Goal: Task Accomplishment & Management: Use online tool/utility

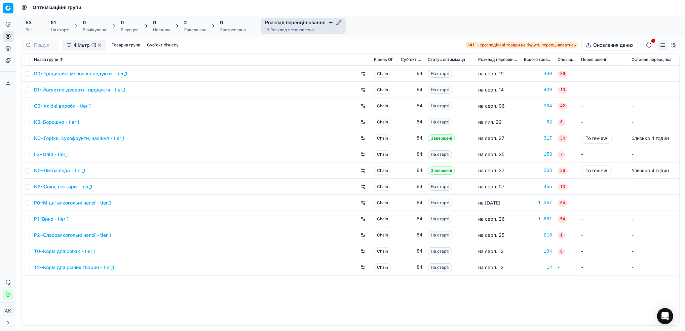
click at [189, 28] on div "Завершено" at bounding box center [195, 29] width 23 height 5
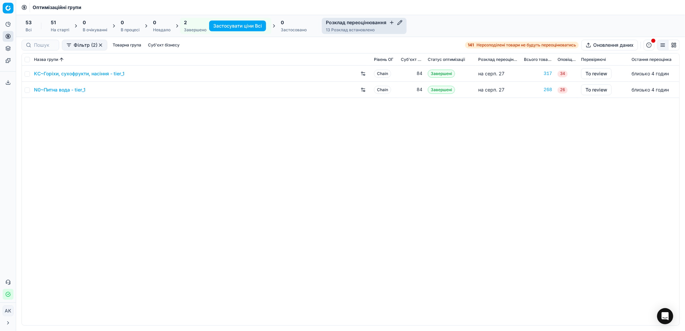
click at [81, 76] on link "KC~Горіхи, сухофрукти, насіння - tier_1" at bounding box center [79, 73] width 90 height 7
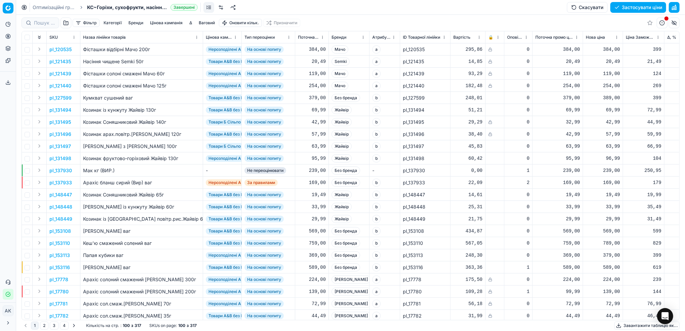
click at [82, 26] on button "Фільтр" at bounding box center [86, 23] width 27 height 8
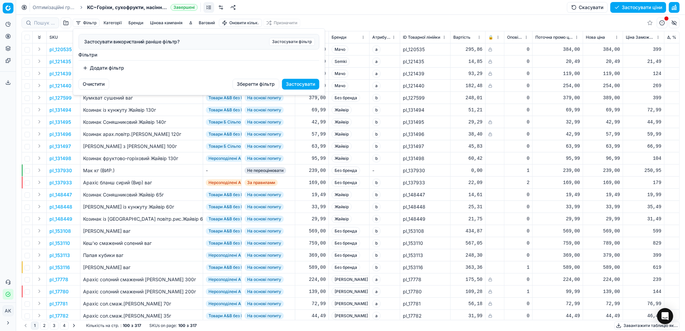
click at [90, 66] on button "Додати фільтр" at bounding box center [104, 68] width 50 height 11
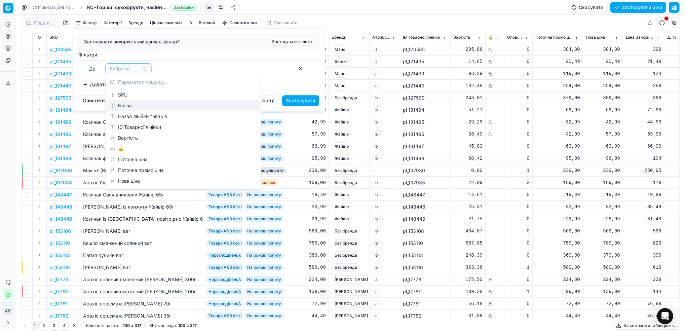
click at [116, 96] on div "SKU" at bounding box center [183, 94] width 152 height 11
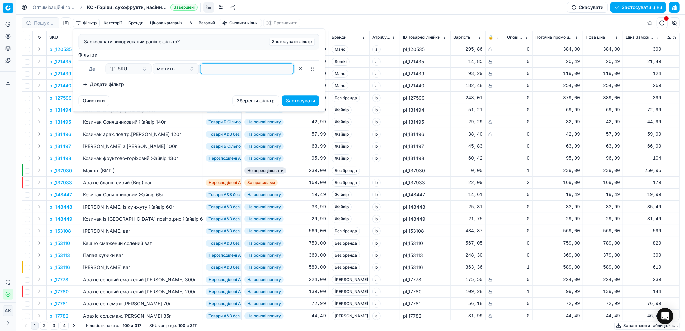
click at [241, 70] on input at bounding box center [247, 69] width 87 height 10
click at [301, 104] on button "Застосувати" at bounding box center [300, 100] width 37 height 11
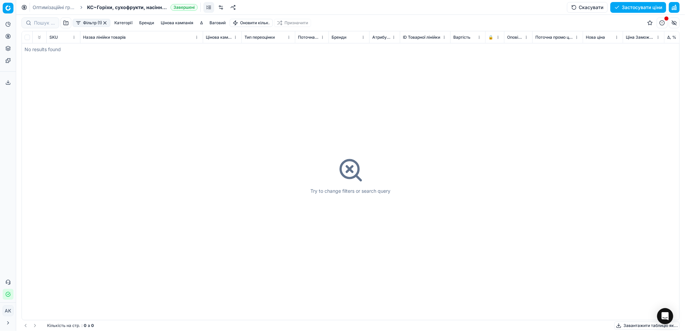
click at [106, 22] on button "button" at bounding box center [104, 22] width 5 height 5
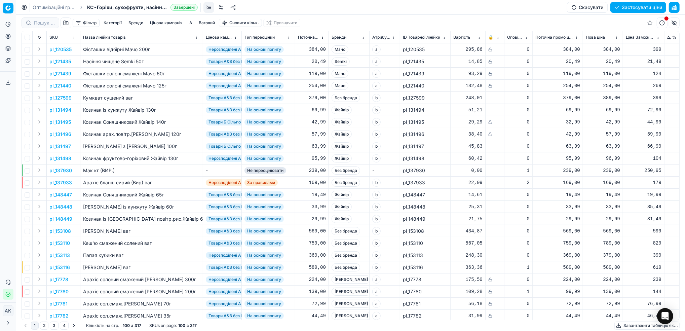
drag, startPoint x: 44, startPoint y: 7, endPoint x: 51, endPoint y: 7, distance: 7.1
click at [44, 7] on link "Оптимізаційні групи" at bounding box center [54, 7] width 43 height 7
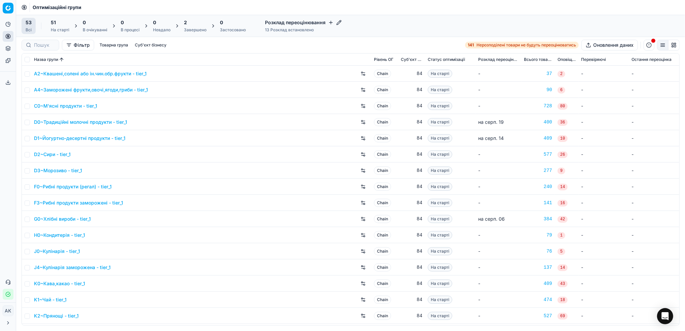
click at [195, 25] on div "2" at bounding box center [195, 22] width 23 height 7
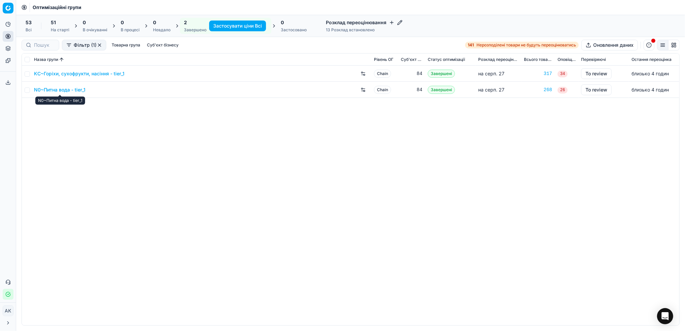
click at [65, 89] on link "N0~Питна вода - tier_1" at bounding box center [59, 89] width 51 height 7
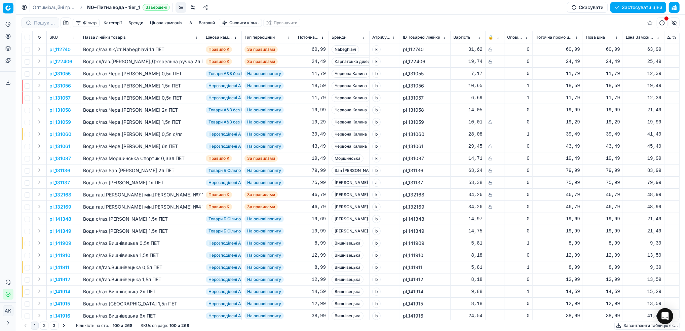
click at [80, 23] on button "Фільтр" at bounding box center [86, 23] width 27 height 8
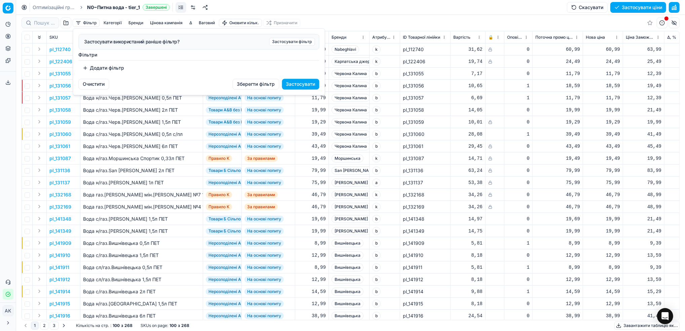
click at [100, 68] on button "Додати фільтр" at bounding box center [104, 68] width 50 height 11
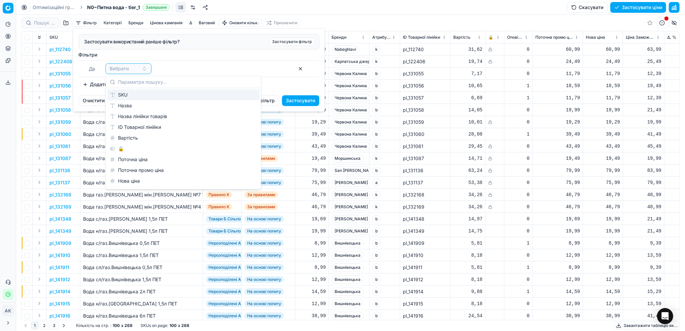
click at [118, 98] on div "SKU" at bounding box center [183, 94] width 152 height 11
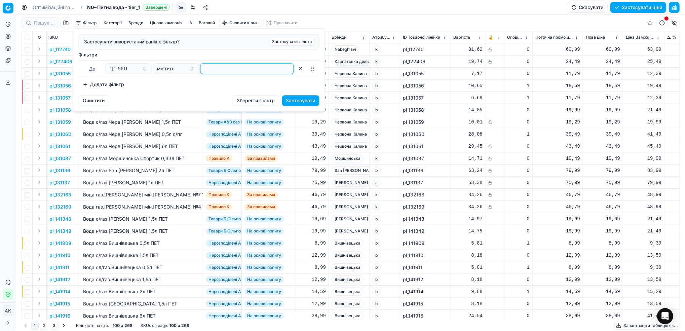
click at [224, 72] on input at bounding box center [247, 69] width 87 height 10
click at [295, 99] on button "Застосувати" at bounding box center [300, 100] width 37 height 11
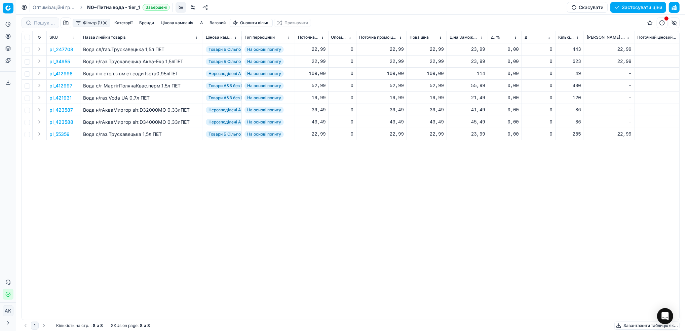
scroll to position [0, 140]
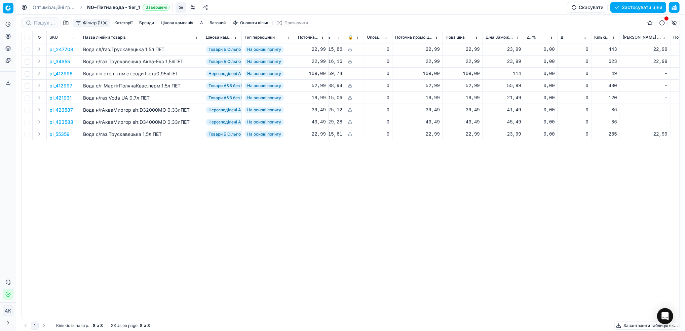
click at [238, 36] on th "Цінова кампанія" at bounding box center [222, 37] width 39 height 12
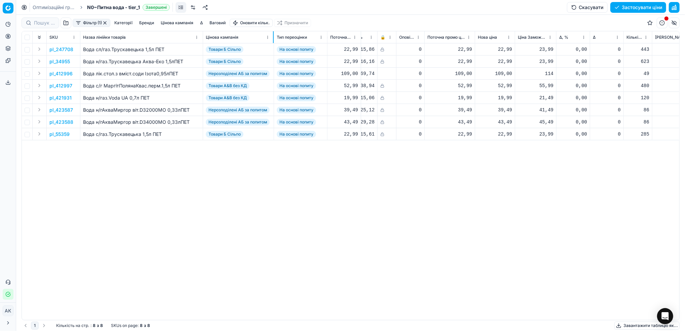
drag, startPoint x: 241, startPoint y: 34, endPoint x: 273, endPoint y: 36, distance: 32.4
click at [273, 36] on div at bounding box center [273, 37] width 1 height 12
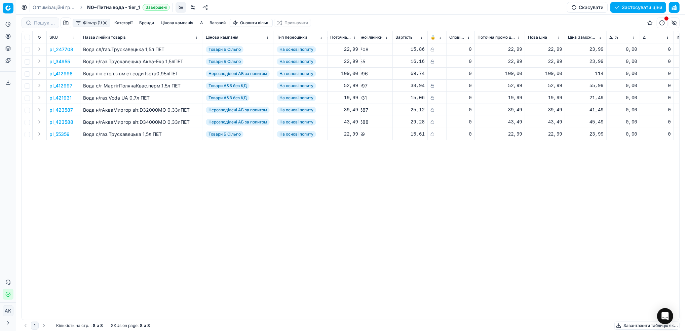
scroll to position [0, 0]
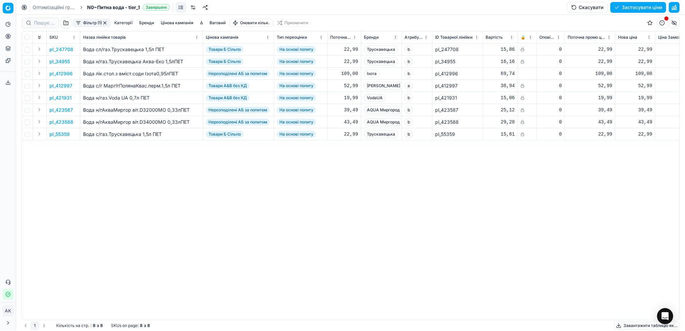
click at [66, 49] on p "pl_247708" at bounding box center [61, 49] width 24 height 7
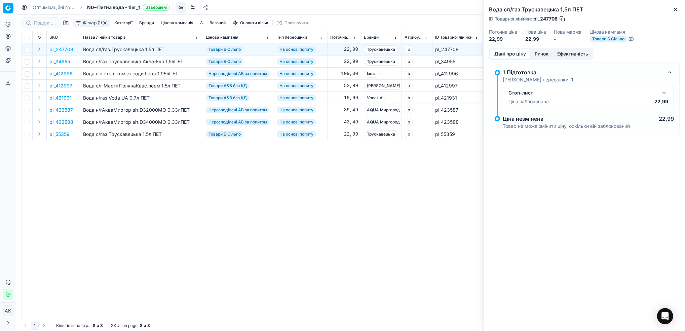
click at [665, 93] on button "button" at bounding box center [664, 93] width 8 height 8
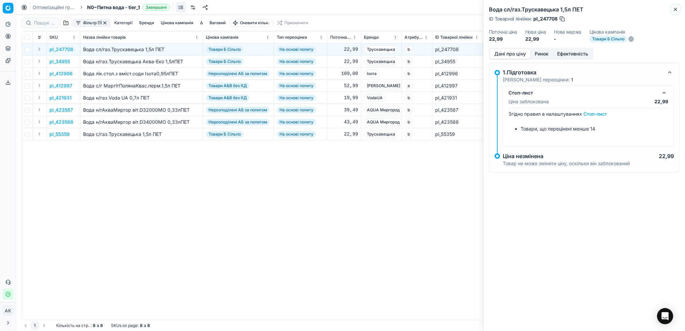
click at [676, 7] on icon "button" at bounding box center [675, 9] width 5 height 5
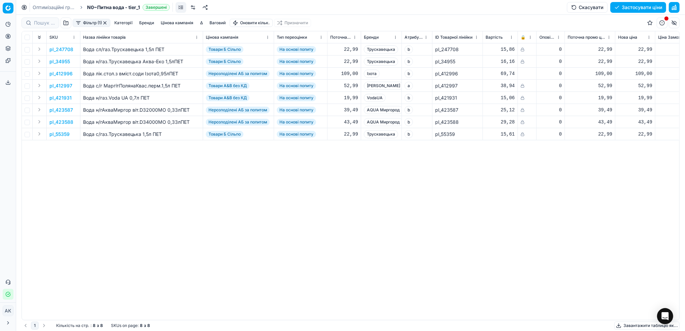
click at [62, 62] on p "pl_34955" at bounding box center [59, 61] width 21 height 7
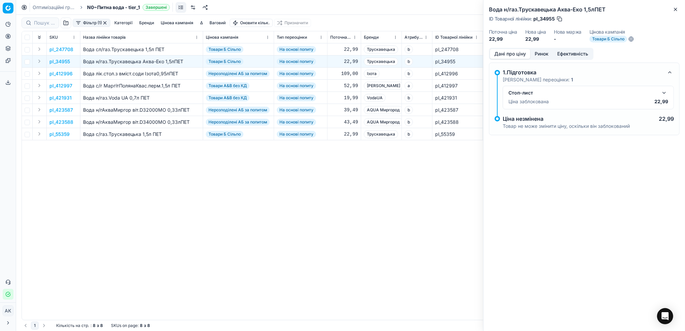
click at [665, 93] on button "button" at bounding box center [664, 93] width 8 height 8
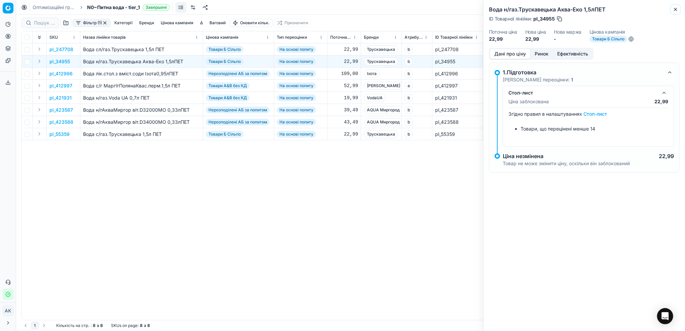
click at [676, 10] on icon "button" at bounding box center [675, 9] width 5 height 5
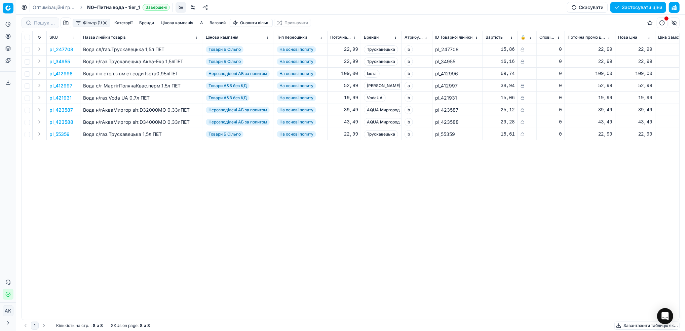
click at [61, 133] on p "pl_55359" at bounding box center [59, 134] width 20 height 7
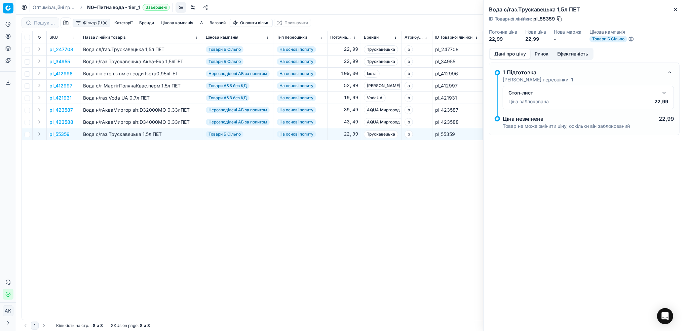
click at [664, 97] on div "Стоп-лист Ціна заблокована 22,99" at bounding box center [589, 97] width 160 height 17
click at [664, 94] on button "button" at bounding box center [664, 93] width 8 height 8
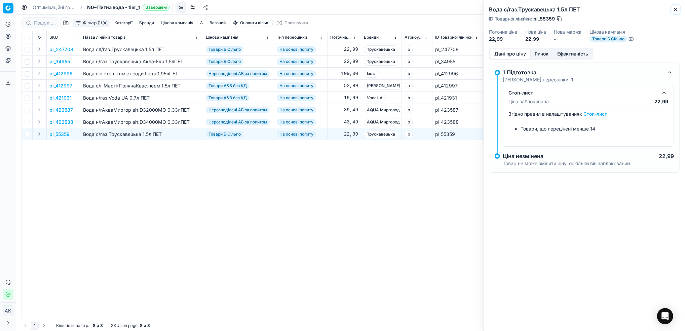
click at [675, 10] on icon "button" at bounding box center [675, 9] width 3 height 3
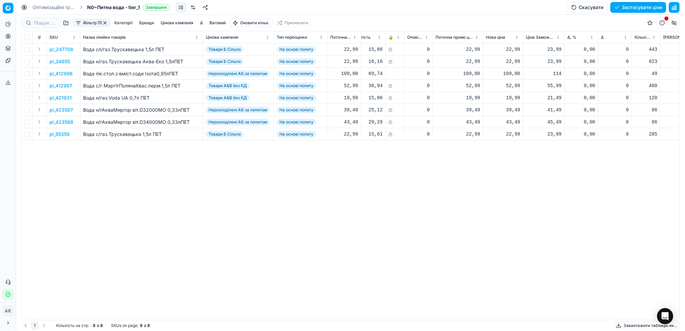
scroll to position [0, 135]
click at [194, 8] on link at bounding box center [193, 7] width 11 height 11
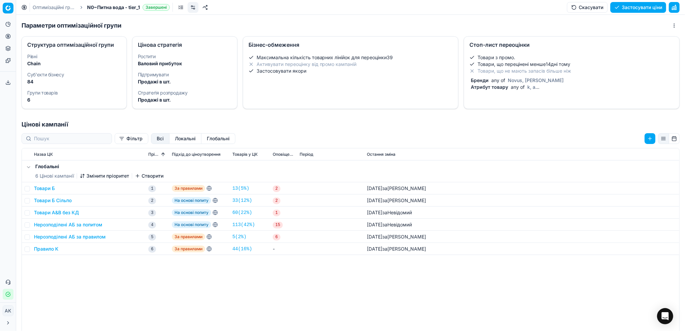
click at [502, 71] on li "Товари, що не мають запасів більше ніж" at bounding box center [572, 71] width 205 height 7
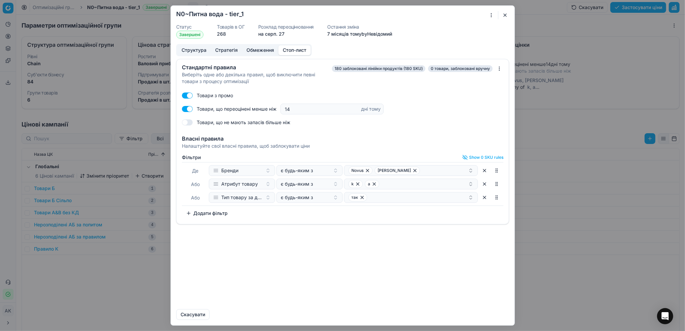
click at [209, 213] on button "Додати фільтр" at bounding box center [207, 213] width 50 height 11
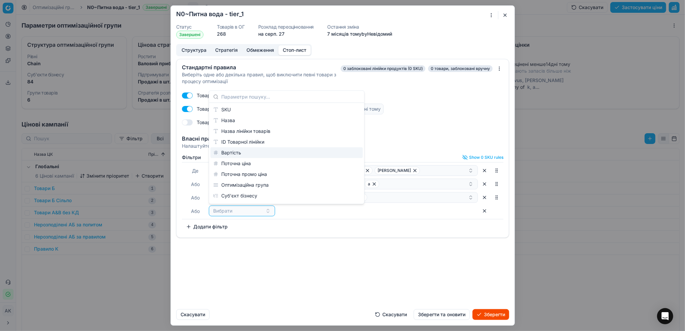
click at [458, 97] on div "Товари з промо" at bounding box center [343, 95] width 322 height 11
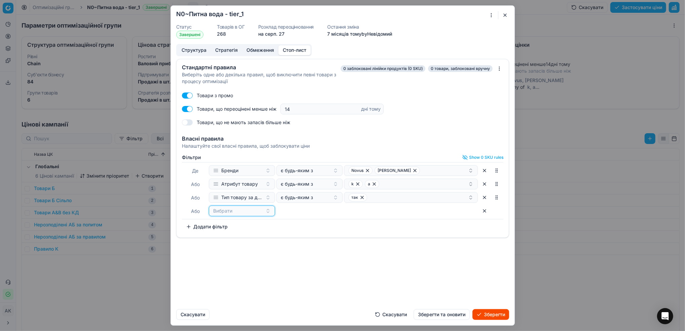
click at [262, 212] on button "Вибрати" at bounding box center [242, 211] width 66 height 11
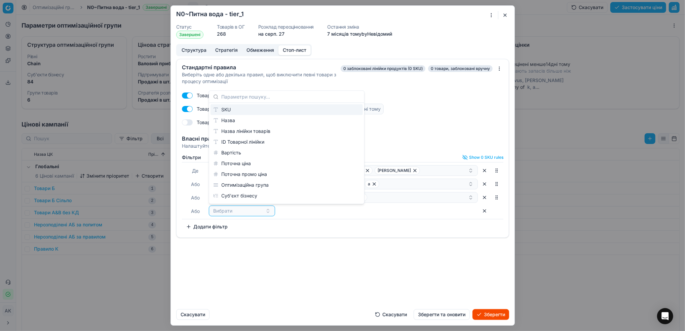
click at [231, 109] on div "SKU" at bounding box center [287, 109] width 152 height 11
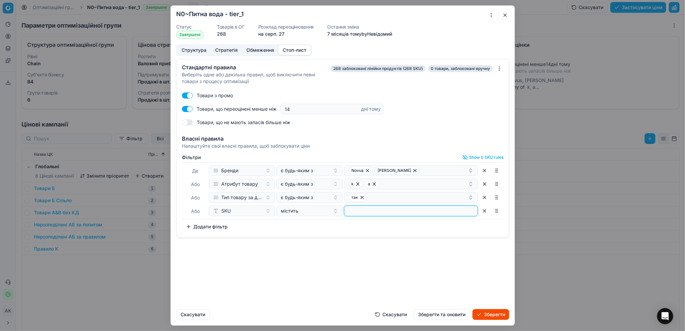
click at [379, 210] on input at bounding box center [411, 211] width 128 height 10
click at [186, 110] on button "button" at bounding box center [187, 109] width 11 height 6
checkbox input "false"
click at [447, 316] on button "Зберегти та оновити" at bounding box center [442, 314] width 56 height 11
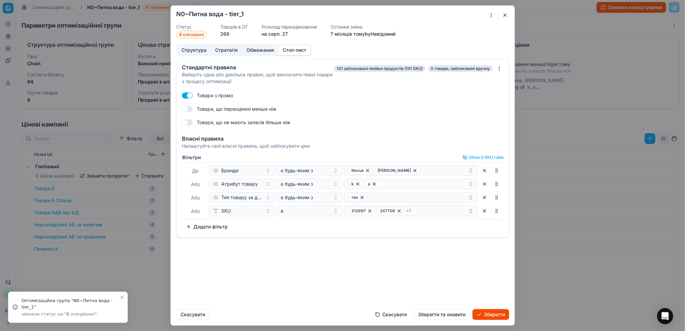
click at [497, 312] on button "Зберегти" at bounding box center [491, 314] width 37 height 11
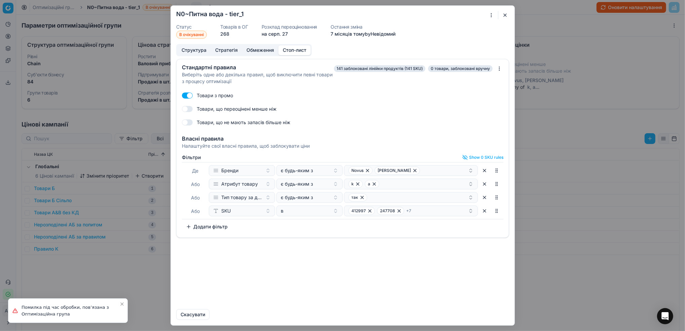
click at [504, 15] on button "button" at bounding box center [505, 15] width 8 height 8
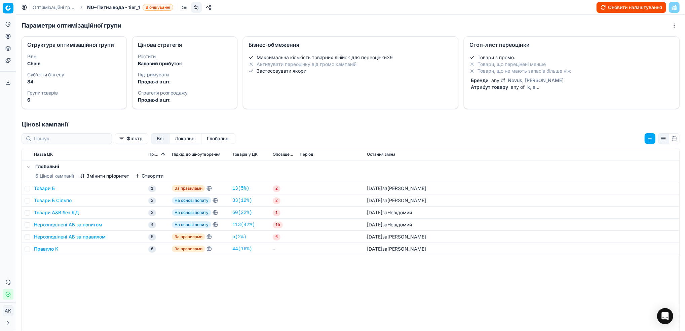
drag, startPoint x: 49, startPoint y: 7, endPoint x: 73, endPoint y: 27, distance: 31.0
click at [49, 7] on link "Оптимізаційні групи" at bounding box center [54, 7] width 43 height 7
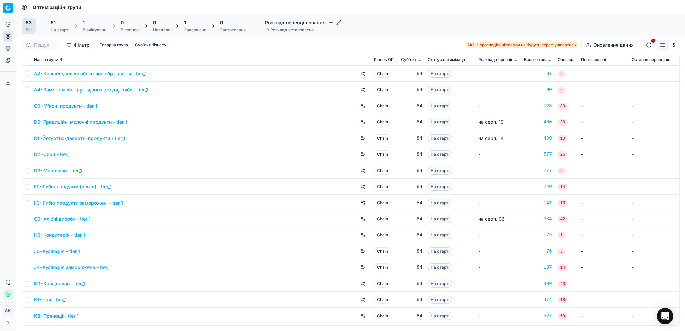
click at [88, 28] on div "В очікуванні" at bounding box center [95, 29] width 25 height 5
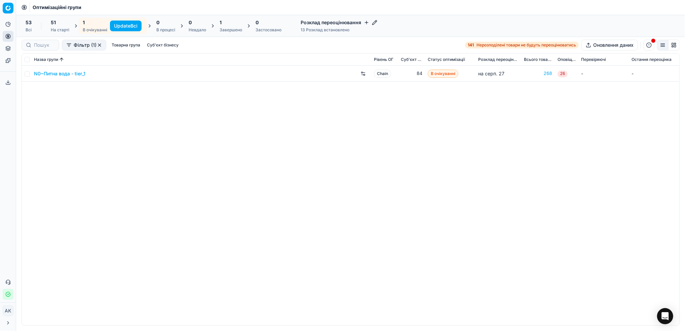
click at [120, 27] on button "Update Всі" at bounding box center [126, 26] width 32 height 11
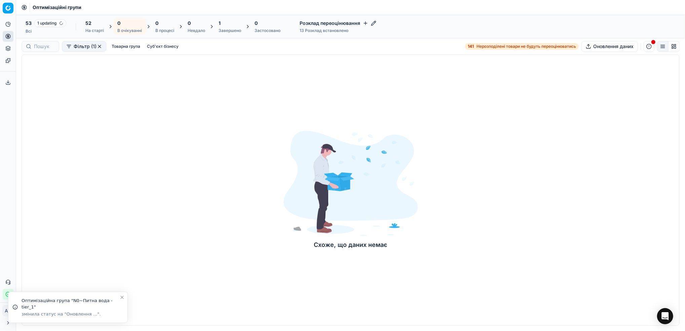
click at [100, 44] on button "button" at bounding box center [99, 46] width 5 height 5
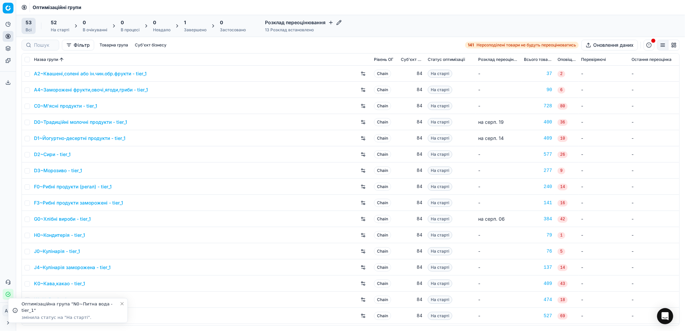
click at [121, 305] on icon "Close toast" at bounding box center [121, 303] width 5 height 5
click at [44, 44] on input at bounding box center [44, 45] width 21 height 7
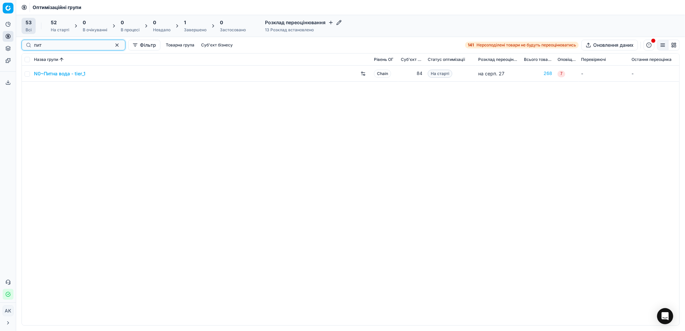
type input "пит"
click at [26, 75] on input "checkbox" at bounding box center [27, 73] width 5 height 5
checkbox input "true"
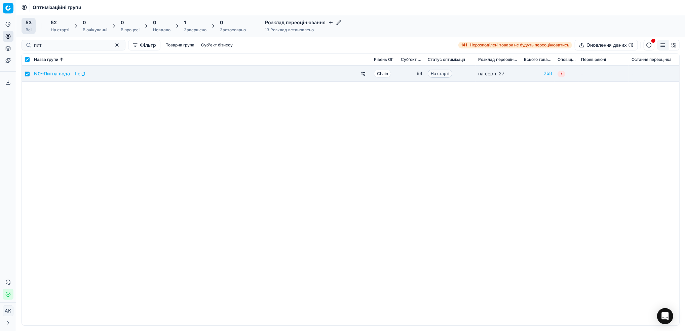
click at [64, 25] on div "52" at bounding box center [60, 22] width 19 height 7
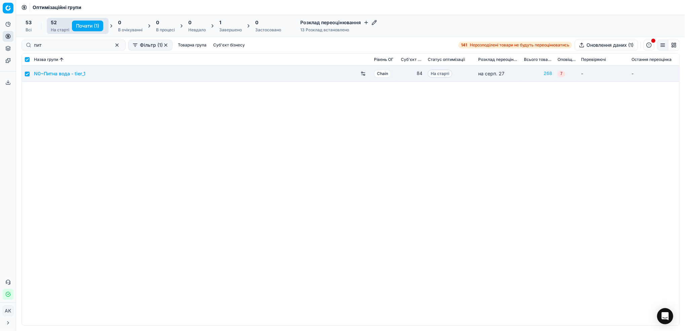
click at [83, 26] on button "Почати (1)" at bounding box center [87, 26] width 31 height 11
checkbox input "false"
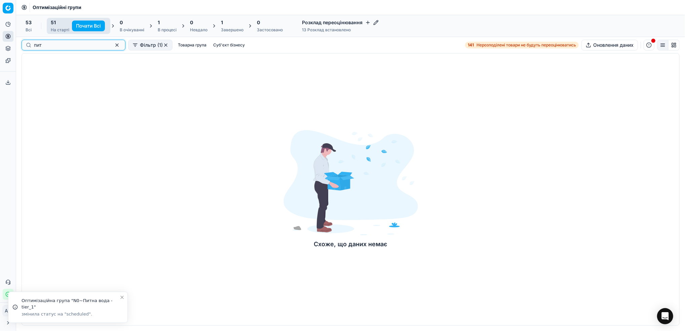
click at [113, 45] on button "button" at bounding box center [117, 45] width 8 height 8
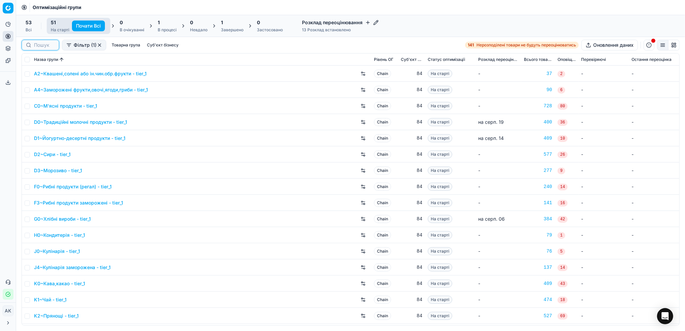
click at [470, 25] on div "53 Всі 51 На старті Почати Всі 0 В очікуванні 1 В процесі 0 Невдало 1 Завершено…" at bounding box center [351, 26] width 658 height 16
click at [40, 44] on input at bounding box center [44, 45] width 21 height 7
click at [140, 44] on div "Фільтр (1) Товарна група Суб'єкт бізнесу" at bounding box center [128, 45] width 213 height 11
click at [99, 46] on button "button" at bounding box center [99, 44] width 5 height 5
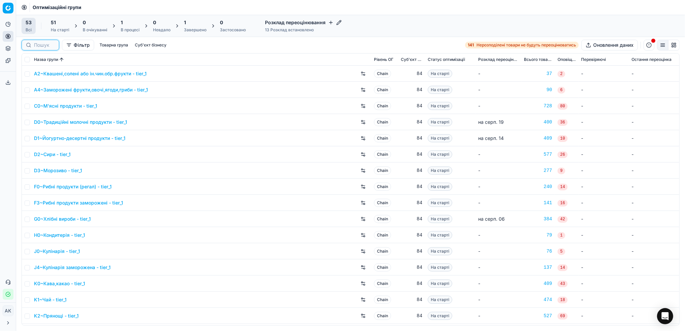
click at [39, 43] on input at bounding box center [44, 45] width 21 height 7
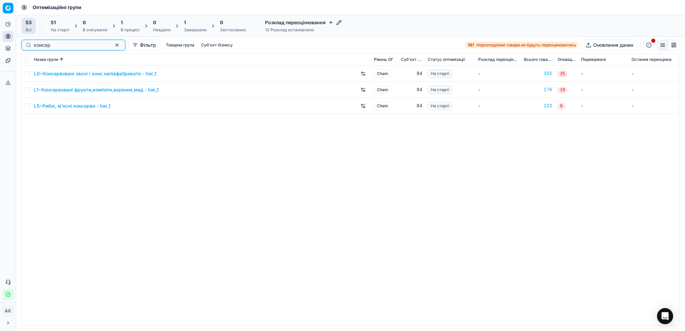
type input "консер"
click at [29, 75] on input "checkbox" at bounding box center [27, 73] width 5 height 5
checkbox input "true"
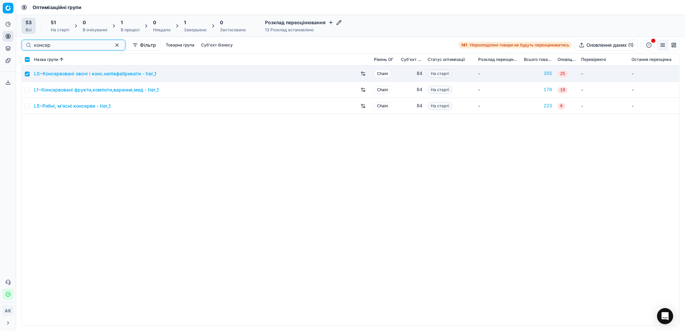
click at [113, 46] on button "button" at bounding box center [117, 45] width 8 height 8
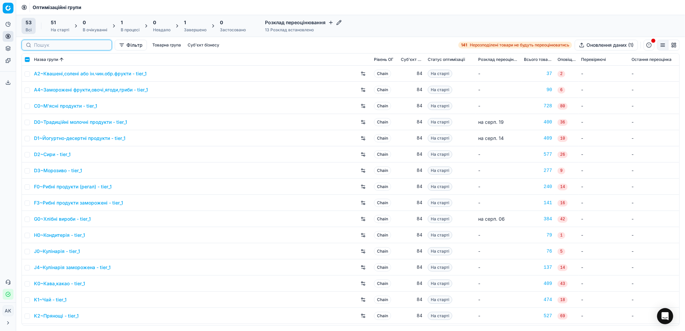
click at [46, 47] on input at bounding box center [71, 45] width 74 height 7
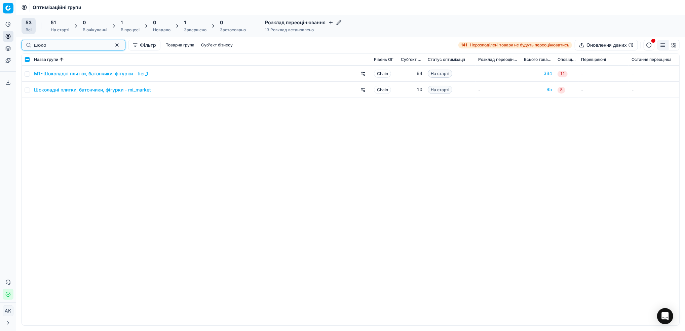
type input "шоко"
click at [28, 76] on input "checkbox" at bounding box center [27, 73] width 5 height 5
checkbox input "true"
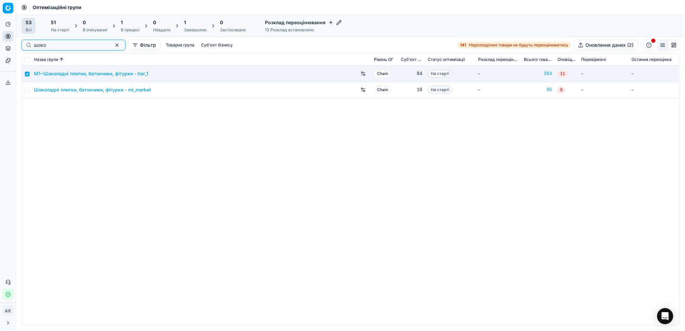
click at [113, 47] on button "button" at bounding box center [117, 45] width 8 height 8
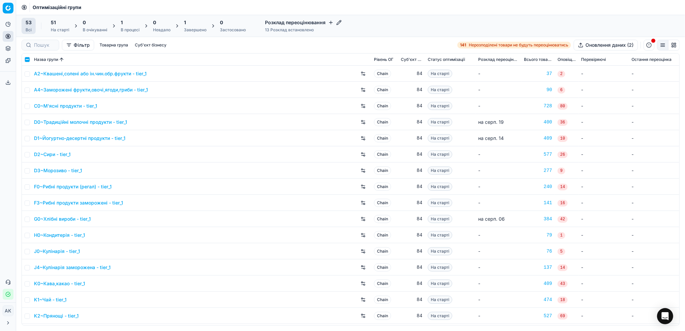
click at [61, 27] on div "51 На старті" at bounding box center [60, 25] width 19 height 13
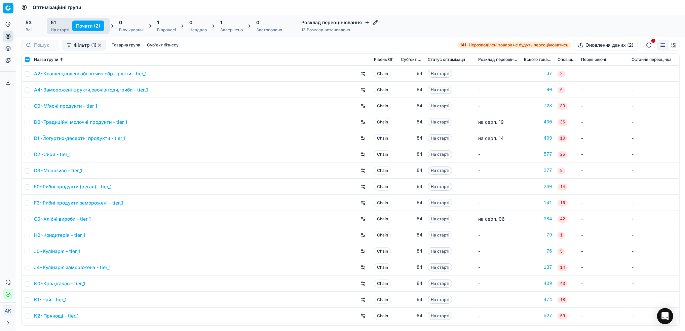
click at [88, 25] on button "Почати (2)" at bounding box center [88, 26] width 32 height 11
click at [160, 28] on div "В процесі" at bounding box center [167, 29] width 19 height 5
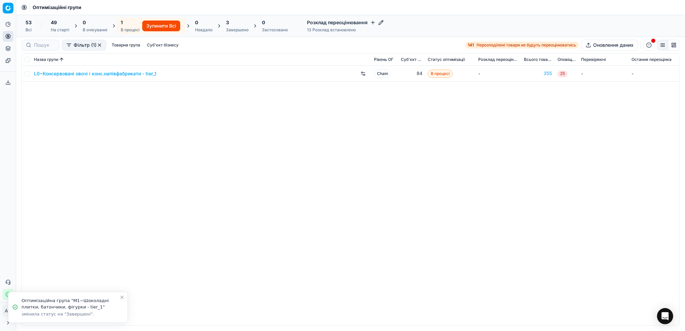
click at [28, 27] on div "Всі" at bounding box center [29, 29] width 6 height 5
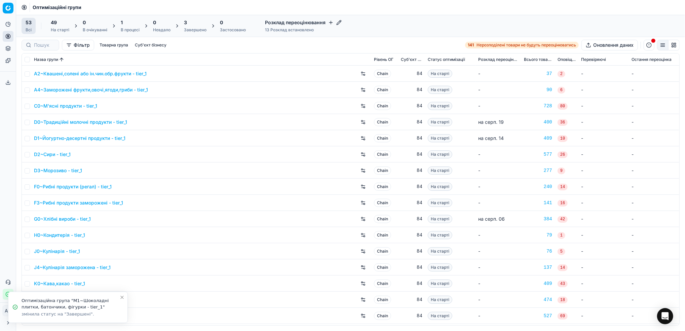
click at [197, 27] on div "Завершено" at bounding box center [195, 29] width 23 height 5
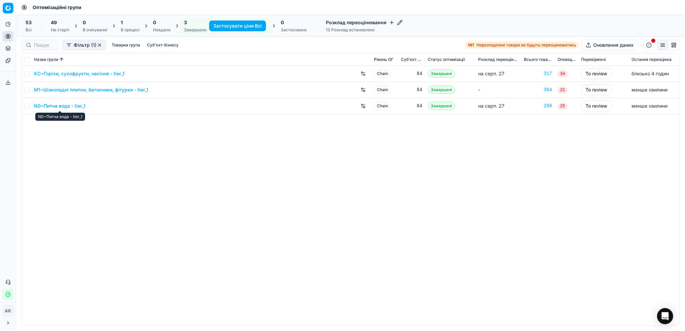
click at [65, 106] on link "N0~Питна вода - tier_1" at bounding box center [59, 106] width 51 height 7
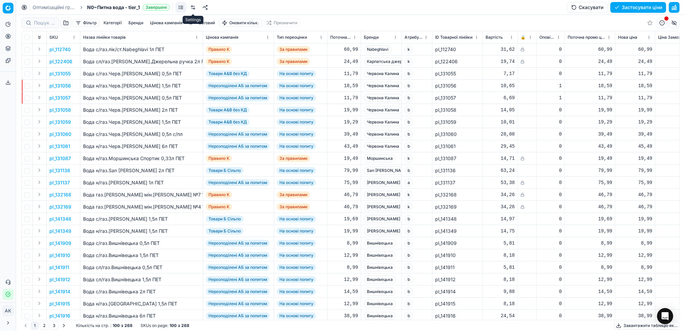
click at [193, 7] on link at bounding box center [193, 7] width 11 height 11
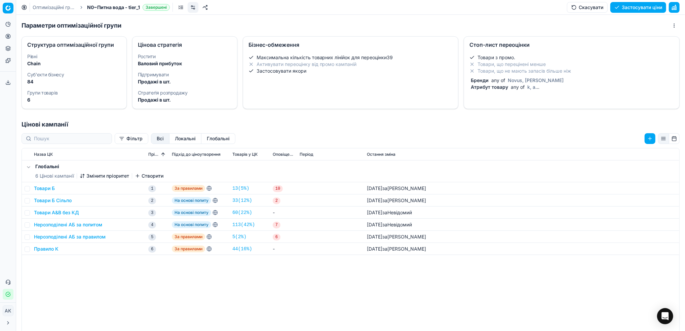
click at [538, 68] on li "Товари, що не мають запасів більше ніж" at bounding box center [572, 71] width 205 height 7
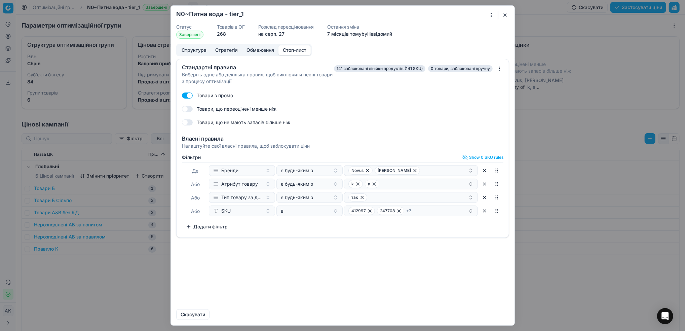
click at [505, 14] on button "button" at bounding box center [505, 15] width 8 height 8
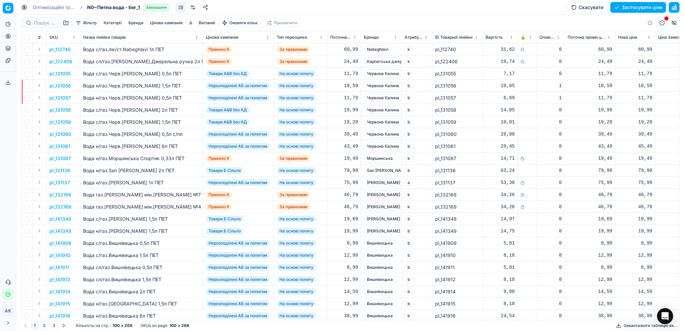
click at [88, 21] on button "Фільтр" at bounding box center [86, 23] width 27 height 8
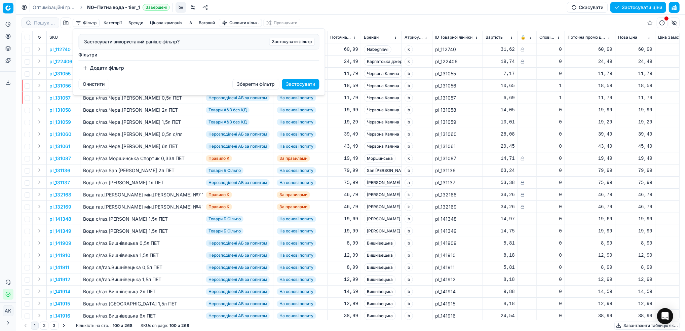
click at [107, 70] on button "Додати фільтр" at bounding box center [104, 68] width 50 height 11
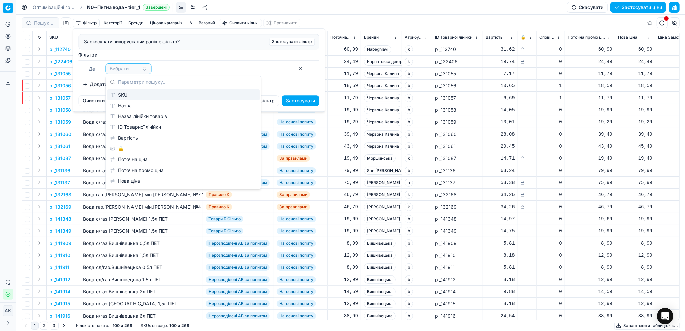
click at [115, 95] on div "SKU" at bounding box center [183, 94] width 152 height 11
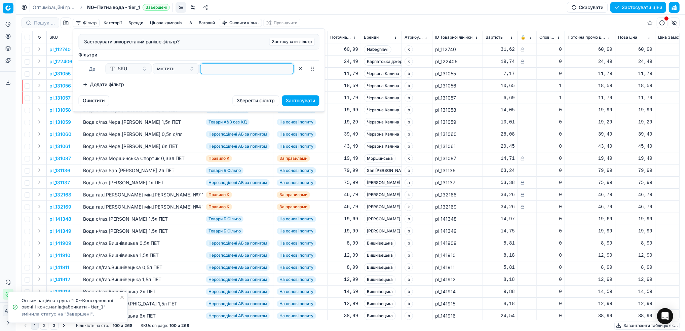
click at [221, 71] on input at bounding box center [247, 69] width 87 height 10
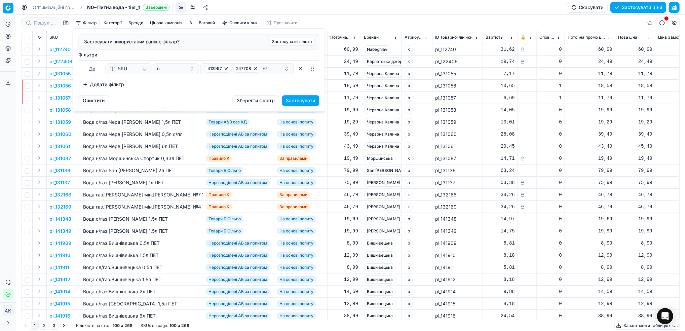
click at [310, 104] on button "Застосувати" at bounding box center [300, 100] width 37 height 11
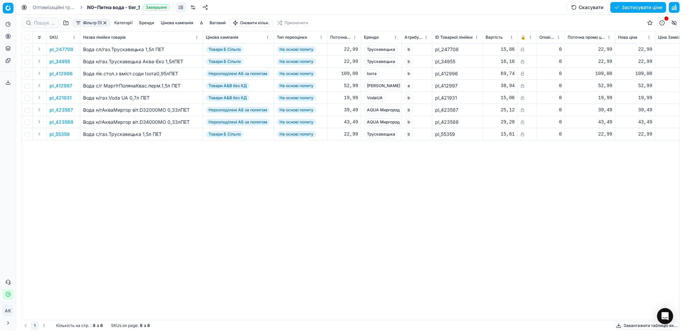
click at [64, 48] on p "pl_247708" at bounding box center [61, 49] width 24 height 7
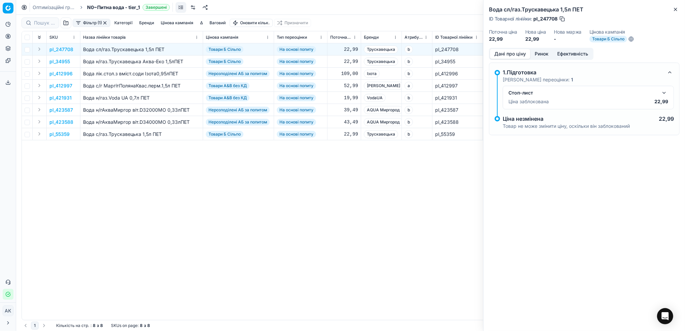
click at [666, 93] on button "button" at bounding box center [664, 93] width 8 height 8
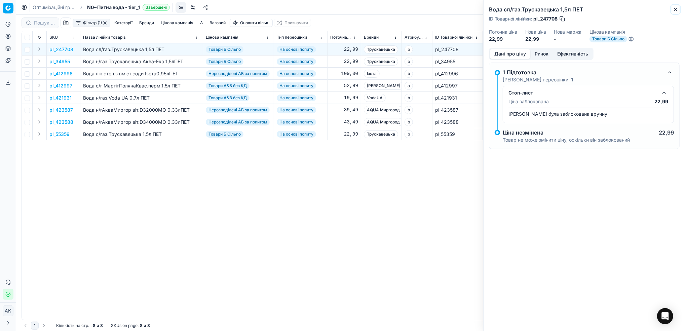
click at [676, 11] on icon "button" at bounding box center [675, 9] width 5 height 5
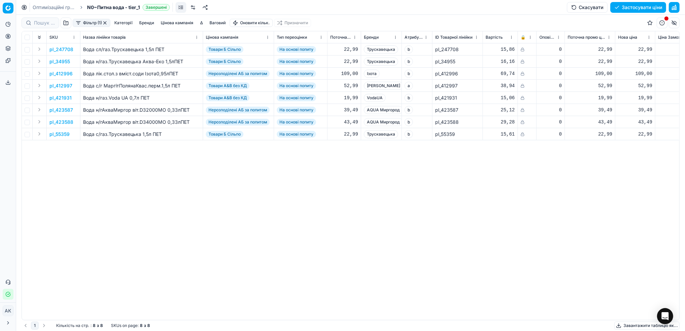
click at [105, 23] on button "button" at bounding box center [104, 22] width 5 height 5
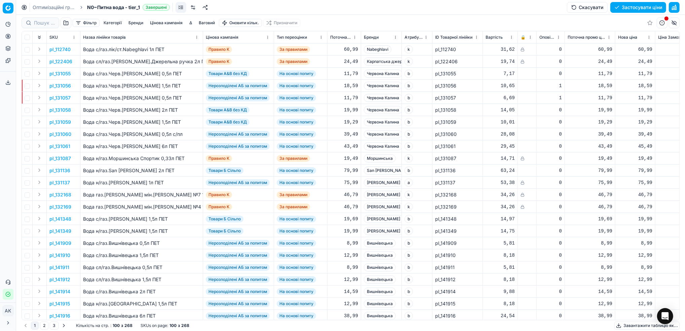
click at [39, 7] on link "Оптимізаційні групи" at bounding box center [54, 7] width 43 height 7
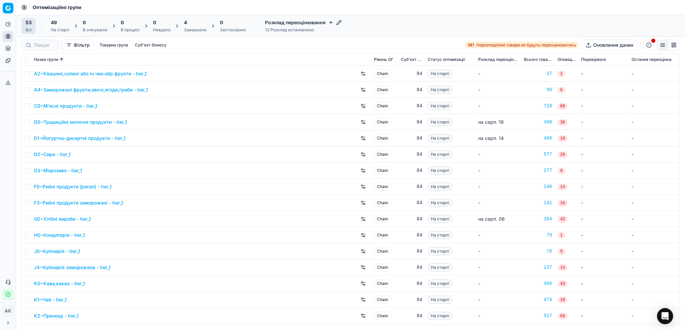
click at [189, 28] on div "Завершено" at bounding box center [195, 29] width 23 height 5
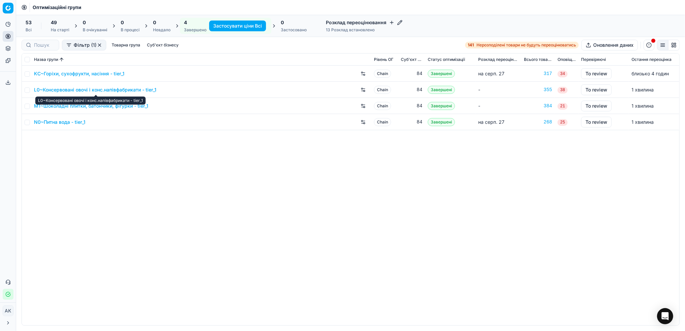
click at [81, 90] on link "L0~Консервовані овочі і конс.напівфабрикати - tier_1" at bounding box center [95, 89] width 122 height 7
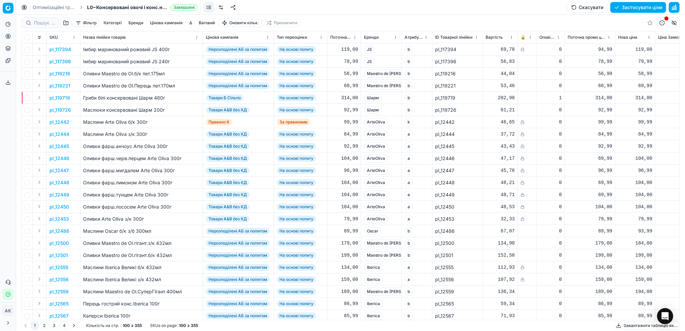
click at [86, 24] on button "Фільтр" at bounding box center [86, 23] width 27 height 8
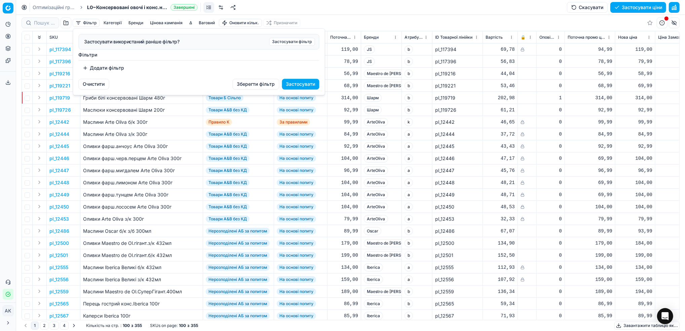
click at [95, 69] on button "Додати фільтр" at bounding box center [104, 68] width 50 height 11
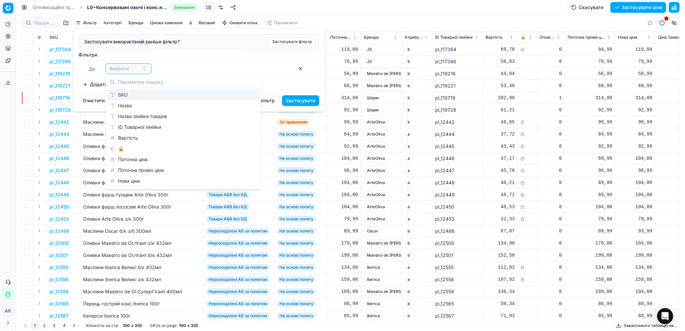
click at [126, 97] on div "SKU" at bounding box center [183, 94] width 152 height 11
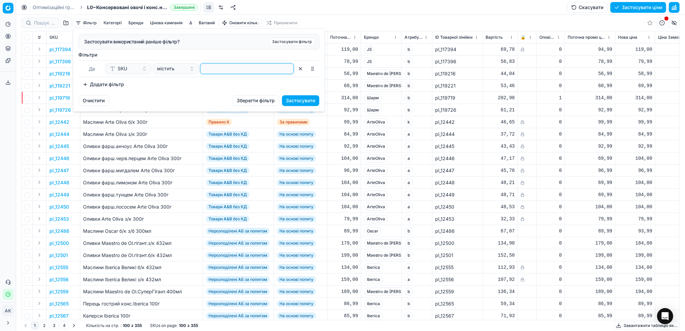
click at [229, 68] on input at bounding box center [247, 69] width 87 height 10
click at [307, 102] on button "Застосувати" at bounding box center [300, 100] width 37 height 11
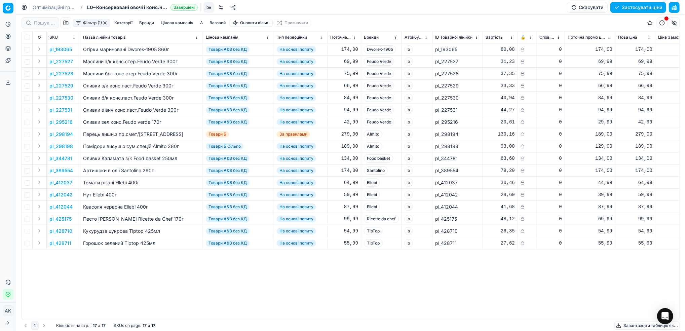
click at [61, 62] on p "pl_227527" at bounding box center [61, 61] width 24 height 7
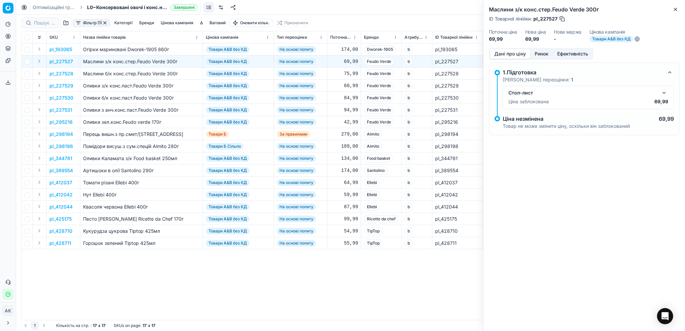
click at [661, 93] on button "button" at bounding box center [664, 93] width 8 height 8
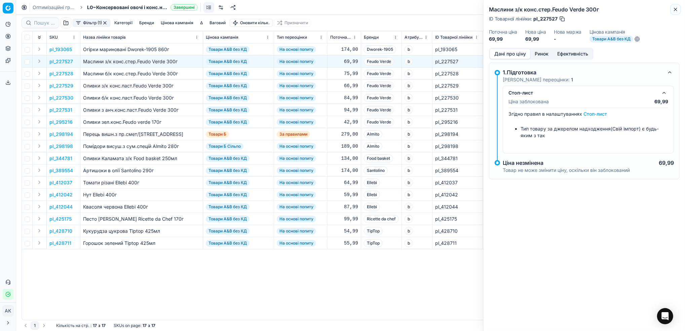
click at [674, 9] on icon "button" at bounding box center [675, 9] width 5 height 5
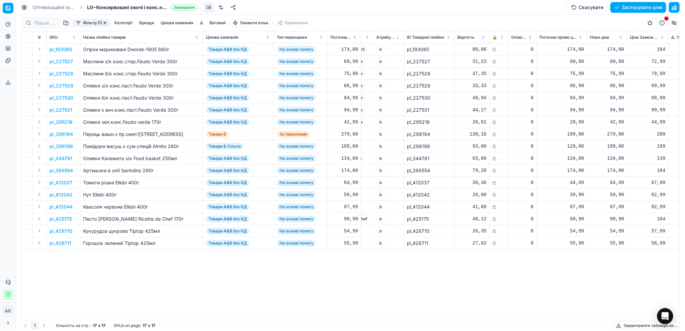
scroll to position [0, 31]
drag, startPoint x: 55, startPoint y: 5, endPoint x: 59, endPoint y: 13, distance: 8.7
click at [55, 5] on link "Оптимізаційні групи" at bounding box center [54, 7] width 43 height 7
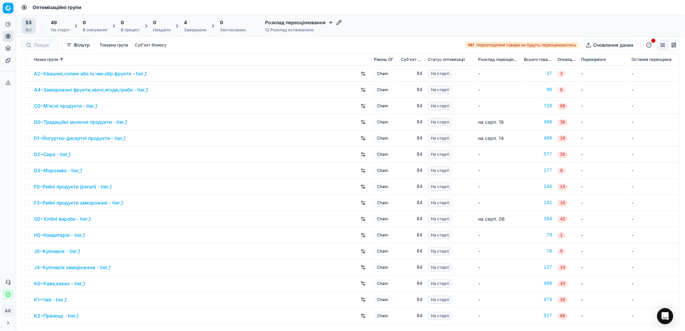
click at [192, 30] on div "Завершено" at bounding box center [195, 29] width 23 height 5
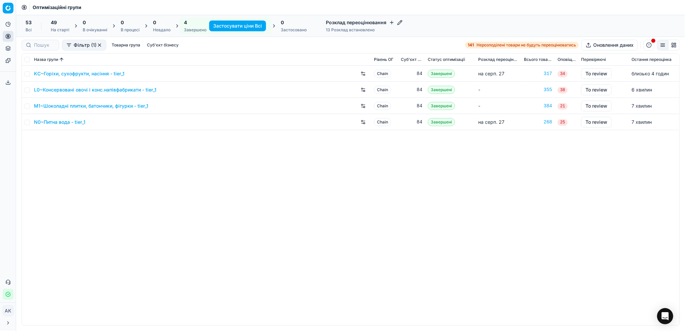
click at [86, 105] on link "M1~Шоколадні плитки, батончики, фігурки - tier_1" at bounding box center [91, 106] width 114 height 7
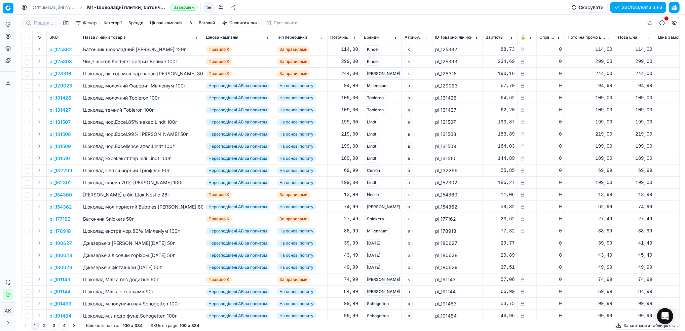
click at [87, 22] on button "Фільтр" at bounding box center [86, 23] width 27 height 8
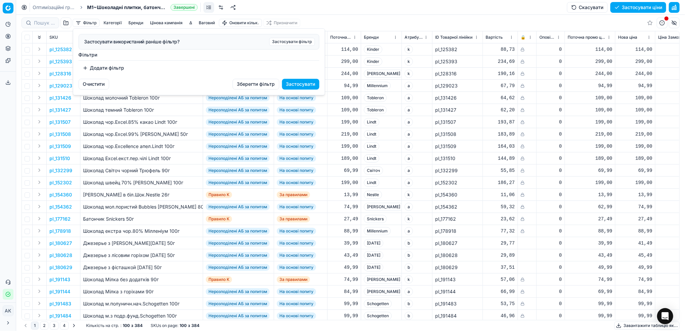
click at [96, 67] on button "Додати фільтр" at bounding box center [104, 68] width 50 height 11
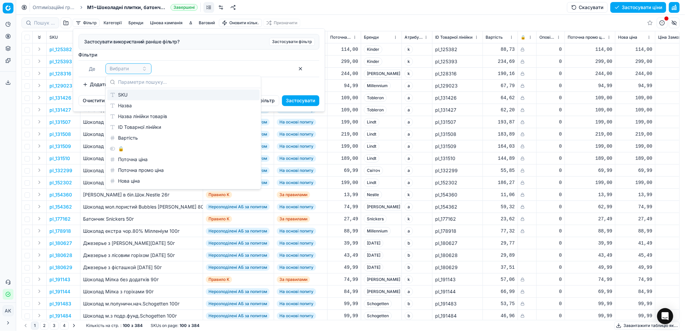
click at [139, 95] on div "SKU" at bounding box center [183, 94] width 152 height 11
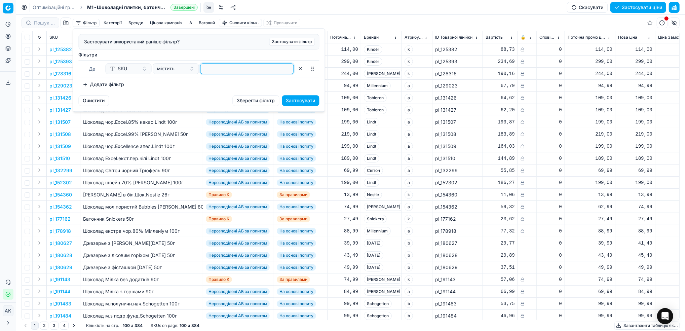
click at [236, 71] on input at bounding box center [247, 69] width 87 height 10
click at [295, 102] on button "Застосувати" at bounding box center [300, 100] width 37 height 11
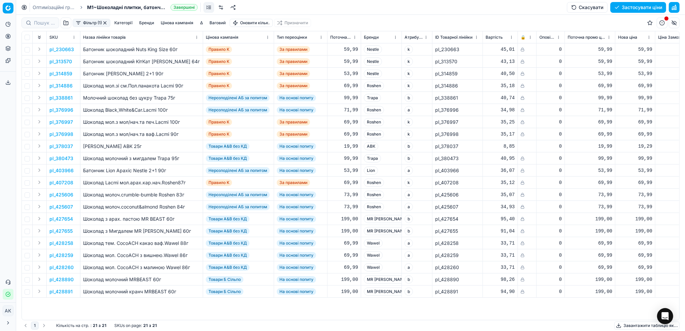
click at [66, 98] on p "pl_338861" at bounding box center [60, 98] width 23 height 7
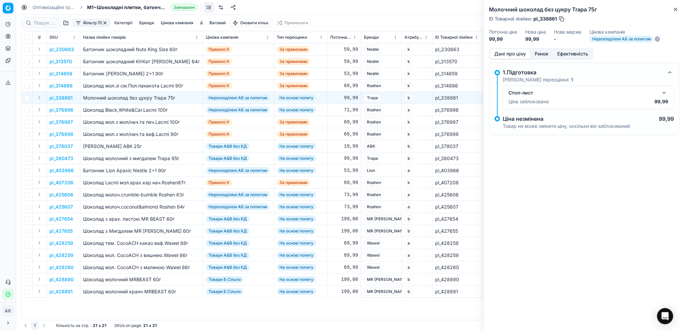
click at [664, 92] on button "button" at bounding box center [664, 93] width 8 height 8
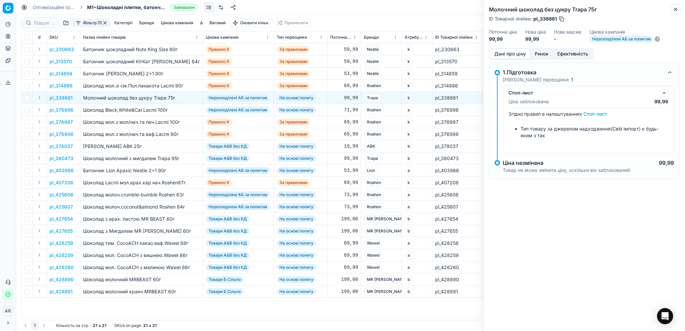
click at [676, 10] on icon "button" at bounding box center [675, 9] width 5 height 5
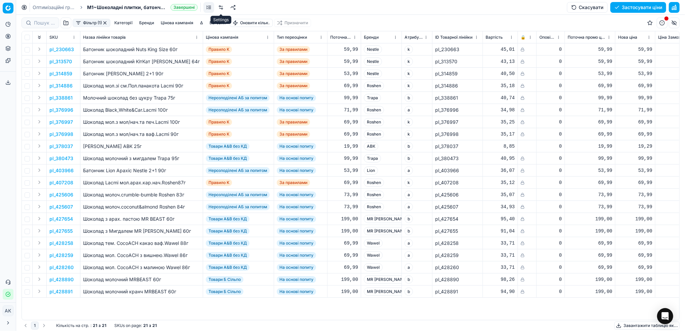
click at [218, 7] on link at bounding box center [221, 7] width 11 height 11
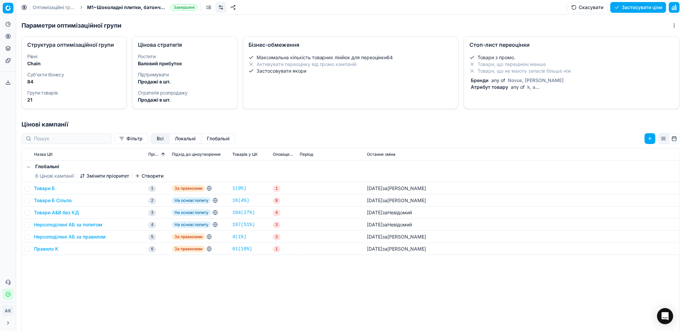
click at [497, 86] on span "Атрибут товару" at bounding box center [490, 87] width 40 height 6
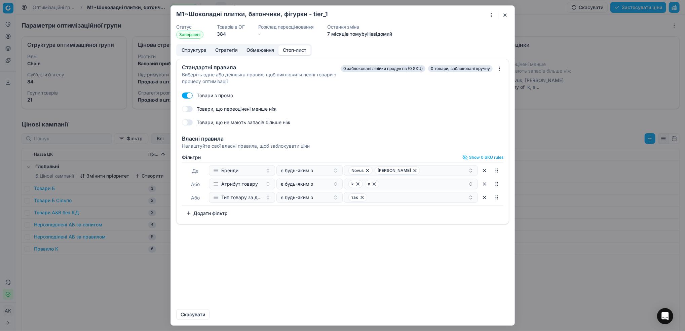
click at [212, 213] on div "Фiльтри Show 0 SKU rules [PERSON_NAME] є будь-яким з [PERSON_NAME] Promo [PERSO…" at bounding box center [343, 188] width 332 height 72
click at [215, 213] on button "Додати фільтр" at bounding box center [207, 213] width 50 height 11
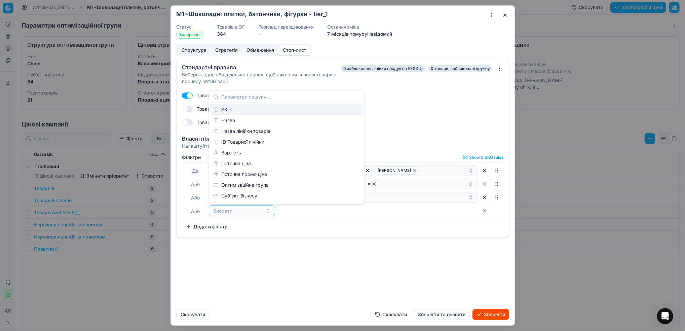
click at [232, 109] on div "SKU" at bounding box center [287, 109] width 152 height 11
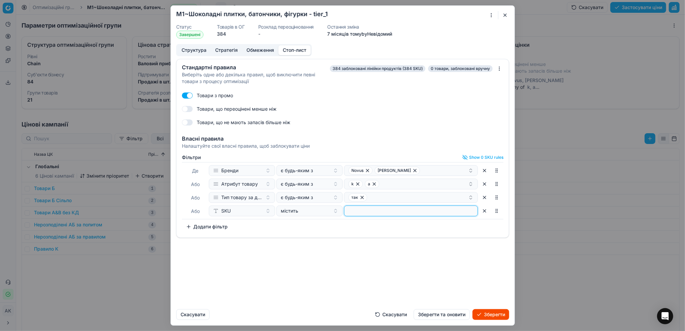
click at [367, 211] on input at bounding box center [411, 211] width 128 height 10
paste input "378037"
type input "378037"
click at [480, 317] on button "Зберегти" at bounding box center [491, 314] width 37 height 11
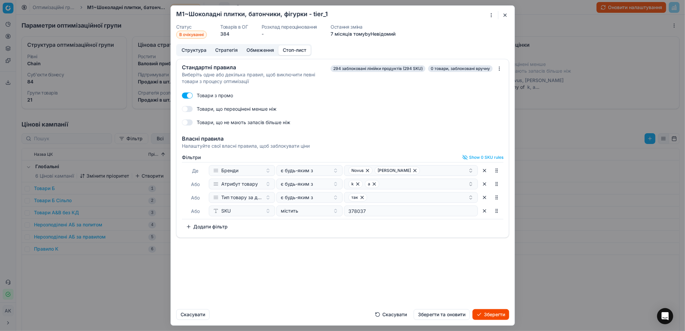
click at [446, 316] on button "Зберегти та оновити" at bounding box center [442, 314] width 56 height 11
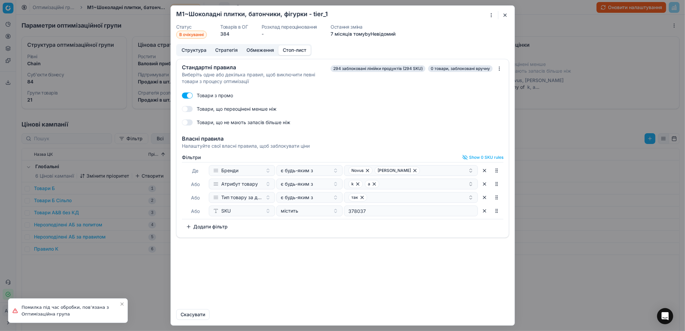
click at [505, 19] on button "button" at bounding box center [505, 15] width 8 height 8
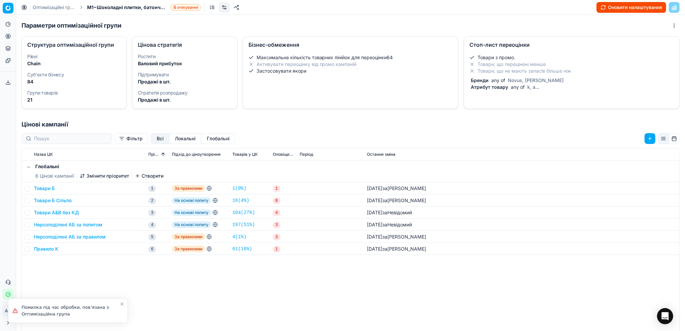
click at [43, 4] on link "Оптимізаційні групи" at bounding box center [54, 7] width 43 height 7
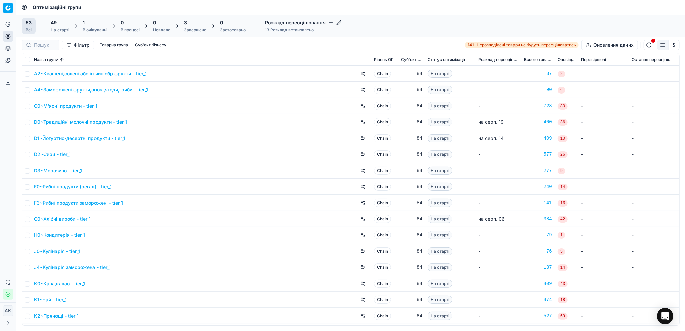
click at [98, 30] on div "В очікуванні" at bounding box center [95, 29] width 25 height 5
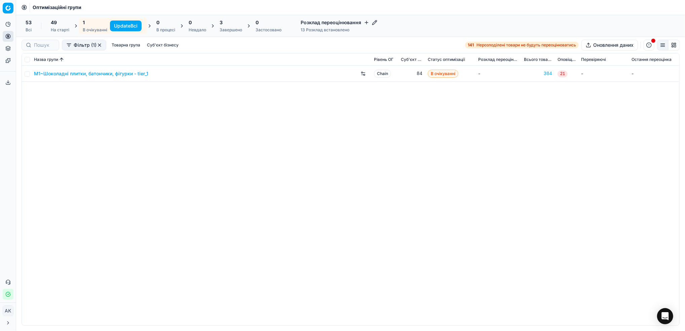
click at [119, 24] on button "Update Всі" at bounding box center [126, 26] width 32 height 11
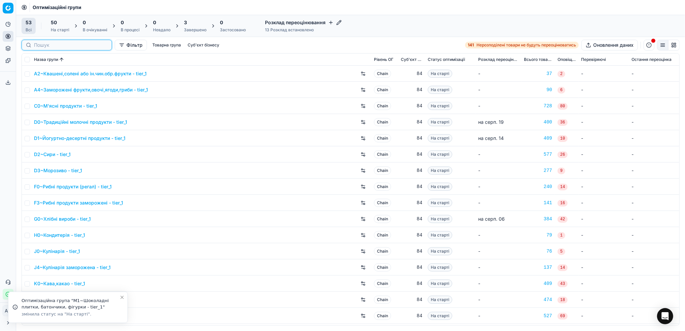
drag, startPoint x: 38, startPoint y: 46, endPoint x: 202, endPoint y: 90, distance: 170.4
click at [38, 46] on input at bounding box center [71, 45] width 74 height 7
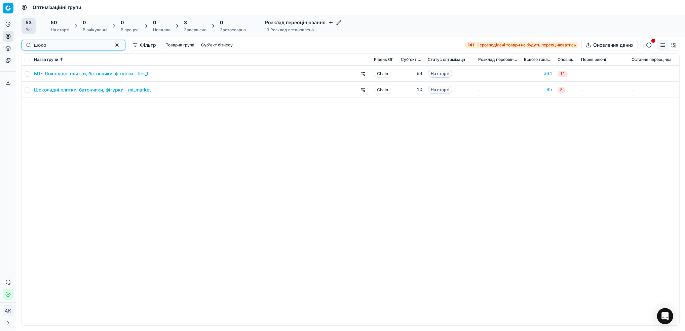
type input "шоко"
click at [25, 73] on input "checkbox" at bounding box center [27, 73] width 5 height 5
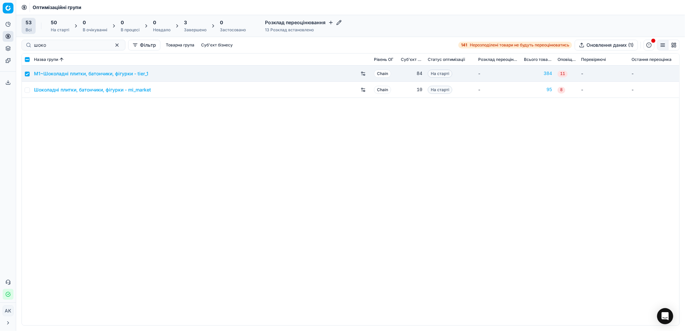
click at [60, 25] on div "50" at bounding box center [60, 22] width 19 height 7
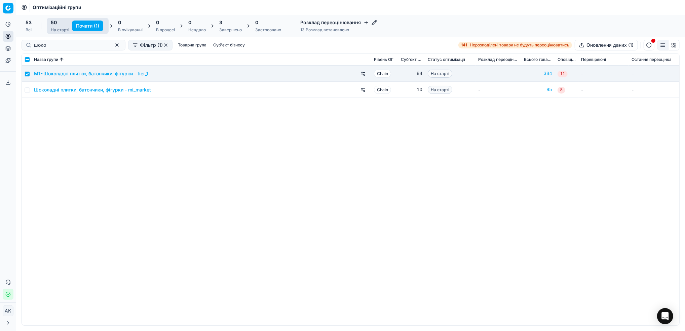
click at [84, 28] on button "Почати (1)" at bounding box center [87, 26] width 31 height 11
checkbox input "false"
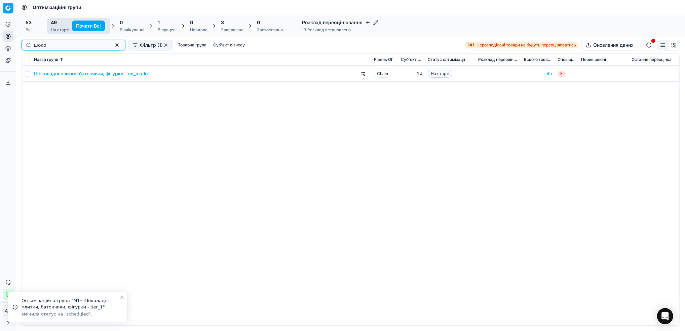
click at [113, 46] on button "button" at bounding box center [117, 45] width 8 height 8
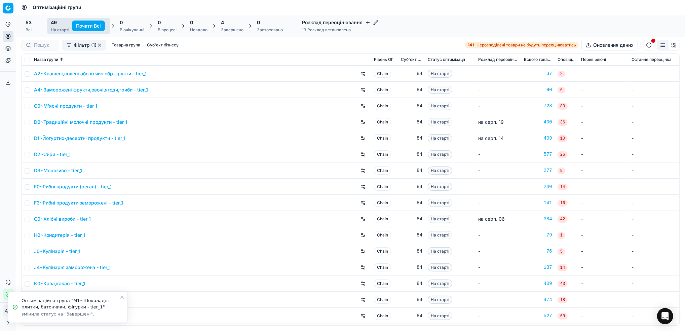
click at [237, 28] on div "Завершено" at bounding box center [232, 29] width 23 height 5
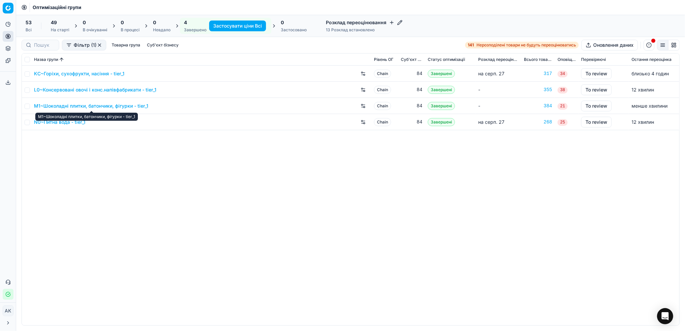
click at [87, 109] on link "M1~Шоколадні плитки, батончики, фігурки - tier_1" at bounding box center [91, 106] width 114 height 7
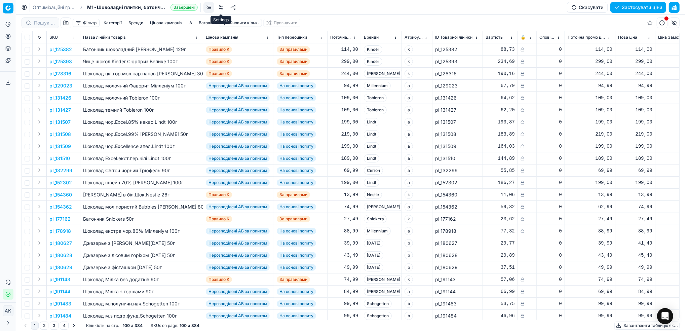
click at [222, 8] on link at bounding box center [221, 7] width 11 height 11
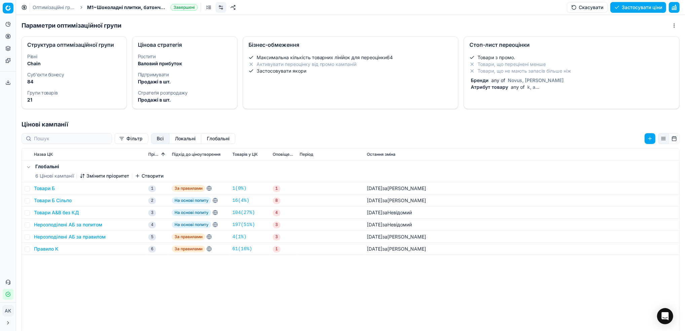
click at [507, 81] on span "Novus, [PERSON_NAME]" at bounding box center [536, 80] width 59 height 6
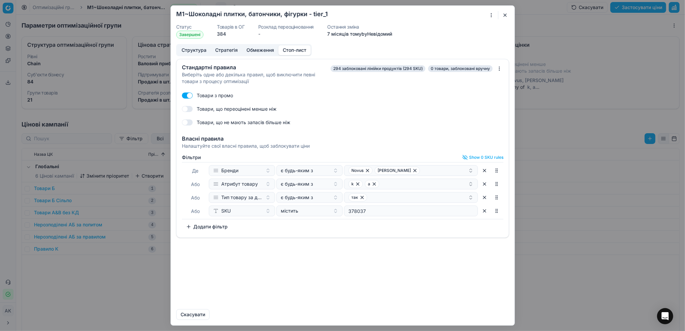
click at [508, 13] on button "button" at bounding box center [505, 15] width 8 height 8
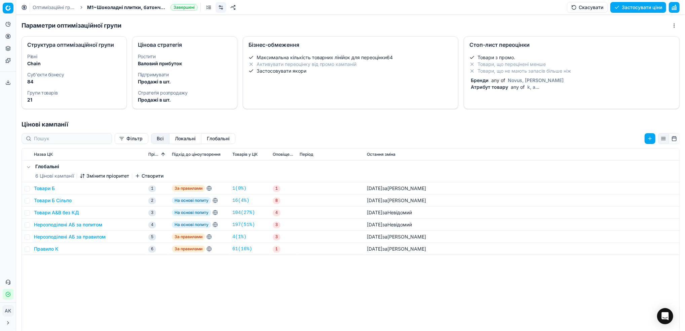
click at [48, 9] on link "Оптимізаційні групи" at bounding box center [54, 7] width 43 height 7
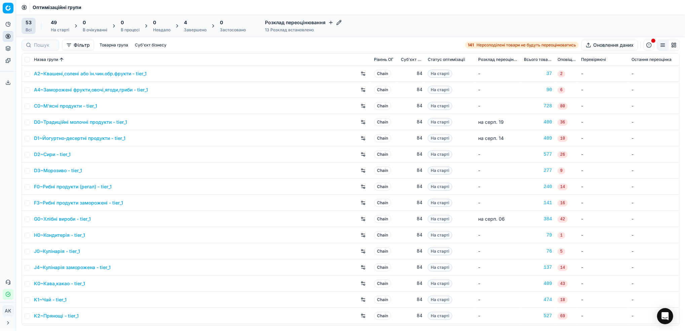
click at [187, 28] on div "Завершено" at bounding box center [195, 29] width 23 height 5
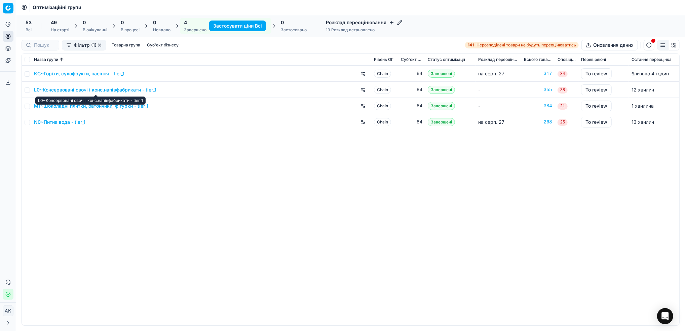
click at [73, 91] on link "L0~Консервовані овочі і конс.напівфабрикати - tier_1" at bounding box center [95, 89] width 122 height 7
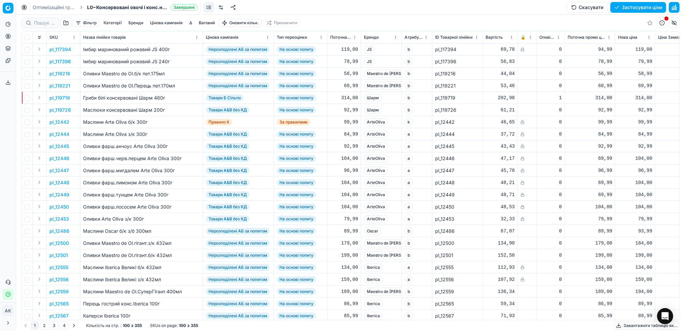
click at [673, 8] on button "button" at bounding box center [674, 7] width 11 height 11
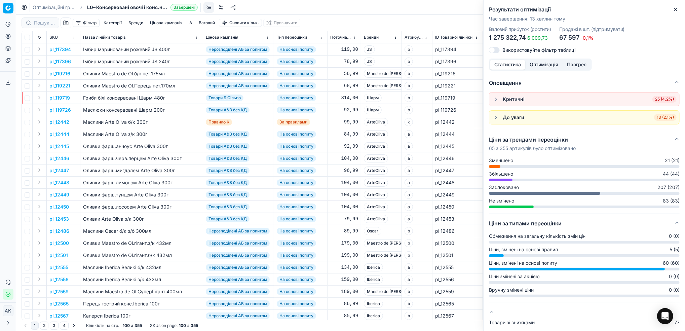
click at [542, 67] on button "Оптимізація" at bounding box center [543, 65] width 37 height 10
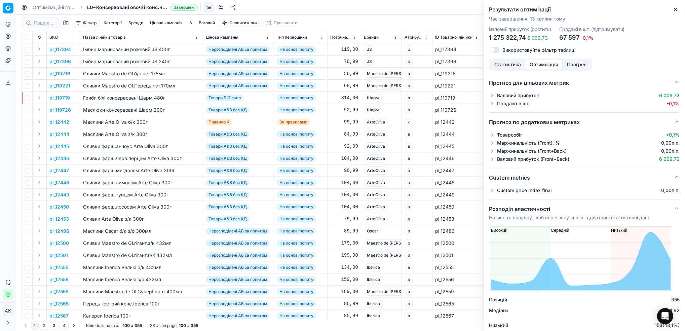
click at [492, 192] on button "button" at bounding box center [492, 190] width 7 height 7
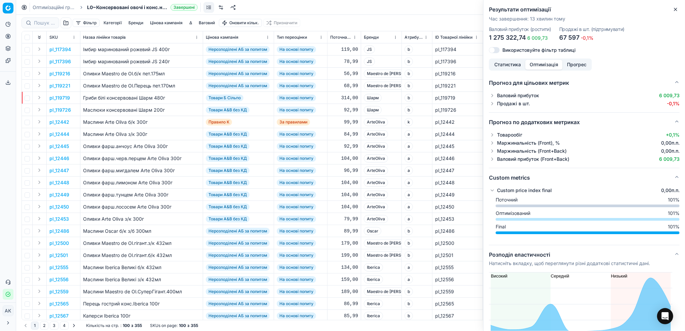
click at [492, 192] on button "button" at bounding box center [492, 190] width 7 height 7
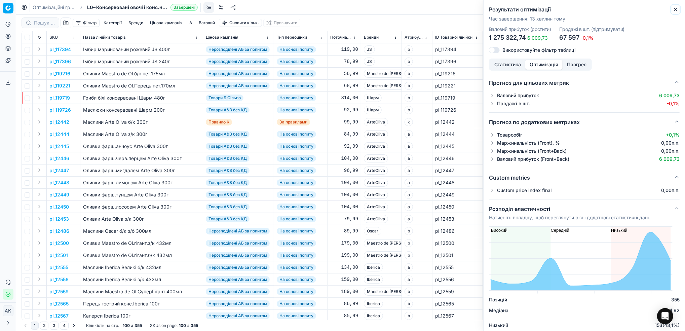
click at [674, 9] on icon "button" at bounding box center [675, 9] width 5 height 5
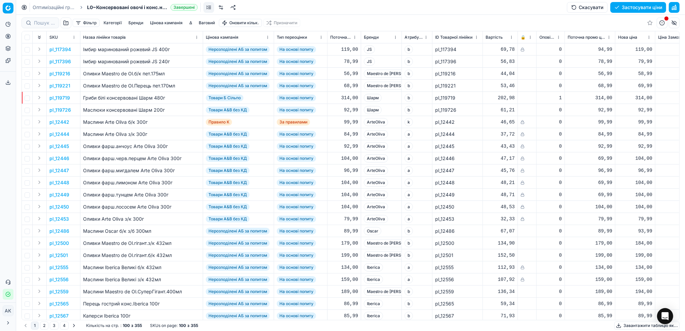
click at [163, 21] on button "Цінова кампанія" at bounding box center [166, 23] width 38 height 8
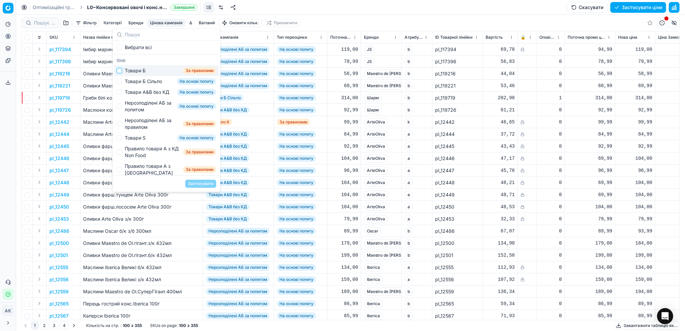
click at [119, 71] on input "Suggestions" at bounding box center [119, 70] width 5 height 5
checkbox input "true"
click at [192, 183] on button "Застосувати" at bounding box center [200, 184] width 31 height 8
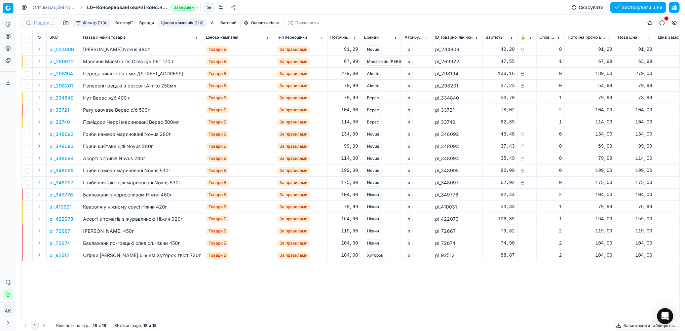
click at [94, 24] on button "Фільтр (1)" at bounding box center [92, 23] width 38 height 8
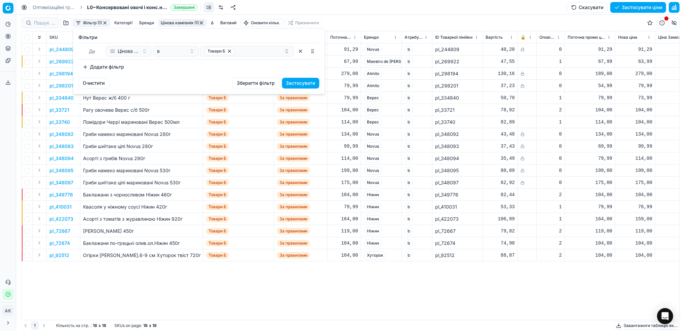
click at [105, 70] on button "Додати фільтр" at bounding box center [104, 67] width 50 height 11
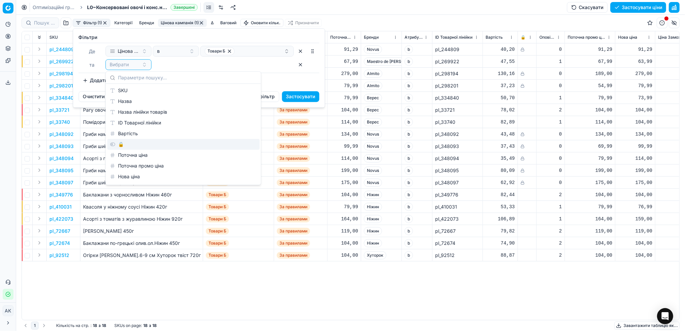
click at [115, 145] on div "🔒" at bounding box center [183, 144] width 152 height 11
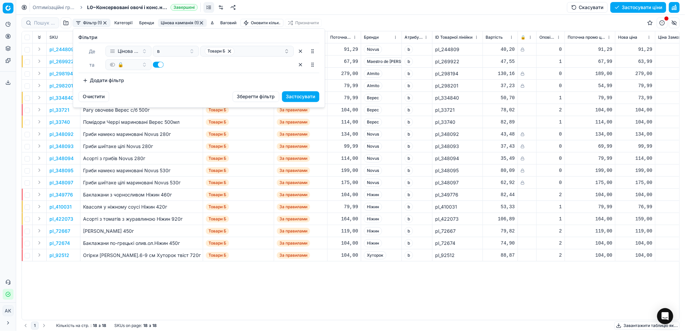
click at [160, 66] on button "button" at bounding box center [158, 65] width 11 height 6
click at [305, 96] on button "Застосувати" at bounding box center [300, 96] width 37 height 11
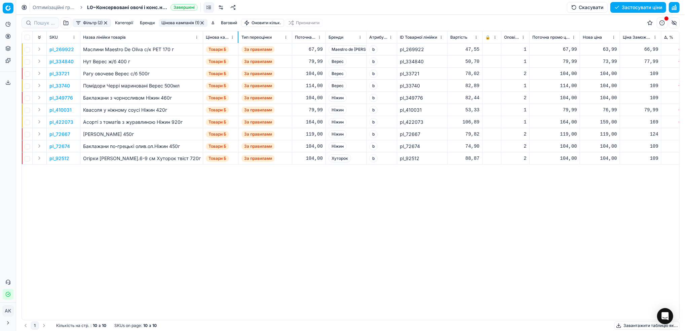
drag, startPoint x: 273, startPoint y: 36, endPoint x: 238, endPoint y: 42, distance: 35.9
click at [238, 42] on div at bounding box center [238, 37] width 1 height 12
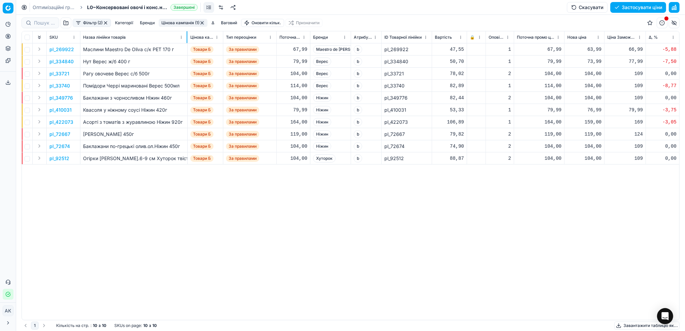
drag, startPoint x: 203, startPoint y: 37, endPoint x: 187, endPoint y: 37, distance: 15.5
click at [187, 37] on div at bounding box center [187, 37] width 1 height 12
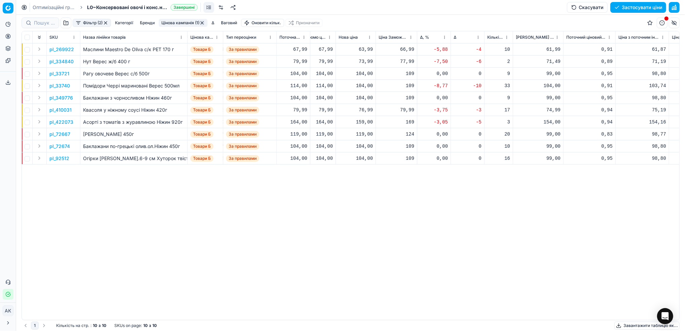
scroll to position [0, 226]
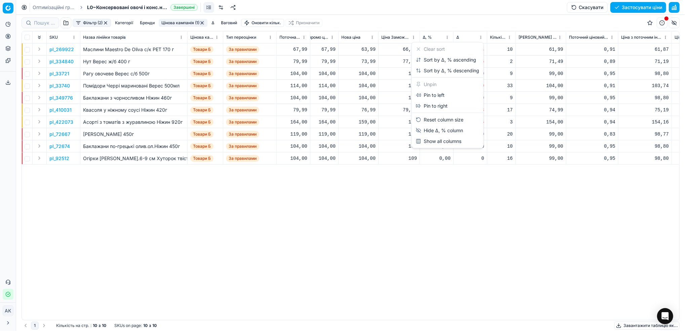
click at [445, 38] on html "Pricing platform Аналітика Цінова оптимізація Асортимент продукції Шаблони Серв…" at bounding box center [342, 165] width 685 height 331
click at [446, 58] on div "Sort by Δ, % ascending" at bounding box center [446, 60] width 61 height 7
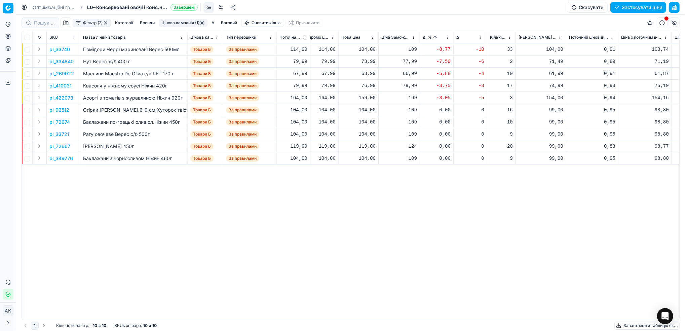
click at [56, 49] on p "pl_33740" at bounding box center [59, 49] width 21 height 7
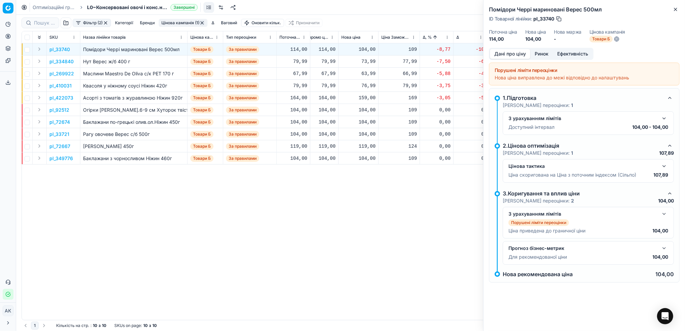
click at [546, 53] on button "Ринок" at bounding box center [542, 54] width 23 height 10
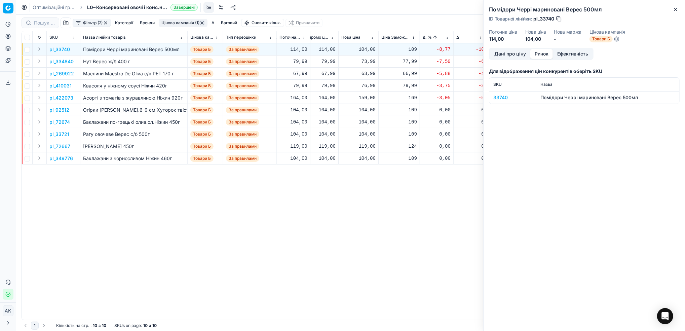
click at [499, 96] on div "33740" at bounding box center [512, 97] width 39 height 7
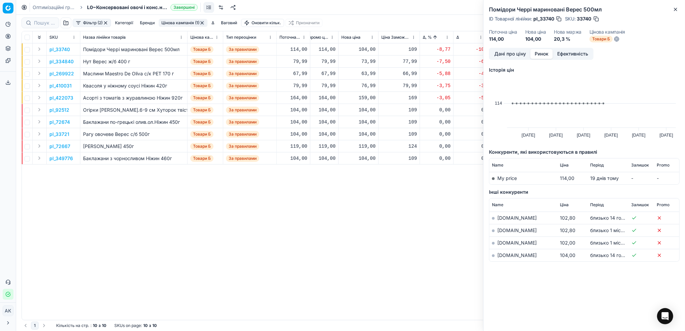
click at [501, 257] on link "[DOMAIN_NAME]" at bounding box center [517, 255] width 39 height 6
click at [508, 51] on button "Дані про ціну" at bounding box center [510, 54] width 40 height 10
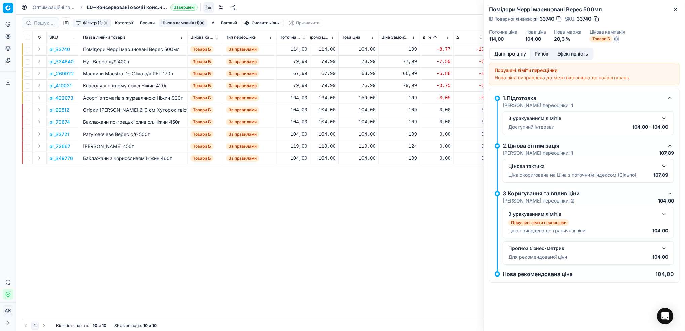
click at [665, 118] on button "button" at bounding box center [664, 118] width 8 height 8
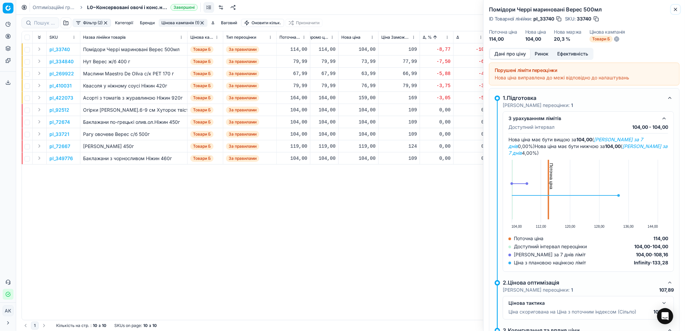
click at [680, 8] on button "Close" at bounding box center [676, 9] width 8 height 8
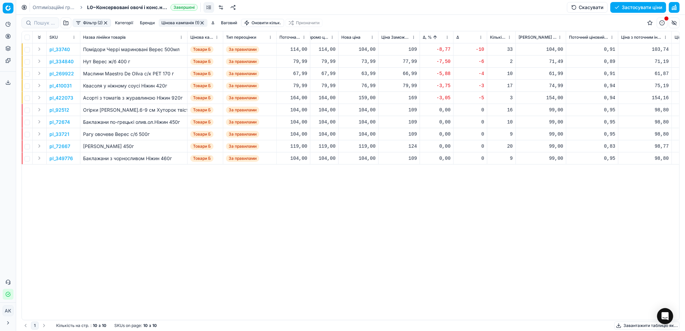
click at [365, 50] on div "104,00" at bounding box center [358, 49] width 34 height 7
click at [368, 109] on input "104.00" at bounding box center [383, 109] width 48 height 11
type input "109.00"
click at [65, 62] on p "pl_334840" at bounding box center [61, 61] width 24 height 7
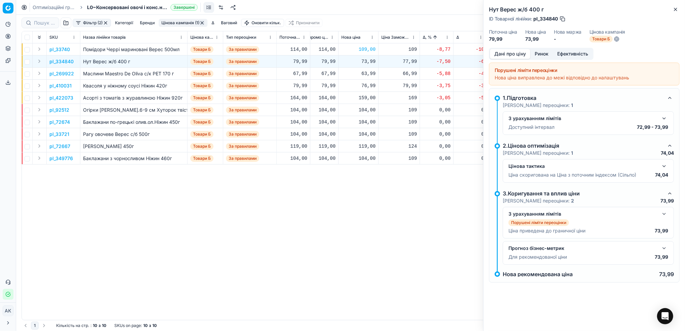
click at [545, 55] on button "Ринок" at bounding box center [542, 54] width 23 height 10
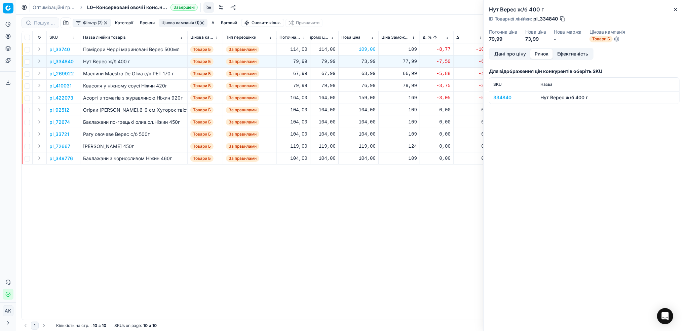
click at [497, 98] on div "334840" at bounding box center [512, 97] width 39 height 7
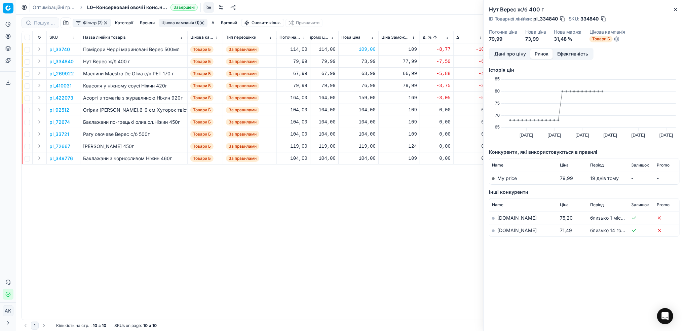
click at [509, 231] on link "[DOMAIN_NAME]" at bounding box center [517, 230] width 39 height 6
click at [509, 55] on button "Дані про ціну" at bounding box center [510, 54] width 40 height 10
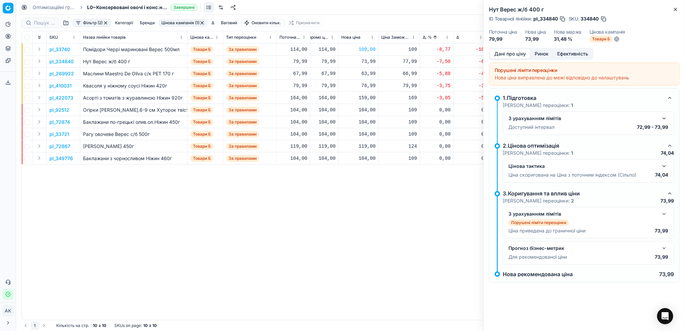
click at [665, 119] on button "button" at bounding box center [664, 118] width 8 height 8
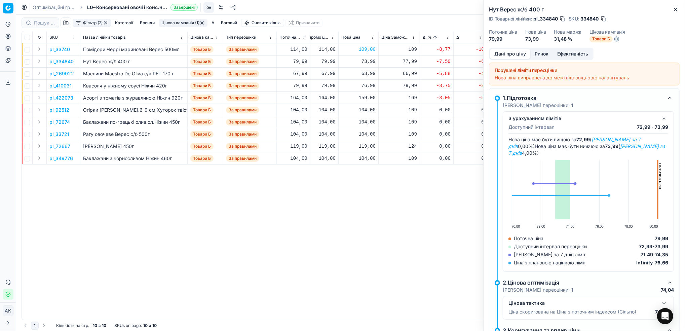
click at [681, 10] on div "Нут Верес ж/б 400 г ID Товарної лінійки : pl_334840 SKU : 334840 Поточна ціна 7…" at bounding box center [585, 24] width 202 height 48
click at [676, 10] on icon "button" at bounding box center [675, 9] width 3 height 3
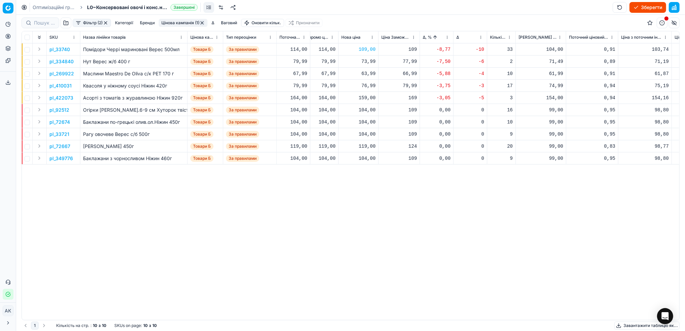
click at [58, 74] on p "pl_269922" at bounding box center [61, 73] width 25 height 7
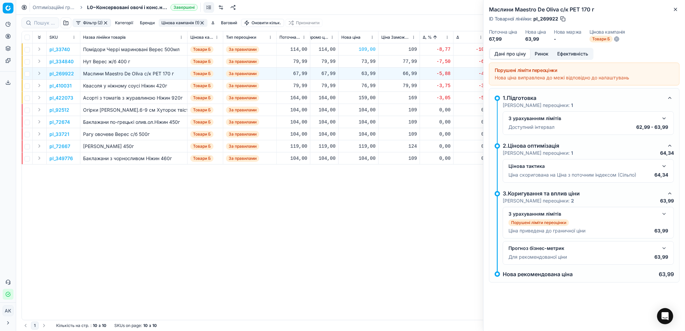
click at [542, 53] on button "Ринок" at bounding box center [542, 54] width 23 height 10
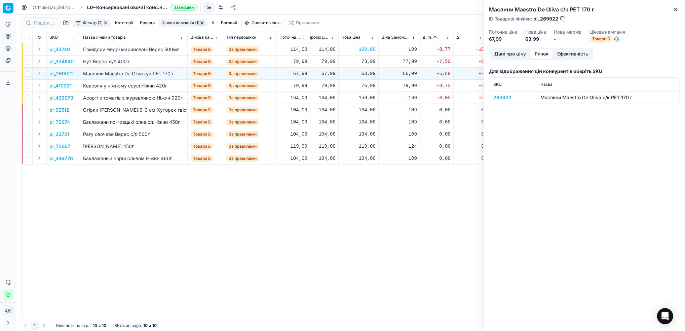
click at [504, 99] on div "269922" at bounding box center [512, 97] width 39 height 7
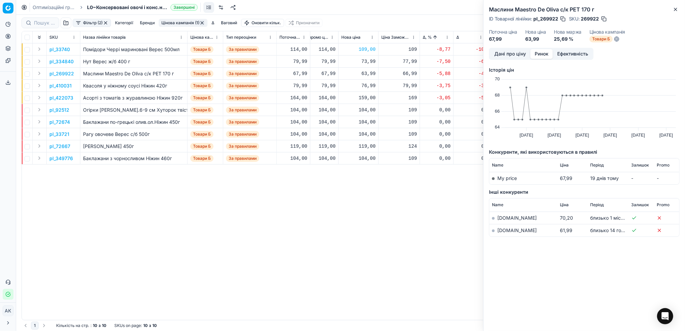
click at [503, 229] on link "[DOMAIN_NAME]" at bounding box center [517, 230] width 39 height 6
click at [508, 51] on button "Дані про ціну" at bounding box center [510, 54] width 40 height 10
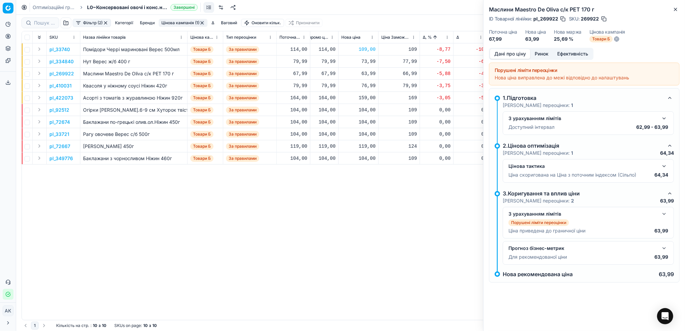
click at [664, 119] on button "button" at bounding box center [664, 118] width 8 height 8
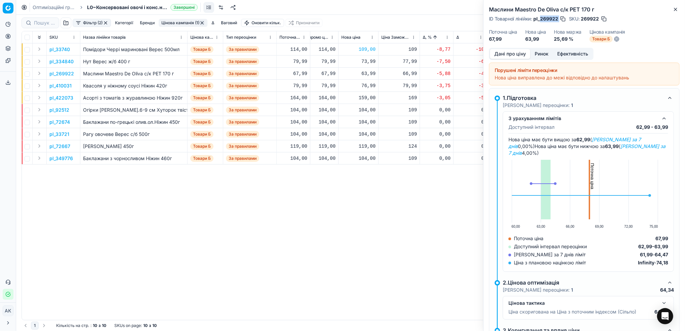
drag, startPoint x: 559, startPoint y: 18, endPoint x: 541, endPoint y: 19, distance: 17.9
click at [541, 19] on div "ID Товарної лінійки : pl_269922" at bounding box center [527, 18] width 77 height 7
copy div "269922"
click at [675, 11] on icon "button" at bounding box center [675, 9] width 5 height 5
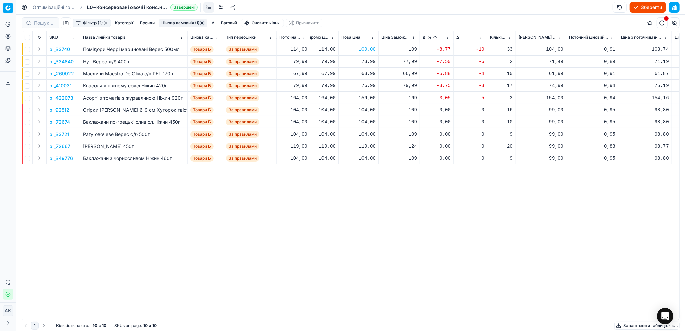
click at [60, 85] on p "pl_410031" at bounding box center [60, 85] width 22 height 7
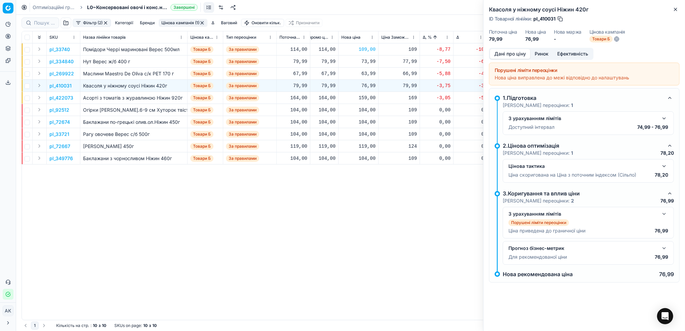
click at [544, 53] on button "Ринок" at bounding box center [542, 54] width 23 height 10
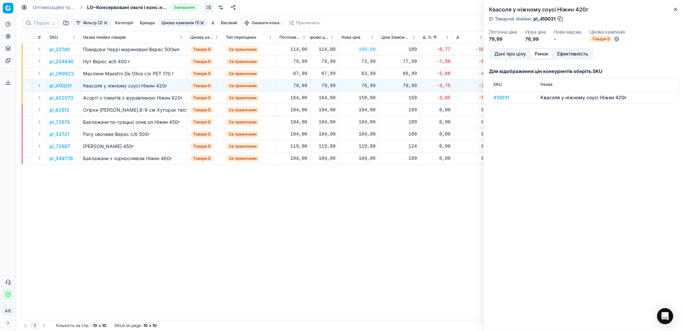
click at [497, 97] on div "410031" at bounding box center [512, 97] width 39 height 7
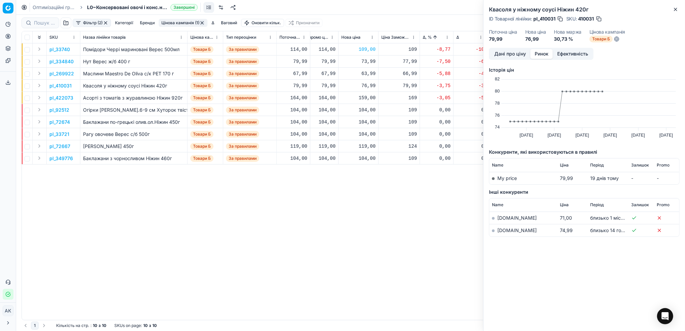
click at [505, 233] on td "[DOMAIN_NAME]" at bounding box center [523, 230] width 68 height 12
click at [503, 231] on link "[DOMAIN_NAME]" at bounding box center [517, 230] width 39 height 6
click at [507, 61] on div "Дані про ціну Ринок Ефективність Історія цін Created with Highcharts 12.3.0 [DA…" at bounding box center [585, 162] width 202 height 229
click at [504, 57] on button "Дані про ціну" at bounding box center [510, 54] width 40 height 10
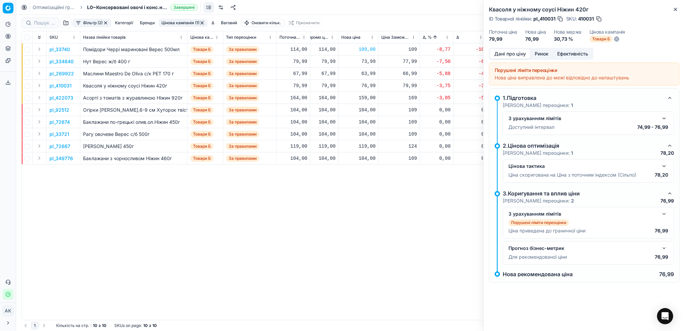
click at [663, 118] on button "button" at bounding box center [664, 118] width 8 height 8
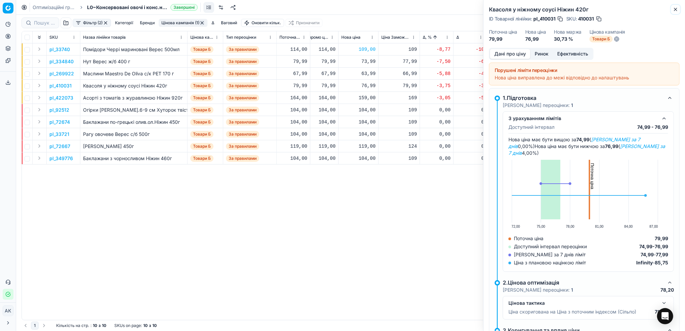
click at [673, 10] on icon "button" at bounding box center [675, 9] width 5 height 5
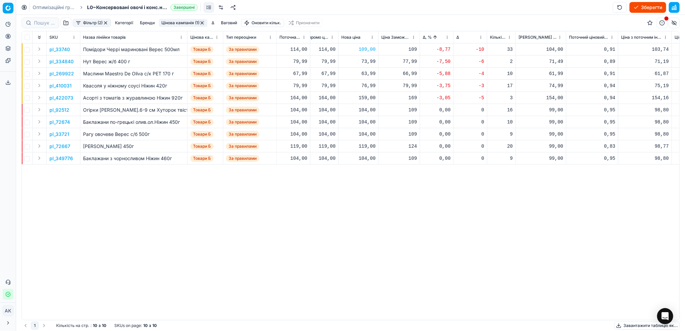
click at [56, 101] on p "pl_422073" at bounding box center [61, 98] width 24 height 7
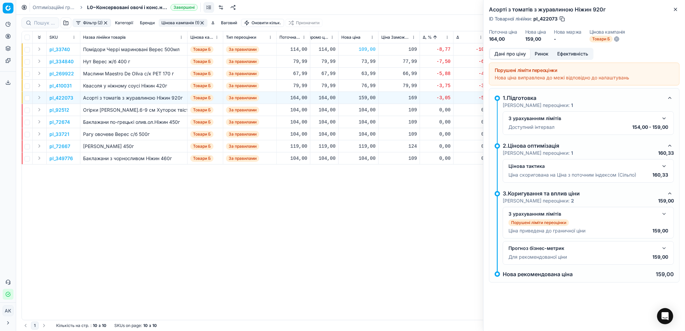
click at [537, 52] on button "Ринок" at bounding box center [542, 54] width 23 height 10
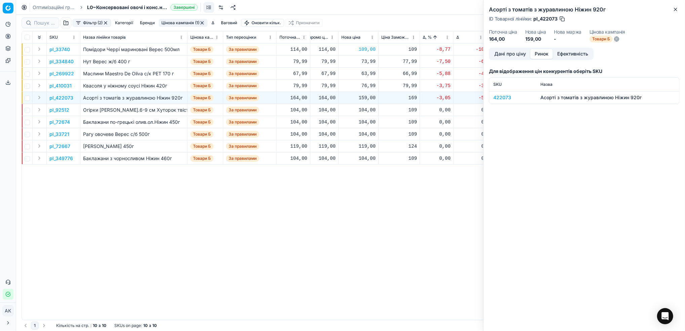
click at [497, 99] on div "422073" at bounding box center [512, 97] width 39 height 7
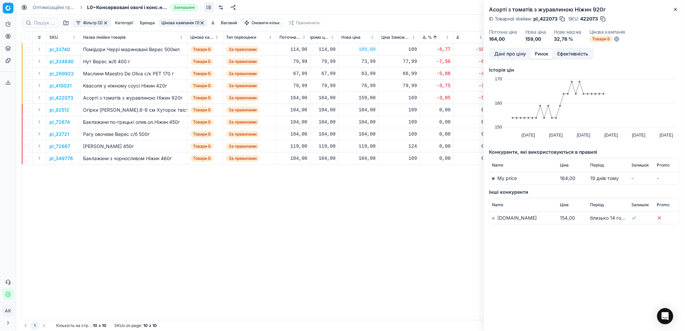
click at [505, 218] on link "[DOMAIN_NAME]" at bounding box center [517, 218] width 39 height 6
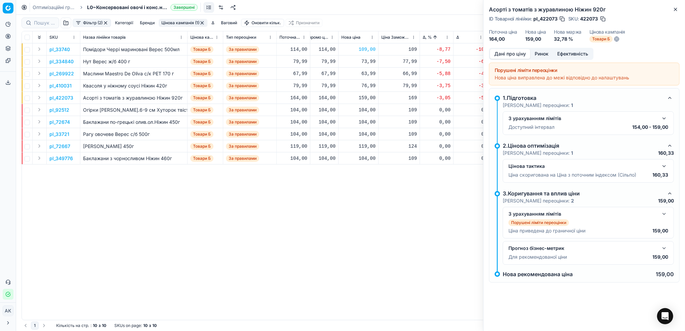
click at [499, 53] on button "Дані про ціну" at bounding box center [510, 54] width 40 height 10
click at [679, 9] on button "Close" at bounding box center [676, 9] width 8 height 8
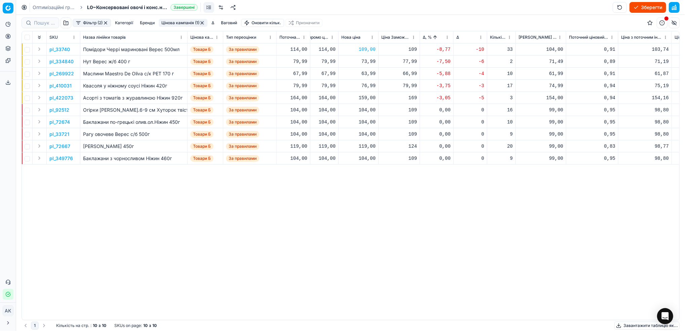
click at [54, 148] on p "pl_72667" at bounding box center [59, 146] width 21 height 7
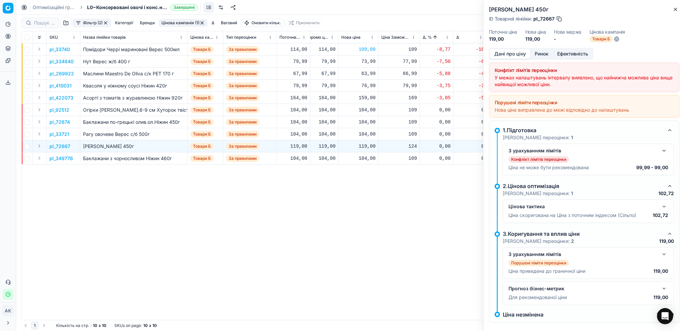
click at [536, 53] on button "Ринок" at bounding box center [542, 54] width 23 height 10
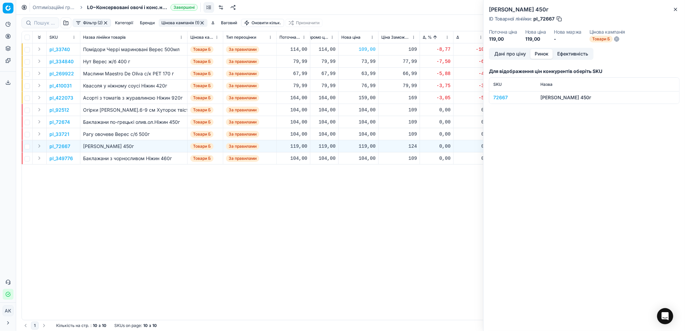
click at [502, 97] on div "72667" at bounding box center [512, 97] width 39 height 7
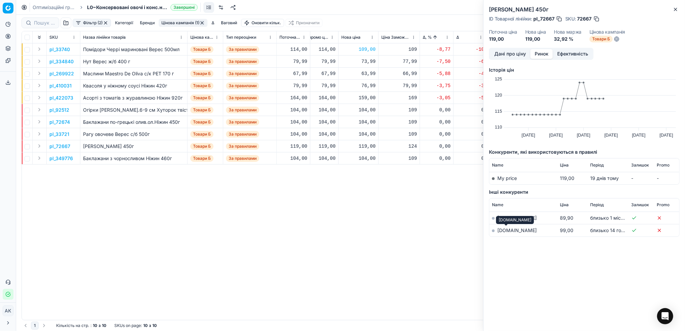
click at [502, 231] on link "[DOMAIN_NAME]" at bounding box center [517, 230] width 39 height 6
click at [674, 12] on button "Close" at bounding box center [676, 9] width 8 height 8
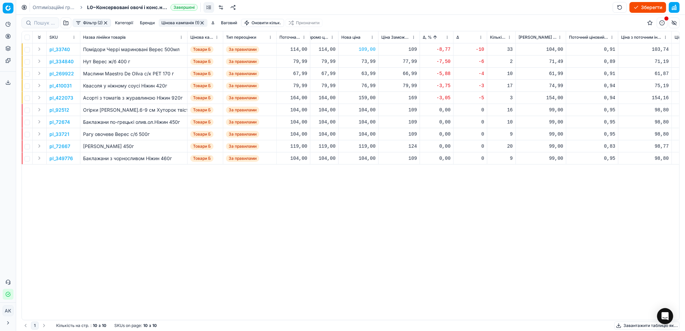
click at [362, 146] on div "119,00" at bounding box center [358, 146] width 34 height 7
click at [366, 208] on input "119.00" at bounding box center [383, 205] width 48 height 11
type input "1104.00"
click at [362, 146] on div "1 104,00" at bounding box center [358, 146] width 34 height 7
click at [366, 206] on input "1104.00" at bounding box center [383, 205] width 48 height 11
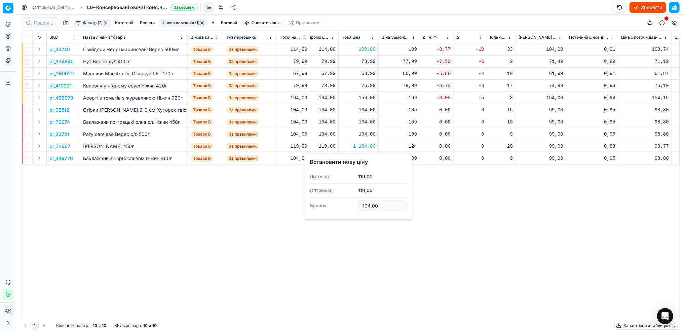
type input "104.00"
click at [63, 123] on p "pl_72674" at bounding box center [59, 122] width 21 height 7
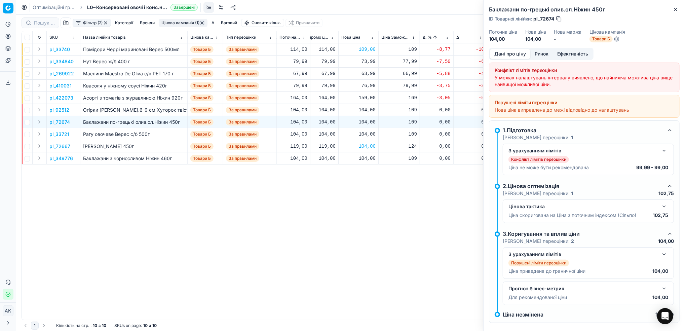
click at [548, 52] on button "Ринок" at bounding box center [542, 54] width 23 height 10
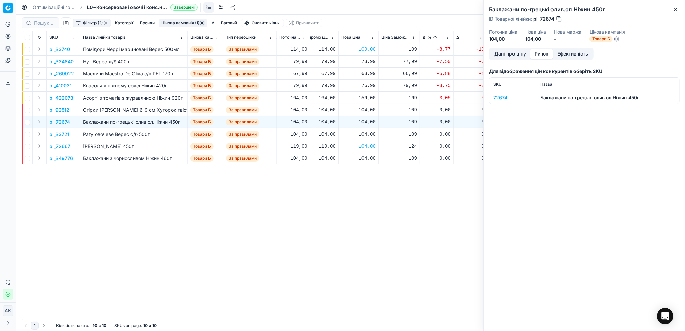
click at [502, 96] on div "72674" at bounding box center [512, 97] width 39 height 7
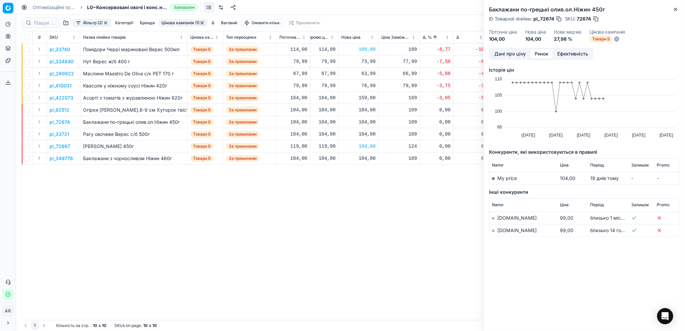
click at [499, 233] on link "[DOMAIN_NAME]" at bounding box center [517, 230] width 39 height 6
click at [678, 10] on icon "button" at bounding box center [675, 9] width 5 height 5
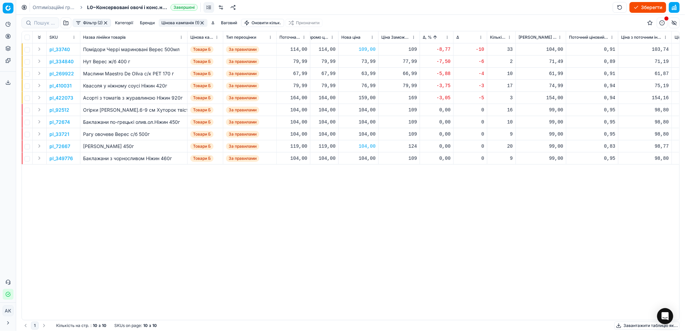
click at [178, 21] on button "Цінова кампанія (1)" at bounding box center [183, 23] width 49 height 8
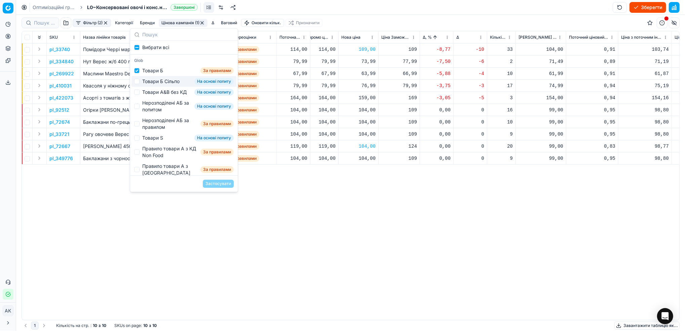
click at [140, 83] on div "Товари Б Сільпо На основі попиту" at bounding box center [184, 81] width 105 height 11
checkbox input "true"
click at [137, 75] on div "Товари Б За правилами" at bounding box center [184, 70] width 105 height 11
checkbox input "false"
click at [213, 181] on button "Застосувати" at bounding box center [218, 184] width 31 height 8
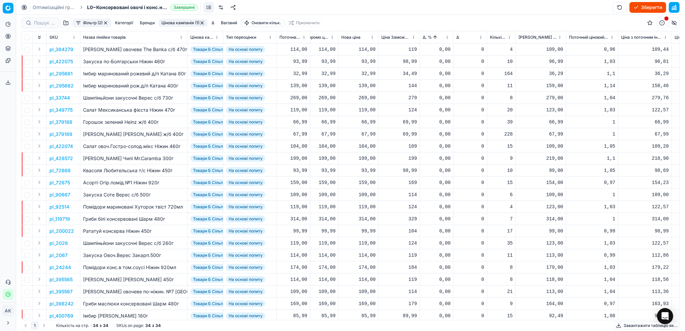
click at [447, 37] on html "Pricing platform Аналітика Цінова оптимізація Асортимент продукції Шаблони Серв…" at bounding box center [342, 165] width 685 height 331
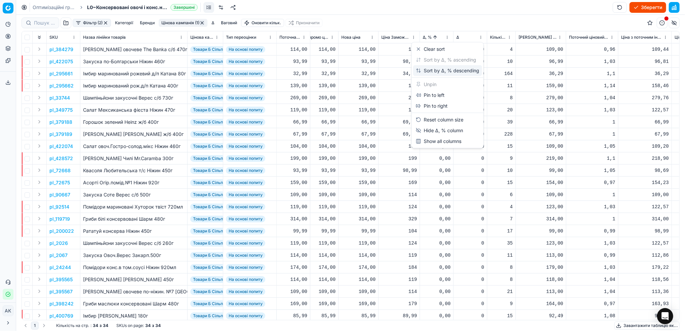
click at [438, 69] on div "Sort by Δ, % descending" at bounding box center [448, 70] width 64 height 7
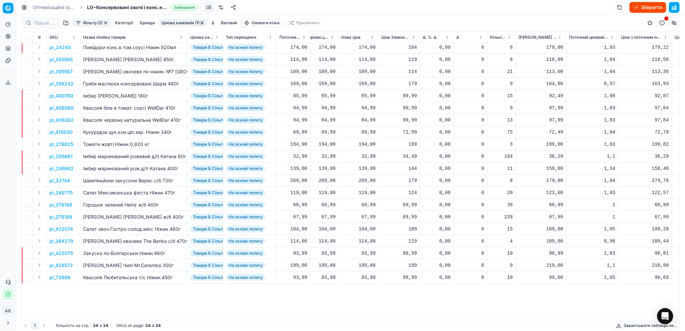
scroll to position [0, 226]
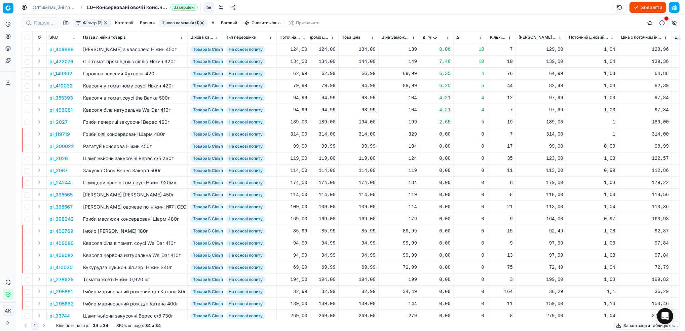
click at [62, 47] on p "pl_409888" at bounding box center [61, 49] width 24 height 7
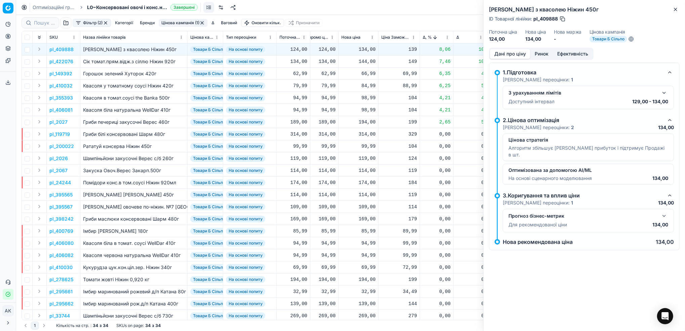
click at [544, 54] on button "Ринок" at bounding box center [542, 54] width 23 height 10
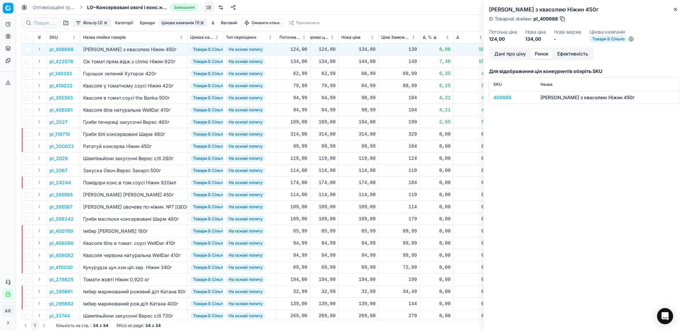
click at [499, 98] on div "409888" at bounding box center [512, 97] width 39 height 7
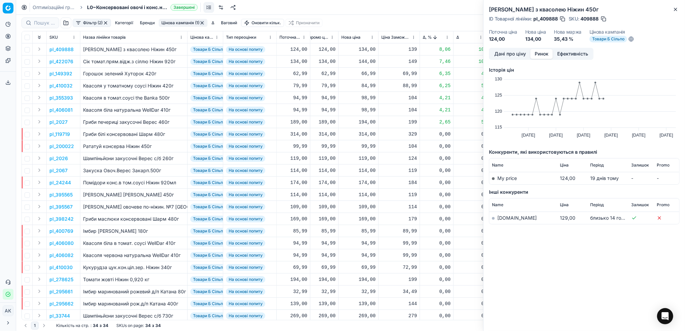
click at [503, 216] on link "[DOMAIN_NAME]" at bounding box center [517, 218] width 39 height 6
click at [513, 52] on button "Дані про ціну" at bounding box center [510, 54] width 40 height 10
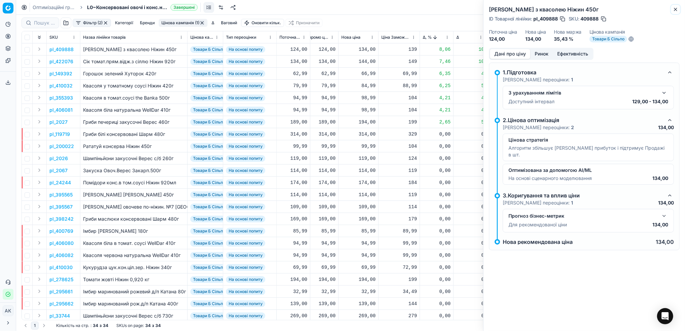
click at [676, 11] on icon "button" at bounding box center [675, 9] width 5 height 5
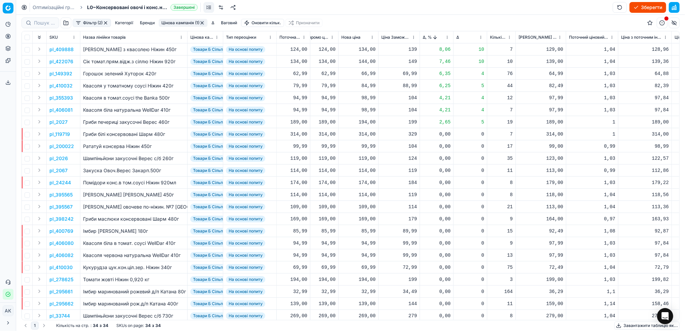
click at [61, 63] on p "pl_422076" at bounding box center [61, 61] width 24 height 7
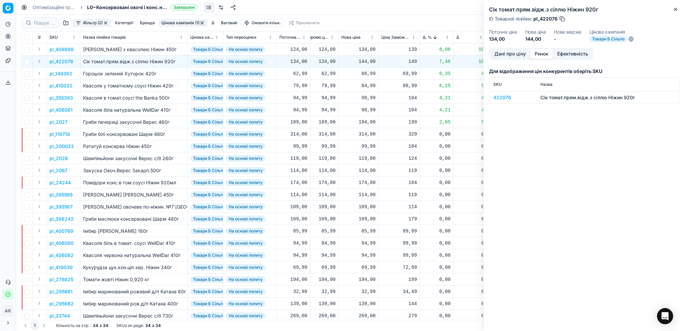
click at [544, 52] on button "Ринок" at bounding box center [542, 54] width 23 height 10
click at [503, 98] on div "422076" at bounding box center [512, 97] width 39 height 7
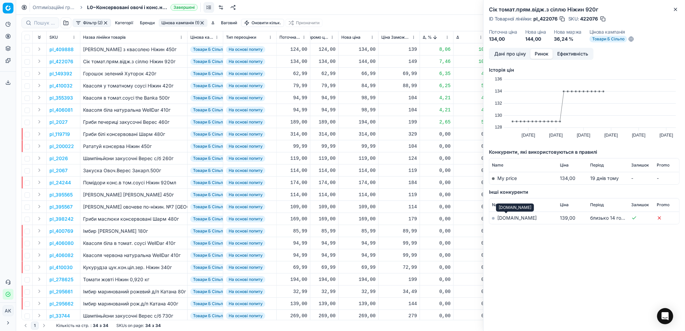
click at [505, 217] on link "[DOMAIN_NAME]" at bounding box center [517, 218] width 39 height 6
click at [513, 57] on button "Дані про ціну" at bounding box center [510, 54] width 40 height 10
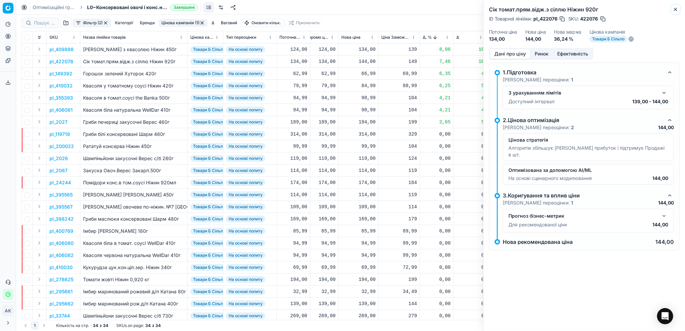
click at [677, 11] on icon "button" at bounding box center [675, 9] width 5 height 5
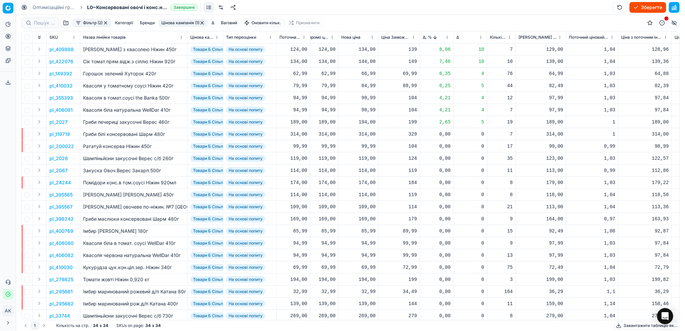
click at [185, 25] on button "Цінова кампанія (1)" at bounding box center [183, 23] width 49 height 8
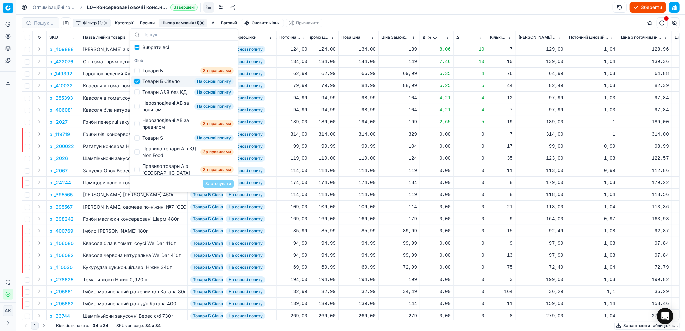
click at [139, 83] on input "Suggestions" at bounding box center [136, 81] width 5 height 5
checkbox input "false"
click at [135, 98] on div "Товари А&B без КД На основі попиту" at bounding box center [184, 92] width 105 height 11
checkbox input "true"
click at [224, 186] on button "Застосувати" at bounding box center [218, 184] width 31 height 8
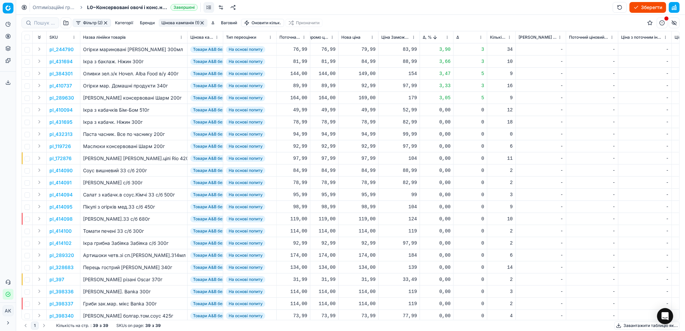
click at [181, 23] on button "Цінова кампанія (1)" at bounding box center [183, 23] width 49 height 8
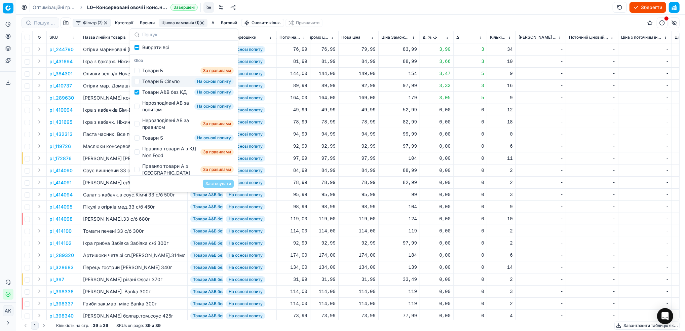
click at [141, 81] on div "Товари Б Сільпо На основі попиту" at bounding box center [184, 81] width 105 height 11
checkbox input "true"
click at [137, 93] on input "Suggestions" at bounding box center [136, 91] width 5 height 5
checkbox input "false"
click at [210, 183] on button "Застосувати" at bounding box center [218, 184] width 31 height 8
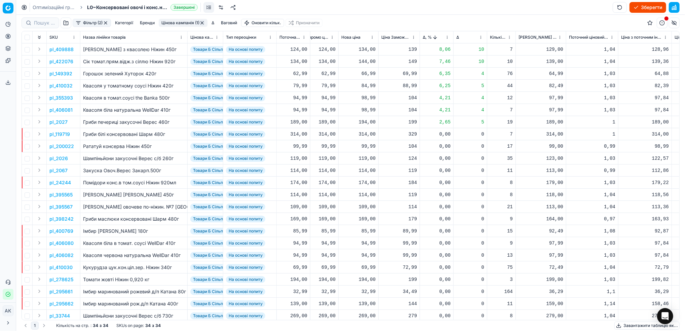
click at [447, 39] on html "Pricing platform Аналітика Цінова оптимізація Асортимент продукції Шаблони Серв…" at bounding box center [342, 165] width 685 height 331
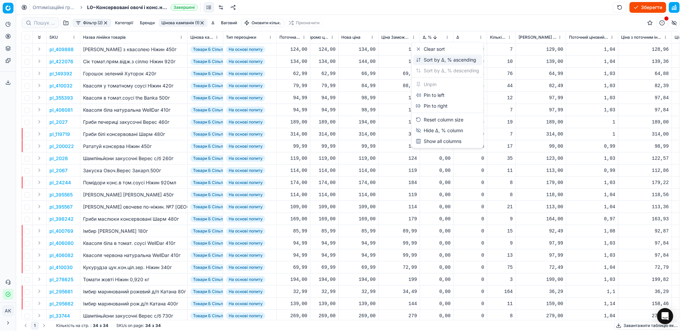
click at [426, 61] on div "Sort by Δ, % ascending" at bounding box center [446, 60] width 61 height 7
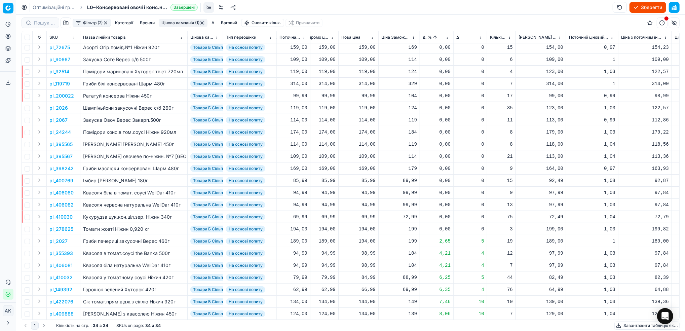
scroll to position [142, 226]
click at [176, 25] on button "Цінова кампанія (1)" at bounding box center [183, 23] width 49 height 8
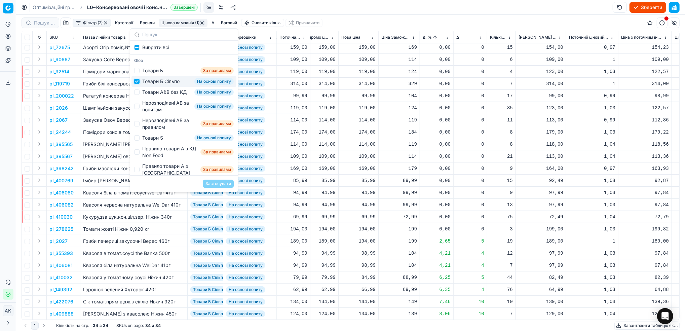
click at [139, 81] on input "Suggestions" at bounding box center [136, 81] width 5 height 5
checkbox input "false"
click at [139, 93] on input "Suggestions" at bounding box center [136, 91] width 5 height 5
checkbox input "true"
click at [219, 179] on div "Застосувати" at bounding box center [184, 183] width 108 height 16
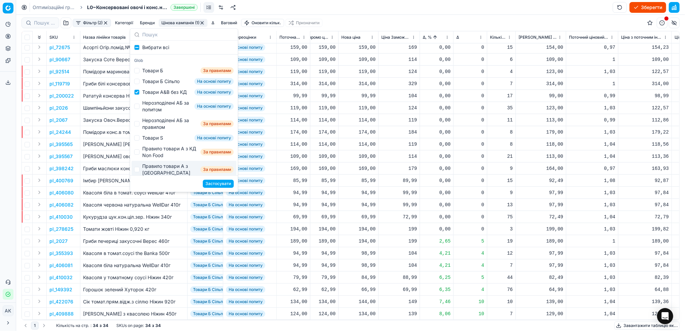
click at [225, 184] on button "Застосувати" at bounding box center [218, 184] width 31 height 8
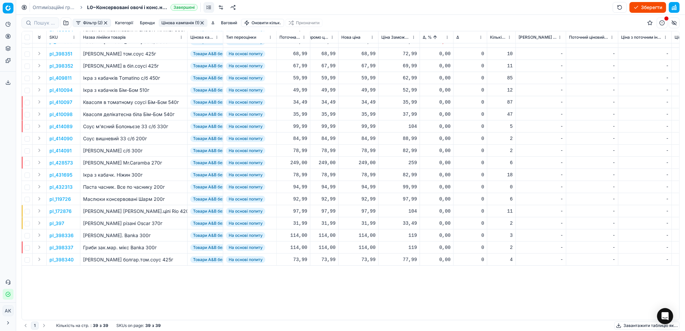
scroll to position [0, 226]
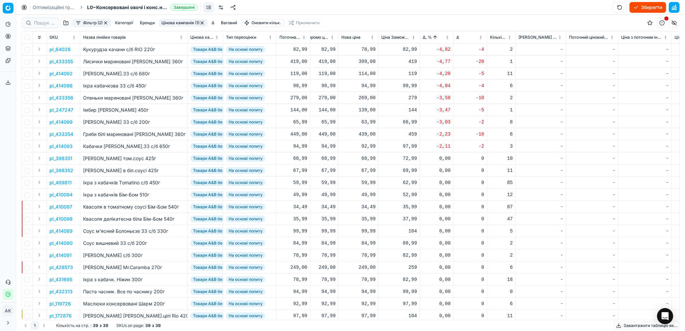
click at [183, 22] on button "Цінова кампанія (1)" at bounding box center [183, 23] width 49 height 8
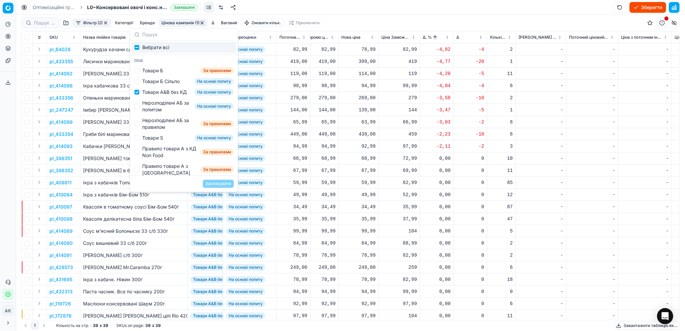
click at [342, 146] on div "92,99" at bounding box center [358, 146] width 34 height 7
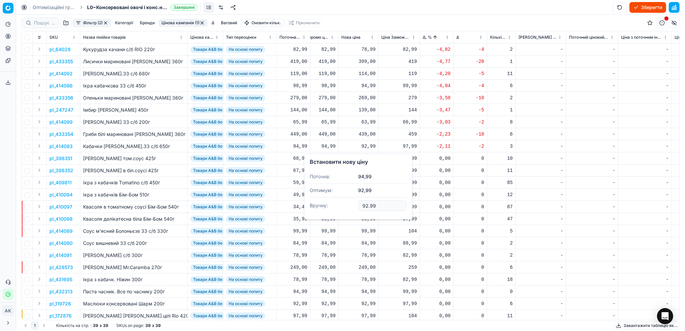
click at [476, 139] on td "-10" at bounding box center [471, 134] width 34 height 12
click at [62, 51] on p "pl_64028" at bounding box center [59, 49] width 21 height 7
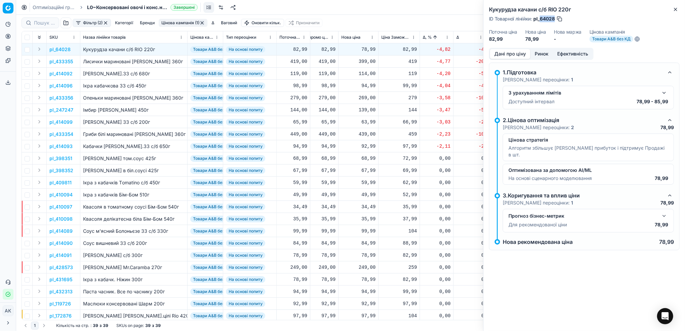
drag, startPoint x: 555, startPoint y: 18, endPoint x: 541, endPoint y: 23, distance: 15.1
click at [541, 23] on div "Кукурудза качани с/б RIO 220г ID Товарної лінійки : pl_64028 Поточна ціна 82,99…" at bounding box center [585, 24] width 202 height 48
copy span "64028"
click at [677, 10] on icon "button" at bounding box center [675, 9] width 5 height 5
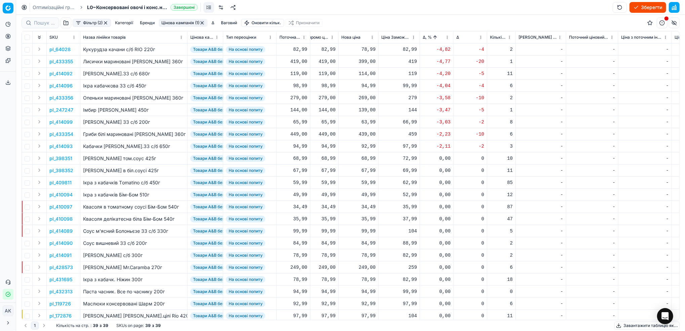
click at [365, 49] on div "78,99" at bounding box center [358, 49] width 34 height 7
drag, startPoint x: 367, startPoint y: 109, endPoint x: 359, endPoint y: 109, distance: 8.4
click at [359, 109] on input "78.99" at bounding box center [383, 109] width 48 height 11
type input "82.99"
click at [63, 62] on p "pl_433355" at bounding box center [61, 61] width 24 height 7
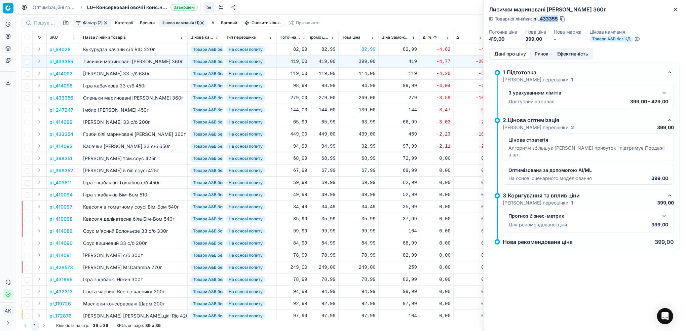
drag, startPoint x: 558, startPoint y: 20, endPoint x: 540, endPoint y: 19, distance: 17.9
click at [540, 19] on span "pl_433355" at bounding box center [546, 18] width 25 height 7
copy span "433355"
click at [676, 12] on icon "button" at bounding box center [675, 9] width 5 height 5
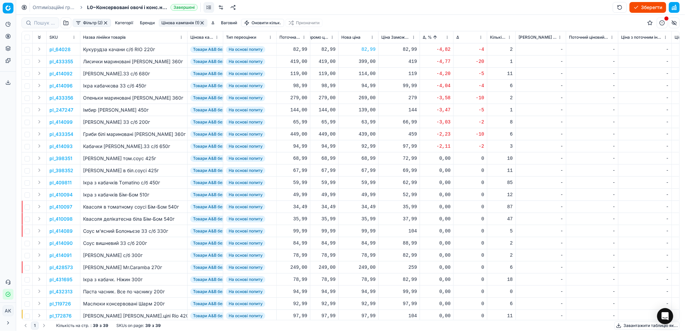
click at [62, 76] on p "pl_414092" at bounding box center [60, 73] width 23 height 7
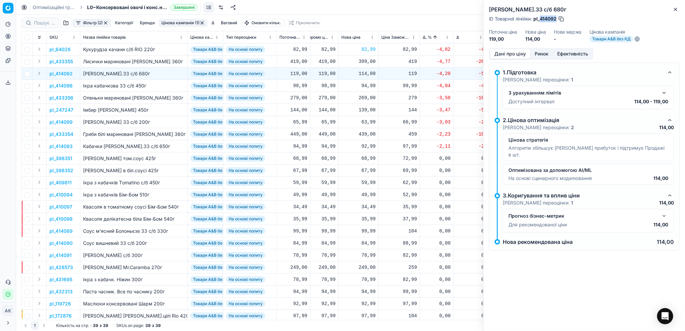
drag, startPoint x: 556, startPoint y: 19, endPoint x: 540, endPoint y: 21, distance: 15.9
click at [540, 21] on span "pl_414092" at bounding box center [545, 18] width 23 height 7
copy span "414092"
click at [366, 73] on div "114,00" at bounding box center [358, 73] width 34 height 7
click at [367, 133] on input "114.00" at bounding box center [383, 132] width 48 height 11
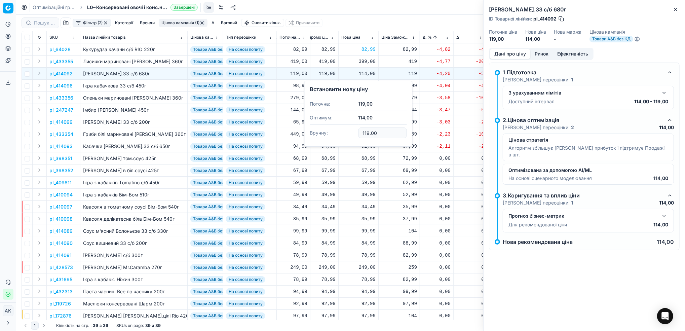
type input "119.00"
click at [678, 11] on icon "button" at bounding box center [675, 9] width 5 height 5
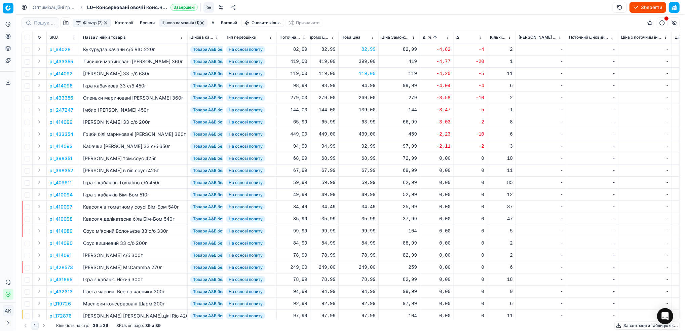
click at [58, 87] on p "pl_414096" at bounding box center [60, 85] width 23 height 7
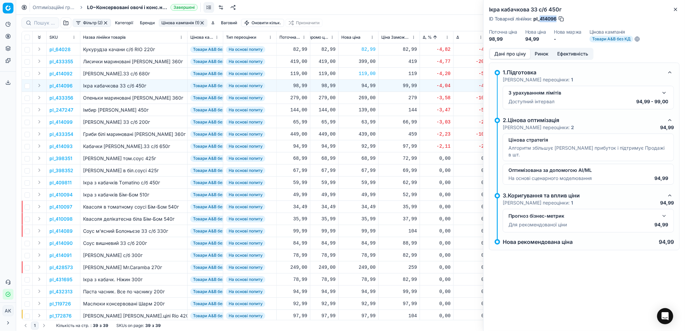
drag, startPoint x: 557, startPoint y: 18, endPoint x: 540, endPoint y: 20, distance: 17.2
click at [540, 20] on span "pl_414096" at bounding box center [545, 18] width 23 height 7
copy span "414096"
click at [364, 85] on div "94,99" at bounding box center [358, 85] width 34 height 7
click at [366, 146] on input "94.99" at bounding box center [383, 145] width 48 height 11
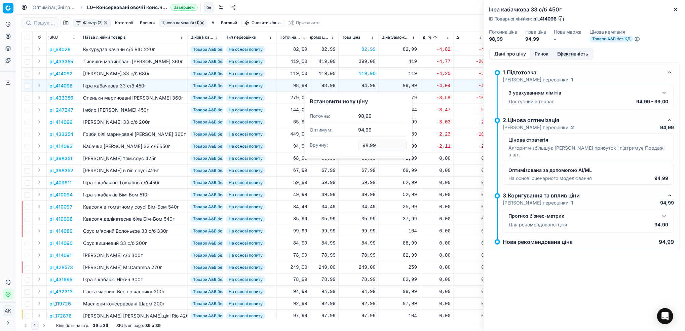
type input "98.99"
click at [58, 100] on p "pl_433356" at bounding box center [61, 98] width 24 height 7
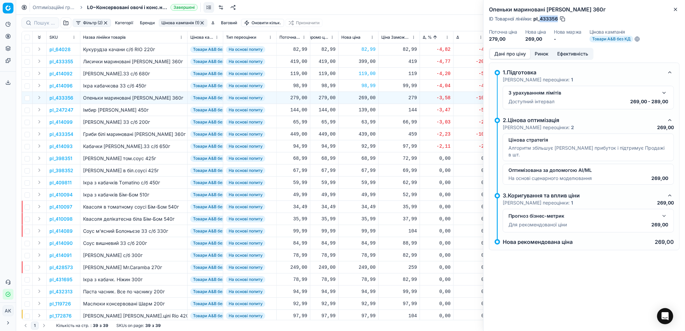
drag, startPoint x: 557, startPoint y: 19, endPoint x: 541, endPoint y: 20, distance: 16.2
click at [541, 20] on span "pl_433356" at bounding box center [546, 18] width 25 height 7
copy span "433356"
click at [482, 308] on td "0" at bounding box center [471, 304] width 34 height 12
click at [676, 10] on icon "button" at bounding box center [675, 9] width 5 height 5
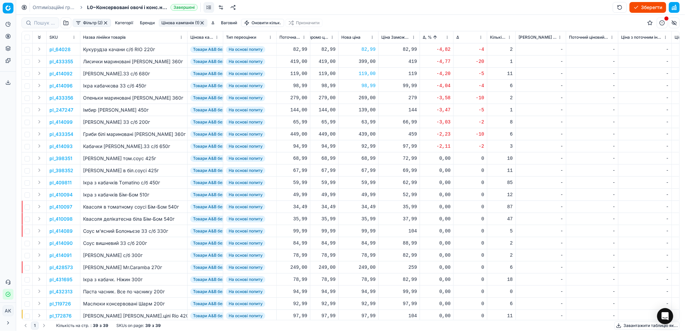
click at [56, 111] on p "pl_247247" at bounding box center [61, 110] width 24 height 7
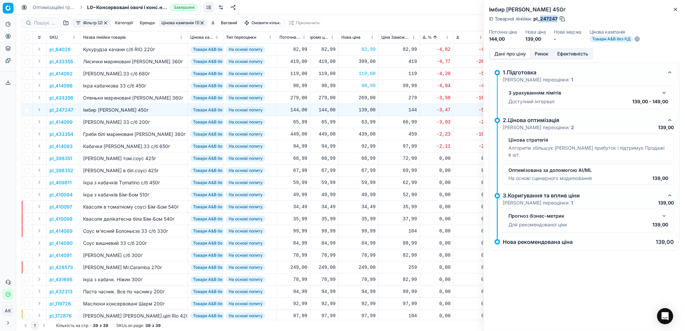
drag, startPoint x: 557, startPoint y: 16, endPoint x: 541, endPoint y: 20, distance: 16.8
click at [541, 20] on span "pl_247247" at bounding box center [546, 18] width 24 height 7
copy span "247247"
click at [365, 112] on div "139,00" at bounding box center [358, 110] width 34 height 7
drag, startPoint x: 370, startPoint y: 170, endPoint x: 365, endPoint y: 171, distance: 4.7
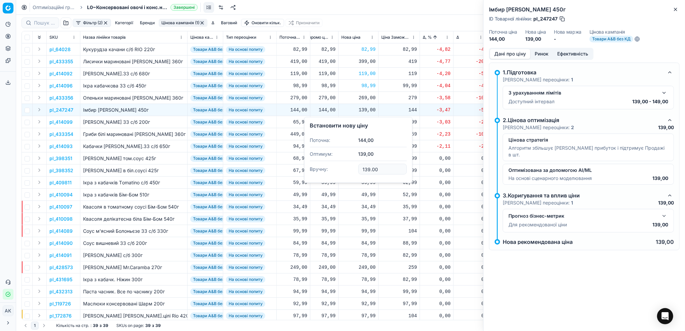
click at [365, 171] on input "139.00" at bounding box center [383, 169] width 48 height 11
type input "144.00"
click at [62, 123] on p "pl_414099" at bounding box center [60, 122] width 23 height 7
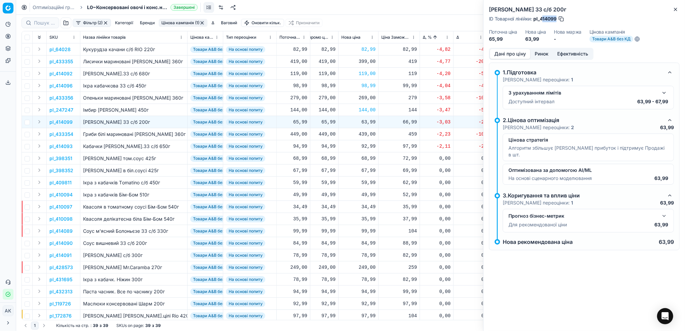
drag, startPoint x: 556, startPoint y: 18, endPoint x: 543, endPoint y: 21, distance: 13.7
click at [543, 21] on span "pl_414099" at bounding box center [545, 18] width 23 height 7
drag, startPoint x: 557, startPoint y: 18, endPoint x: 541, endPoint y: 21, distance: 16.7
click at [541, 21] on span "pl_414099" at bounding box center [545, 18] width 23 height 7
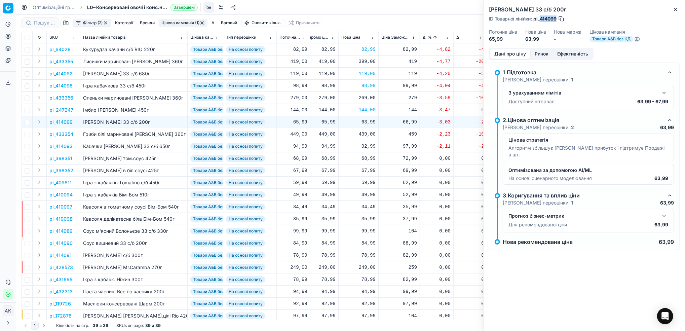
copy span "414099"
click at [56, 134] on p "pl_433354" at bounding box center [61, 134] width 24 height 7
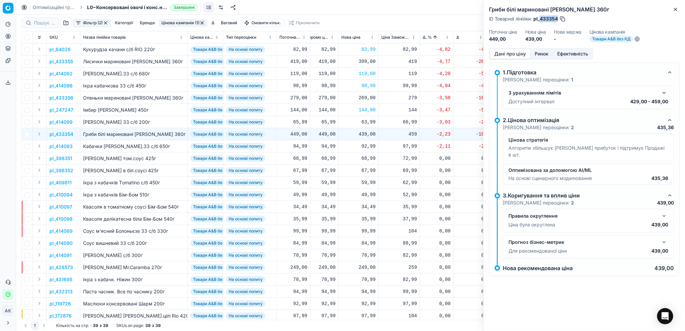
drag, startPoint x: 558, startPoint y: 16, endPoint x: 541, endPoint y: 20, distance: 16.9
click at [541, 20] on span "pl_433354" at bounding box center [546, 18] width 25 height 7
copy span "433354"
click at [65, 145] on p "pl_414093" at bounding box center [60, 146] width 23 height 7
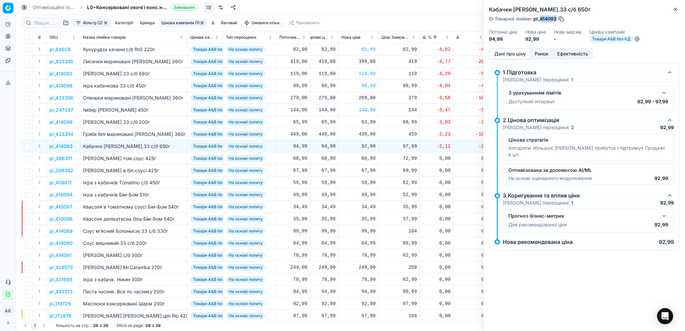
drag, startPoint x: 557, startPoint y: 17, endPoint x: 541, endPoint y: 18, distance: 16.2
click at [541, 18] on span "pl_414093" at bounding box center [545, 18] width 23 height 7
copy span "414093"
click at [676, 12] on button "Close" at bounding box center [676, 9] width 8 height 8
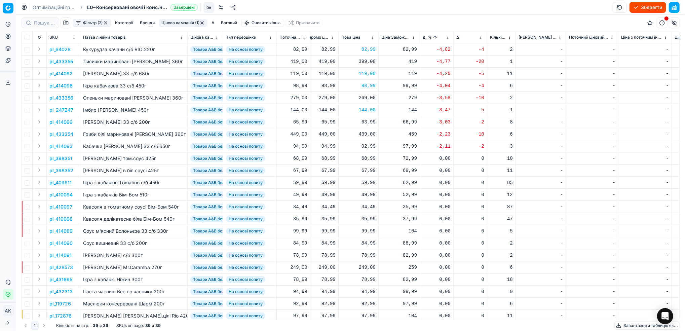
click at [445, 38] on html "Pricing platform Аналітика Цінова оптимізація Асортимент продукції Шаблони Серв…" at bounding box center [342, 165] width 685 height 331
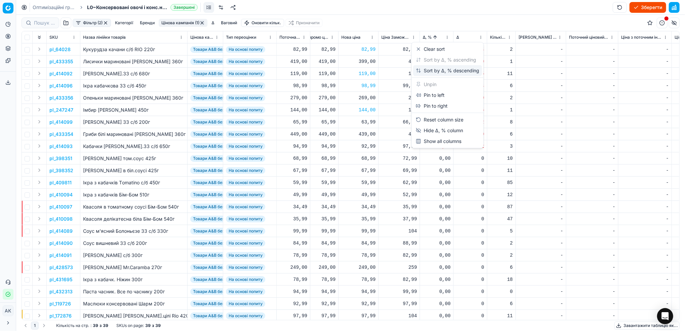
click at [440, 70] on div "Sort by Δ, % descending" at bounding box center [448, 70] width 64 height 7
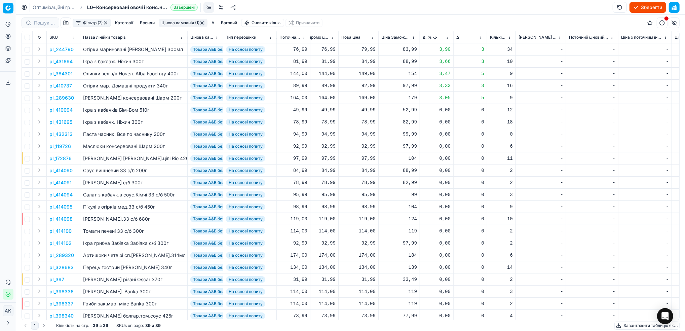
click at [62, 48] on p "pl_244790" at bounding box center [61, 49] width 24 height 7
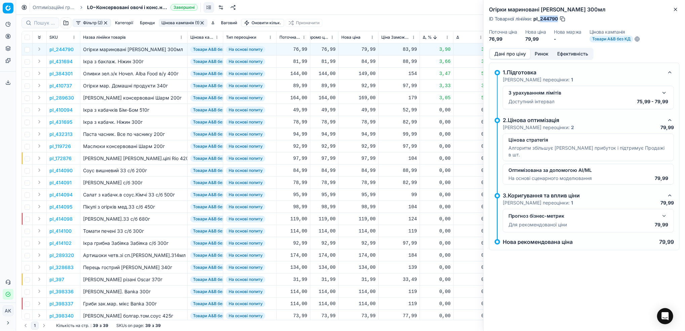
drag, startPoint x: 558, startPoint y: 20, endPoint x: 541, endPoint y: 19, distance: 17.2
click at [541, 19] on div "ID Товарної лінійки : pl_244790" at bounding box center [527, 18] width 77 height 7
click at [60, 60] on p "pl_431694" at bounding box center [60, 61] width 23 height 7
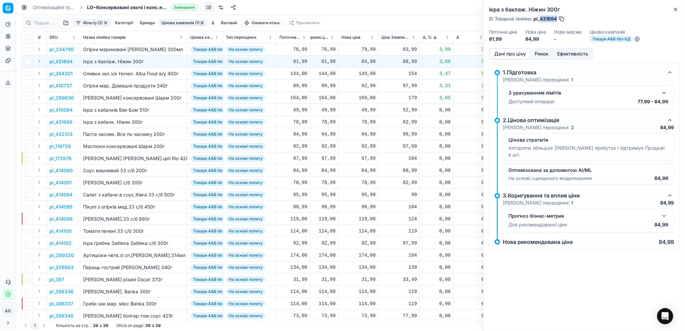
drag, startPoint x: 557, startPoint y: 17, endPoint x: 540, endPoint y: 20, distance: 17.4
click at [540, 20] on span "pl_431694" at bounding box center [546, 18] width 24 height 7
click at [675, 10] on icon "button" at bounding box center [675, 9] width 3 height 3
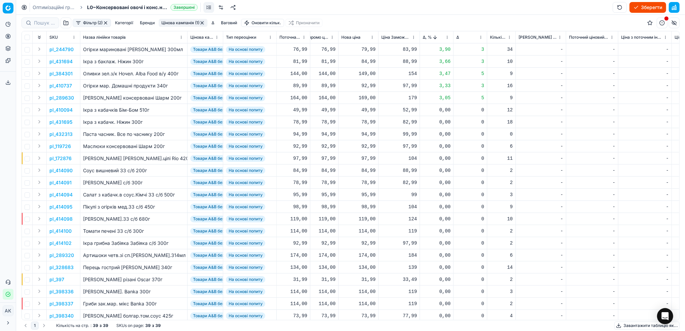
click at [61, 74] on p "pl_384301" at bounding box center [60, 73] width 23 height 7
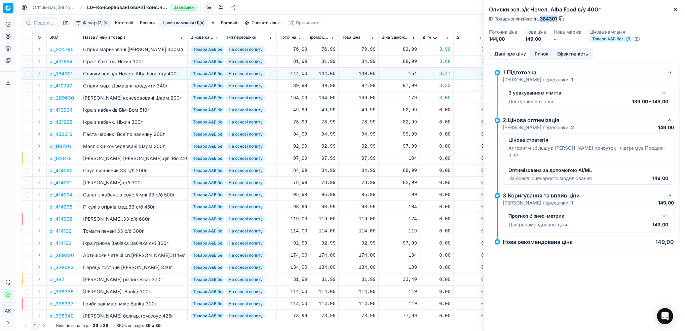
drag, startPoint x: 557, startPoint y: 16, endPoint x: 541, endPoint y: 19, distance: 17.1
click at [541, 19] on span "pl_384301" at bounding box center [546, 18] width 24 height 7
click at [675, 6] on button "Close" at bounding box center [676, 9] width 8 height 8
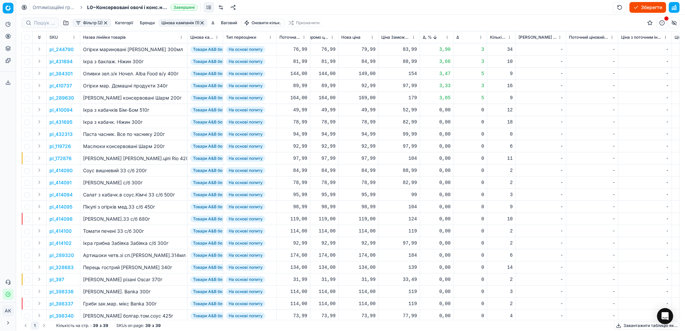
click at [175, 24] on button "Цінова кампанія (1)" at bounding box center [183, 23] width 49 height 8
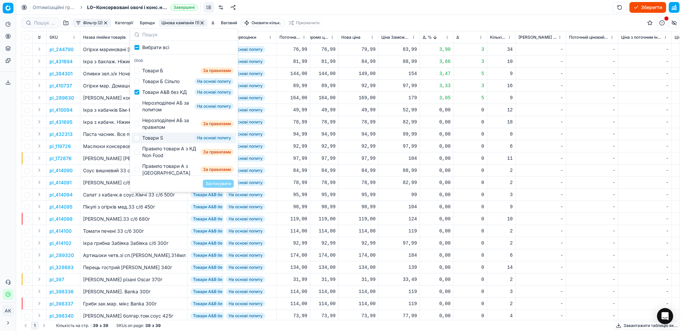
click at [355, 169] on div "84,99" at bounding box center [358, 170] width 34 height 7
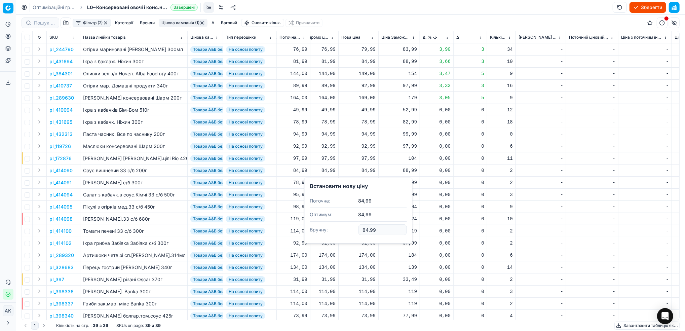
click at [442, 147] on div "0,00" at bounding box center [437, 146] width 28 height 7
click at [182, 23] on button "Цінова кампанія (1)" at bounding box center [183, 23] width 49 height 8
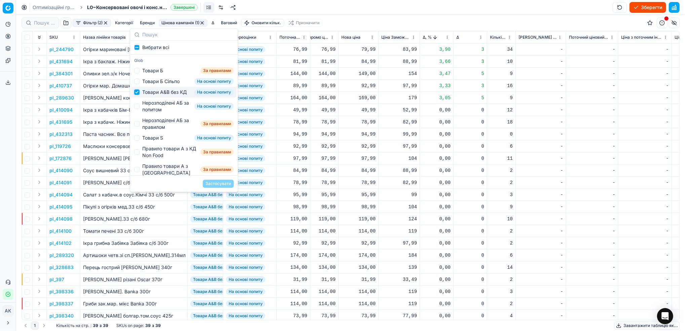
click at [138, 95] on input "Suggestions" at bounding box center [136, 91] width 5 height 5
checkbox input "false"
click at [138, 109] on input "Suggestions" at bounding box center [136, 106] width 5 height 5
checkbox input "true"
click at [228, 186] on button "Застосувати" at bounding box center [218, 184] width 31 height 8
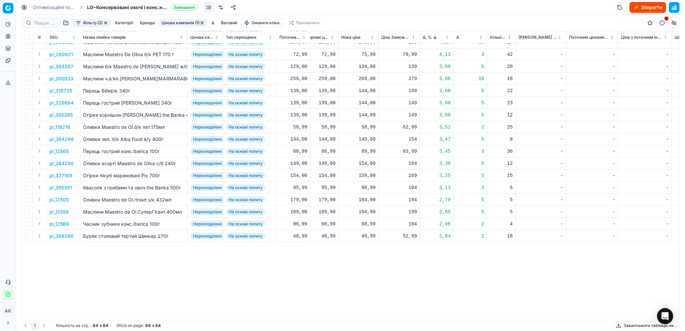
scroll to position [0, 226]
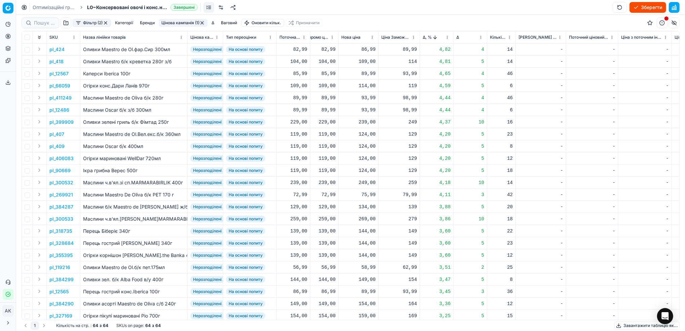
click at [59, 51] on p "pl_424" at bounding box center [56, 49] width 15 height 7
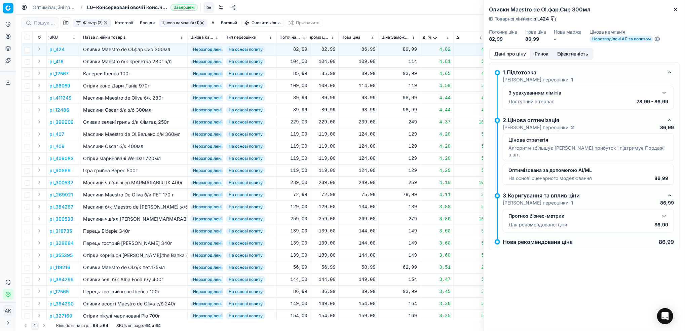
click at [548, 53] on button "Ринок" at bounding box center [542, 54] width 23 height 10
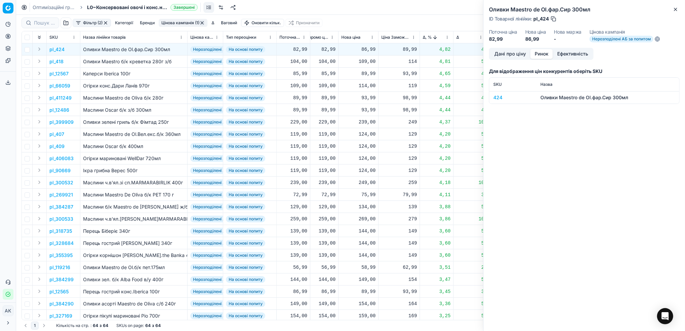
click at [498, 98] on div "424" at bounding box center [512, 97] width 39 height 7
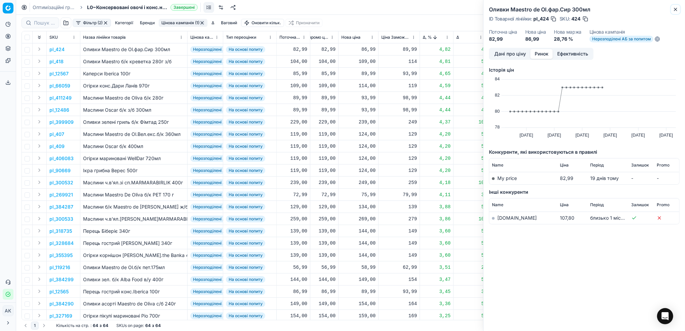
click at [676, 9] on icon "button" at bounding box center [675, 9] width 5 height 5
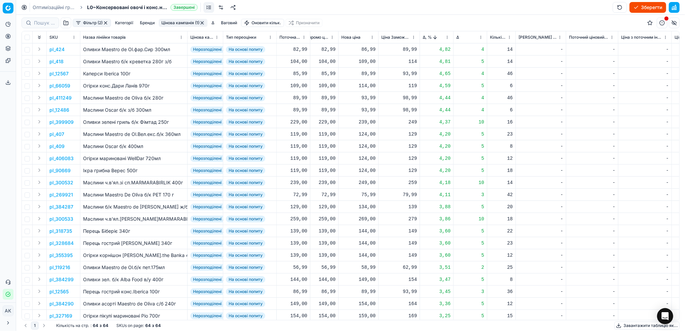
click at [61, 49] on p "pl_424" at bounding box center [56, 49] width 15 height 7
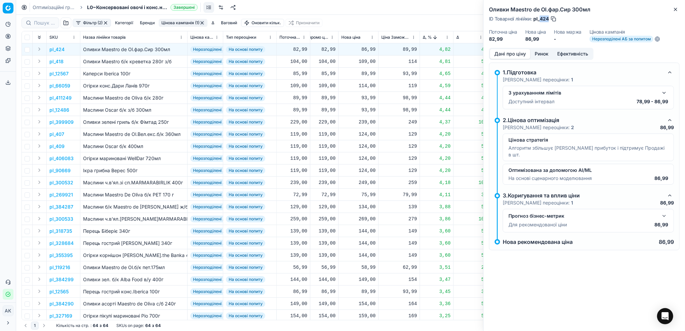
drag, startPoint x: 550, startPoint y: 20, endPoint x: 540, endPoint y: 20, distance: 10.1
click at [540, 20] on div "ID Товарної лінійки : pl_424" at bounding box center [523, 18] width 68 height 7
click at [675, 12] on icon "button" at bounding box center [675, 9] width 5 height 5
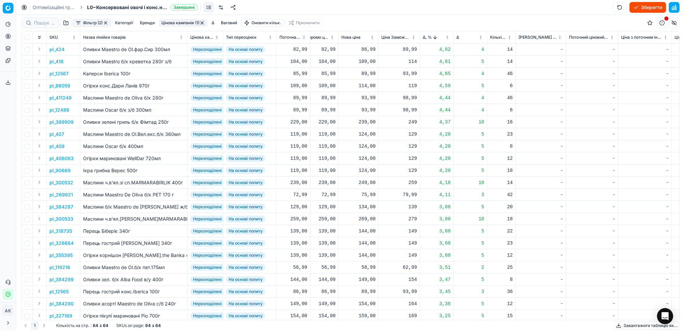
click at [63, 87] on p "pl_66059" at bounding box center [59, 85] width 21 height 7
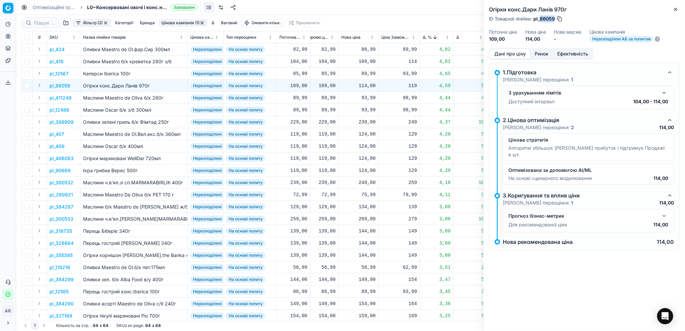
drag, startPoint x: 555, startPoint y: 19, endPoint x: 541, endPoint y: 20, distance: 14.5
click at [541, 20] on span "pl_66059" at bounding box center [545, 18] width 22 height 7
click at [673, 10] on icon "button" at bounding box center [675, 9] width 5 height 5
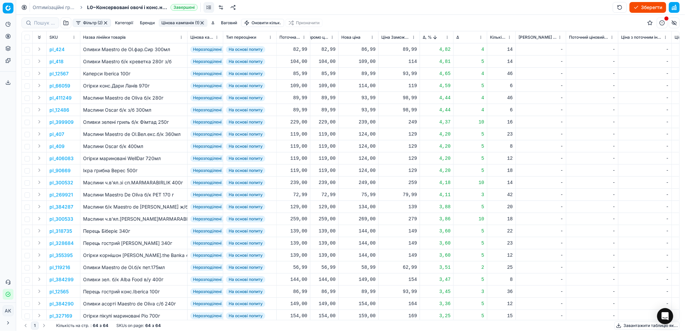
click at [364, 85] on div "114,00" at bounding box center [358, 85] width 34 height 7
click at [365, 146] on input "114.00" at bounding box center [383, 145] width 48 height 11
type input "109.00"
click at [65, 109] on p "pl_12486" at bounding box center [59, 110] width 20 height 7
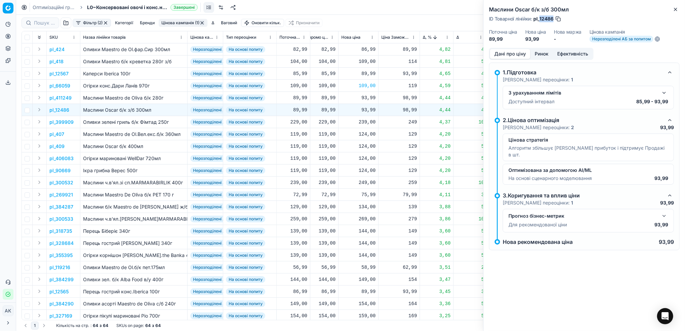
drag, startPoint x: 553, startPoint y: 17, endPoint x: 541, endPoint y: 20, distance: 13.1
click at [541, 20] on span "pl_12486" at bounding box center [544, 18] width 20 height 7
click at [675, 8] on icon "button" at bounding box center [675, 9] width 5 height 5
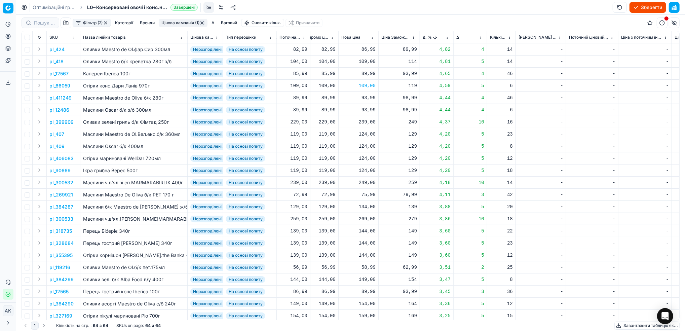
click at [58, 144] on p "pl_409" at bounding box center [56, 146] width 15 height 7
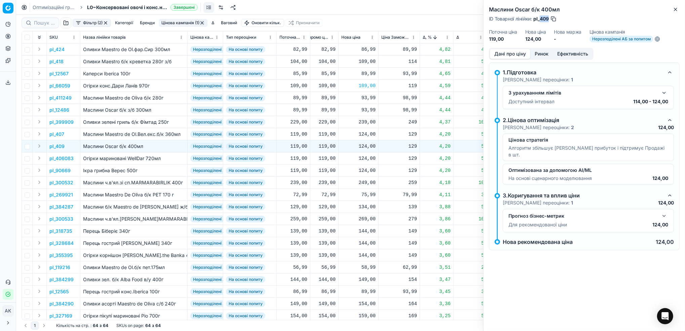
drag, startPoint x: 550, startPoint y: 20, endPoint x: 540, endPoint y: 20, distance: 9.4
click at [540, 20] on div "ID Товарної лінійки : pl_409" at bounding box center [523, 18] width 68 height 7
click at [678, 9] on icon "button" at bounding box center [675, 9] width 5 height 5
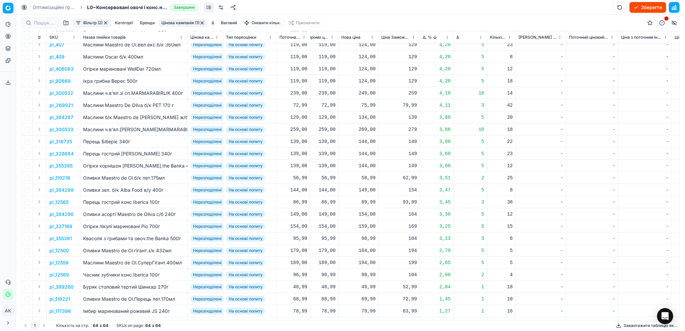
scroll to position [135, 226]
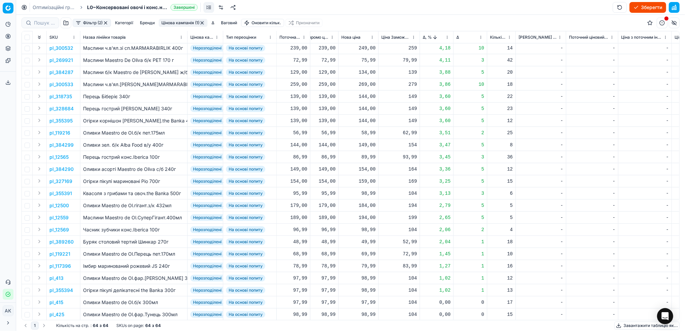
click at [61, 231] on p "pl_12569" at bounding box center [59, 229] width 20 height 7
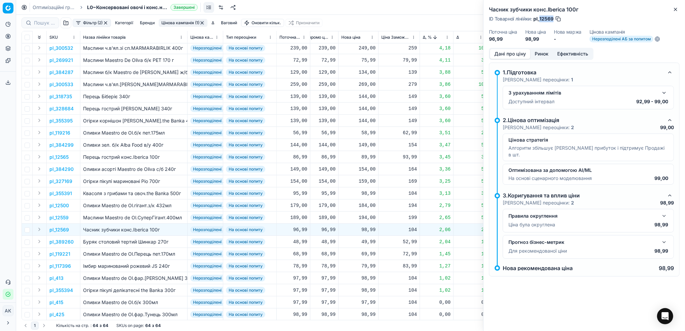
drag, startPoint x: 553, startPoint y: 19, endPoint x: 540, endPoint y: 22, distance: 13.3
click at [539, 22] on span "pl_12569" at bounding box center [544, 18] width 20 height 7
click at [675, 10] on icon "button" at bounding box center [675, 9] width 5 height 5
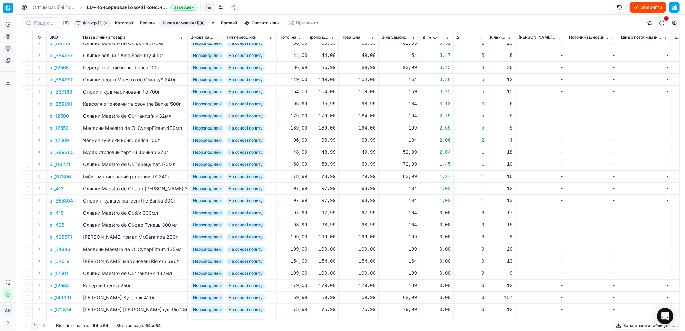
scroll to position [0, 226]
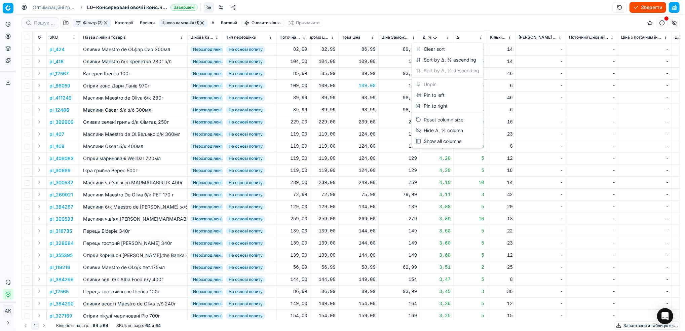
click at [448, 38] on html "Pricing platform Аналітика Цінова оптимізація Асортимент продукції Шаблони Серв…" at bounding box center [342, 165] width 685 height 331
click at [431, 61] on div "Sort by Δ, % ascending" at bounding box center [446, 60] width 61 height 7
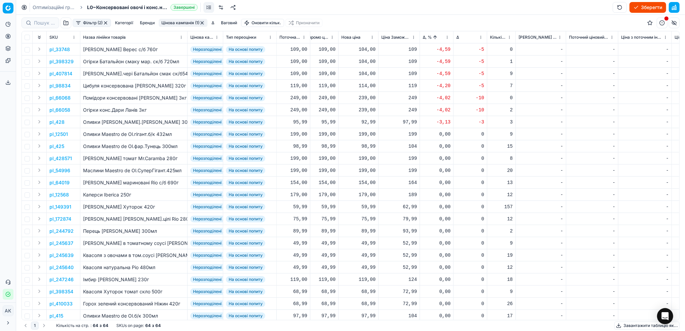
click at [62, 47] on p "pl_33748" at bounding box center [59, 49] width 21 height 7
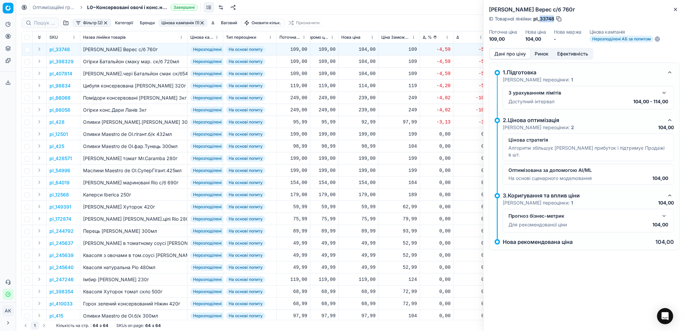
drag, startPoint x: 555, startPoint y: 19, endPoint x: 540, endPoint y: 20, distance: 14.8
click at [540, 20] on span "pl_33748" at bounding box center [544, 18] width 21 height 7
click at [675, 7] on icon "button" at bounding box center [675, 9] width 5 height 5
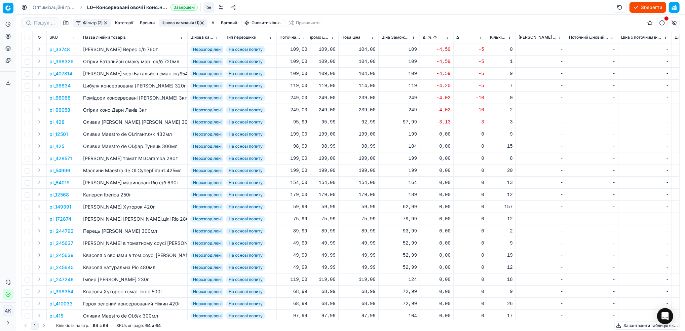
click at [61, 63] on p "pl_398329" at bounding box center [61, 61] width 24 height 7
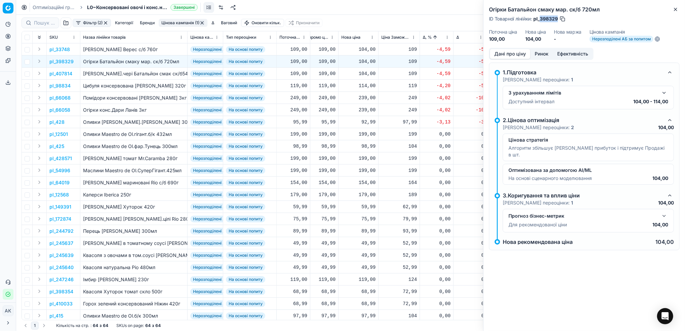
drag, startPoint x: 558, startPoint y: 20, endPoint x: 541, endPoint y: 16, distance: 17.2
click at [541, 16] on span "pl_398329" at bounding box center [546, 18] width 25 height 7
drag, startPoint x: 556, startPoint y: 14, endPoint x: 442, endPoint y: 24, distance: 114.1
click at [442, 24] on div "Фільтр (2) Категорії [PERSON_NAME] кампанія (1) Δ Ваговий Оновити кільк. Призна…" at bounding box center [351, 23] width 658 height 16
drag, startPoint x: 558, startPoint y: 16, endPoint x: 540, endPoint y: 22, distance: 18.7
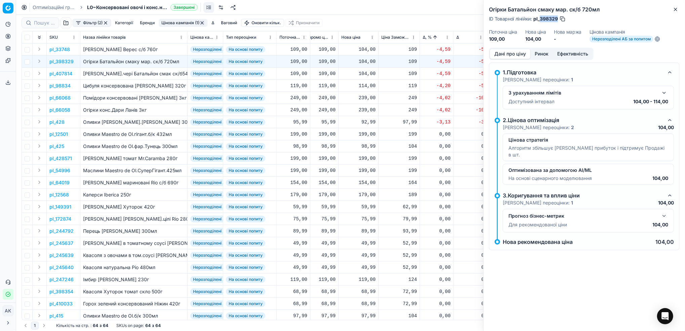
click at [540, 22] on div "Огірки Батальйон смаку мар. ск/б 720мл ID Товарної лінійки : pl_398329 Поточна …" at bounding box center [585, 24] width 202 height 48
click at [675, 9] on icon "button" at bounding box center [675, 9] width 5 height 5
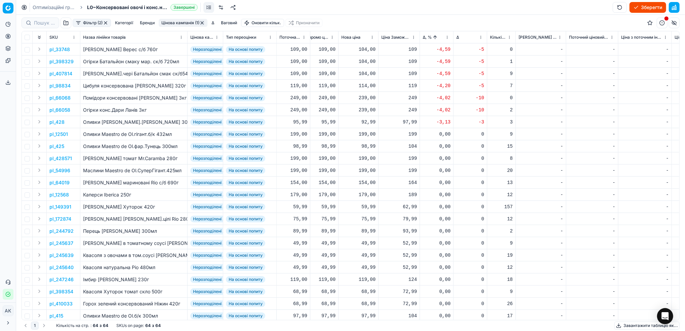
click at [364, 63] on div "104,00" at bounding box center [358, 61] width 34 height 7
click at [368, 121] on input "104.00" at bounding box center [383, 120] width 48 height 11
type input "109.00"
click at [67, 73] on p "pl_407814" at bounding box center [60, 73] width 23 height 7
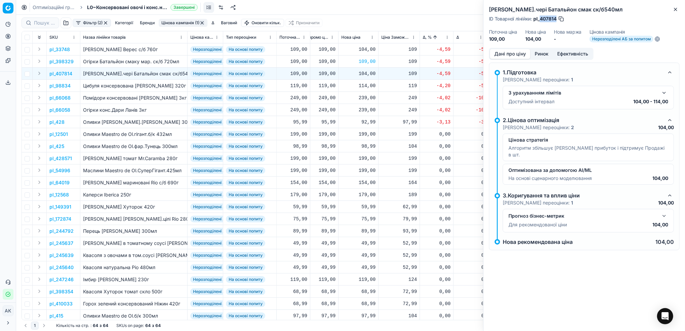
drag, startPoint x: 557, startPoint y: 17, endPoint x: 541, endPoint y: 16, distance: 16.2
click at [541, 16] on span "pl_407814" at bounding box center [545, 18] width 23 height 7
click at [676, 9] on icon "button" at bounding box center [675, 9] width 5 height 5
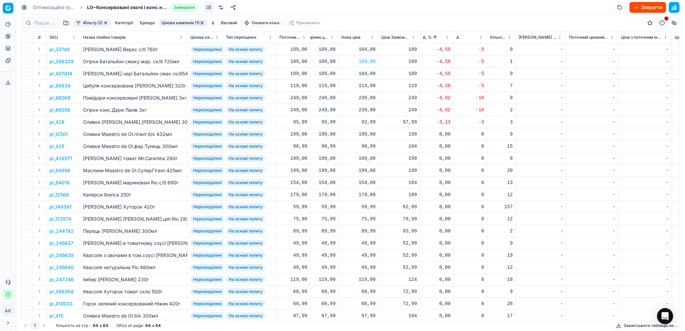
click at [63, 84] on p "pl_98834" at bounding box center [59, 85] width 21 height 7
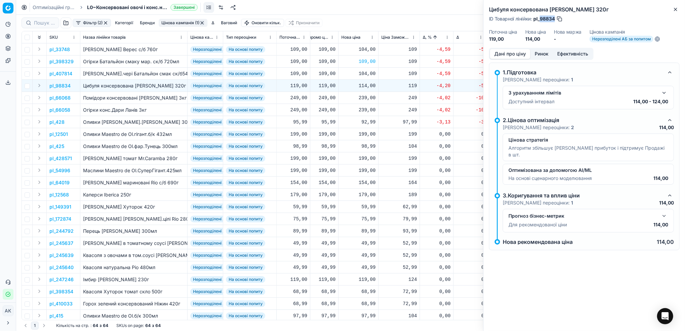
drag, startPoint x: 554, startPoint y: 19, endPoint x: 541, endPoint y: 20, distance: 13.2
click at [541, 20] on span "pl_98834" at bounding box center [545, 18] width 22 height 7
click at [60, 100] on p "pl_66068" at bounding box center [59, 98] width 21 height 7
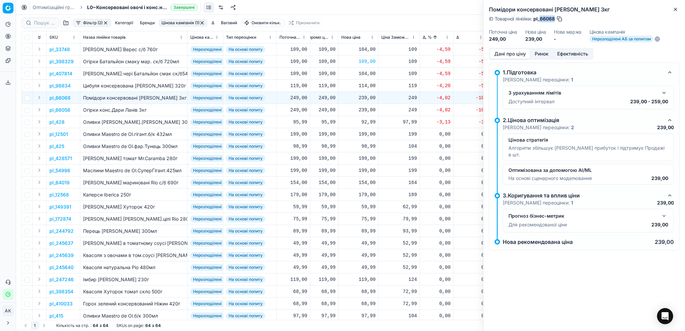
drag, startPoint x: 555, startPoint y: 17, endPoint x: 545, endPoint y: 20, distance: 10.7
click at [541, 19] on span "pl_66068" at bounding box center [545, 18] width 22 height 7
click at [677, 7] on icon "button" at bounding box center [675, 9] width 5 height 5
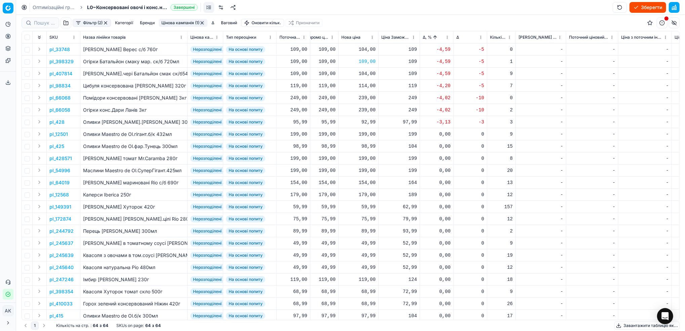
click at [362, 97] on div "239,00" at bounding box center [358, 98] width 34 height 7
click at [365, 157] on input "239.00" at bounding box center [383, 157] width 48 height 11
type input "249.00"
click at [365, 111] on div "239,00" at bounding box center [358, 110] width 34 height 7
click at [365, 171] on input "239.00" at bounding box center [383, 169] width 48 height 11
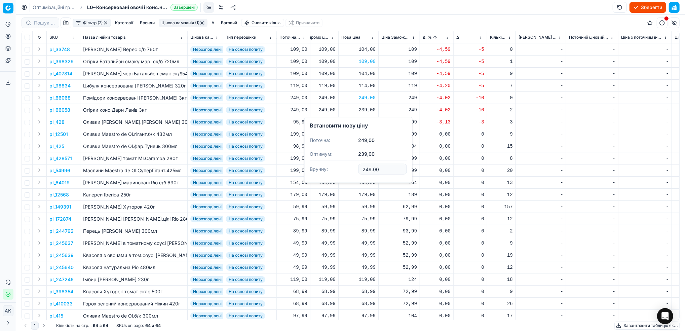
type input "249.00"
click at [59, 121] on p "pl_428" at bounding box center [56, 122] width 15 height 7
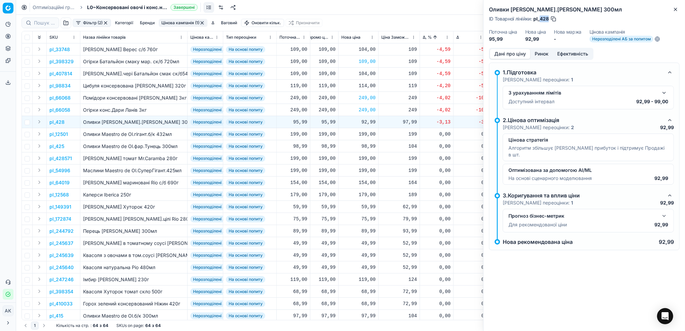
drag, startPoint x: 550, startPoint y: 17, endPoint x: 541, endPoint y: 17, distance: 9.1
click at [541, 17] on div "ID Товарної лінійки : pl_428" at bounding box center [523, 18] width 68 height 7
click at [673, 9] on icon "button" at bounding box center [675, 9] width 5 height 5
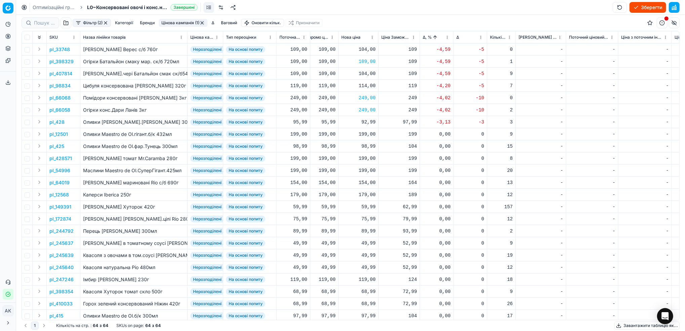
click at [187, 22] on button "Цінова кампанія (1)" at bounding box center [183, 23] width 49 height 8
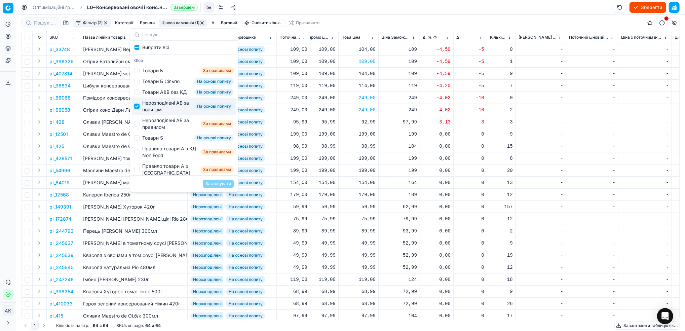
click at [135, 109] on input "Suggestions" at bounding box center [136, 106] width 5 height 5
checkbox input "false"
click at [138, 126] on input "Suggestions" at bounding box center [136, 123] width 5 height 5
checkbox input "true"
click at [215, 185] on button "Застосувати" at bounding box center [218, 184] width 31 height 8
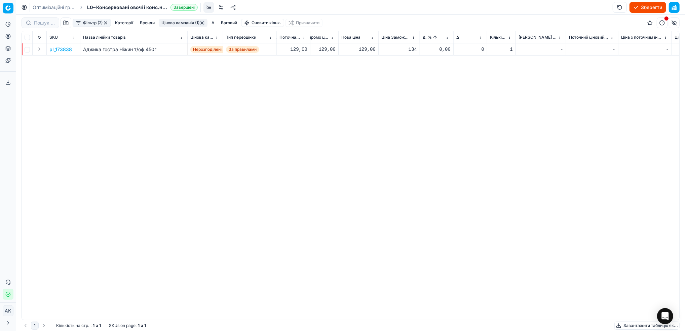
click at [67, 48] on p "pl_173838" at bounding box center [60, 49] width 23 height 7
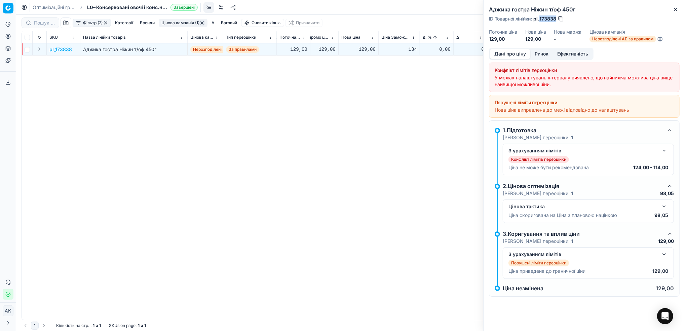
drag, startPoint x: 556, startPoint y: 20, endPoint x: 541, endPoint y: 21, distance: 15.2
click at [541, 21] on span "pl_173838" at bounding box center [545, 18] width 23 height 7
click at [676, 9] on icon "button" at bounding box center [675, 9] width 3 height 3
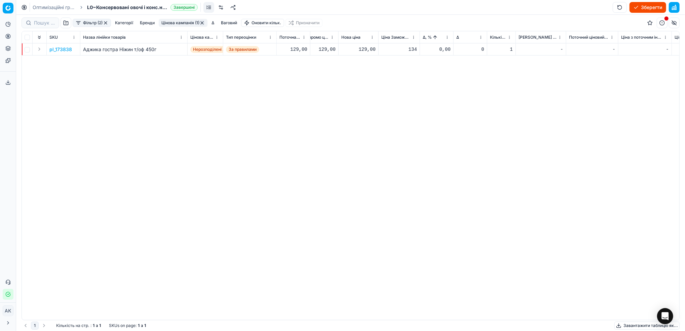
click at [105, 25] on button "button" at bounding box center [105, 22] width 5 height 5
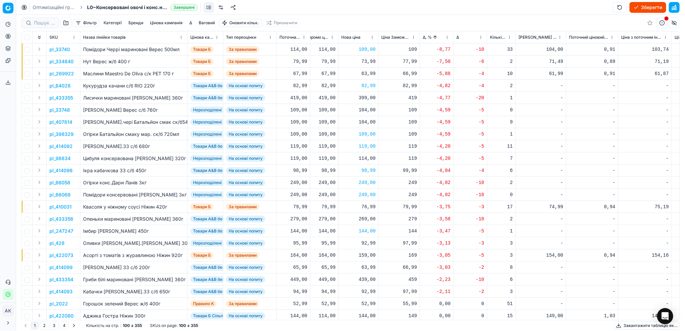
click at [640, 7] on button "Зберегти" at bounding box center [648, 7] width 37 height 11
click at [50, 7] on link "Оптимізаційні групи" at bounding box center [54, 7] width 43 height 7
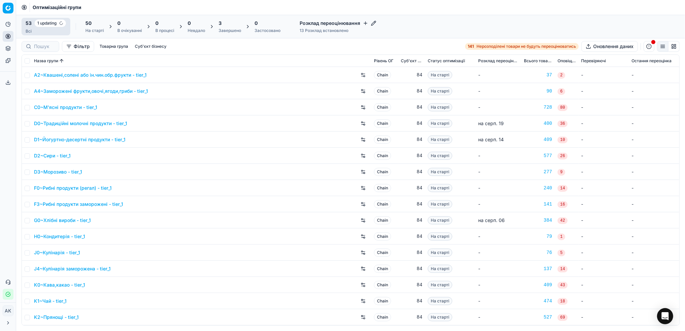
click at [223, 28] on div "Завершено" at bounding box center [230, 30] width 23 height 5
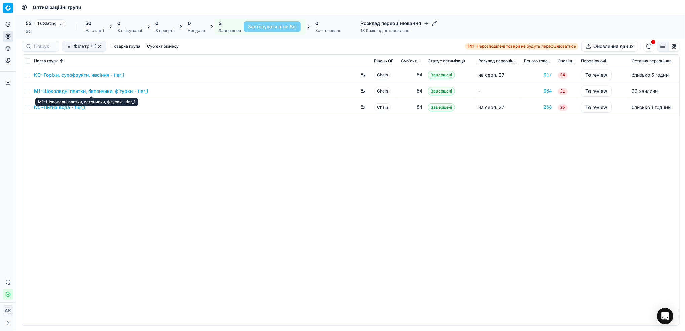
click at [64, 92] on link "M1~Шоколадні плитки, батончики, фігурки - tier_1" at bounding box center [91, 91] width 114 height 7
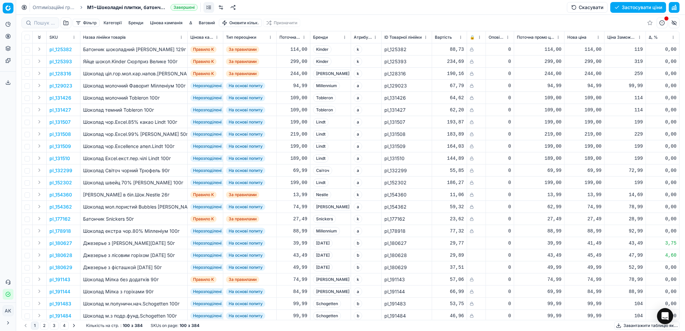
click at [167, 24] on button "Цінова кампанія" at bounding box center [166, 23] width 38 height 8
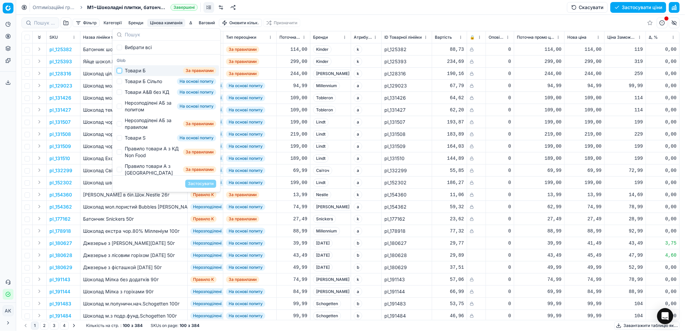
click at [118, 69] on input "Suggestions" at bounding box center [119, 70] width 5 height 5
checkbox input "true"
click at [199, 182] on button "Застосувати" at bounding box center [200, 184] width 31 height 8
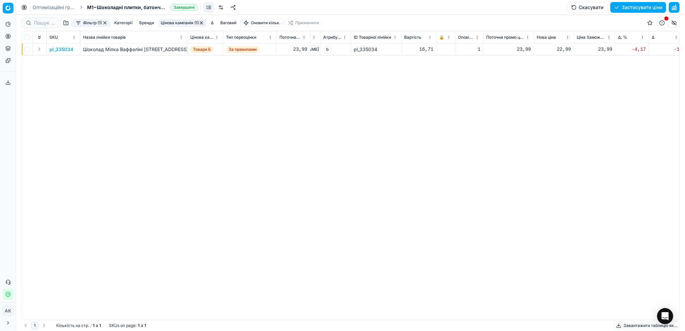
scroll to position [0, 33]
click at [64, 49] on p "pl_335034" at bounding box center [61, 49] width 24 height 7
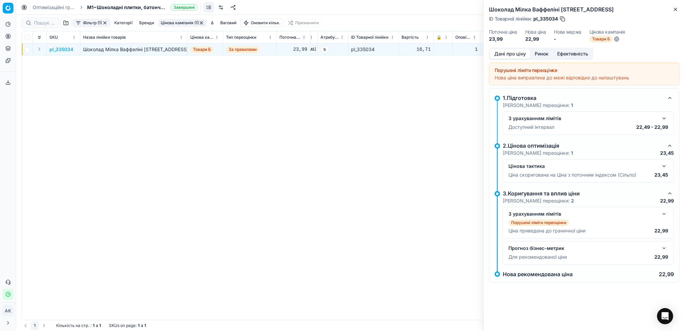
click at [542, 53] on button "Ринок" at bounding box center [542, 54] width 23 height 10
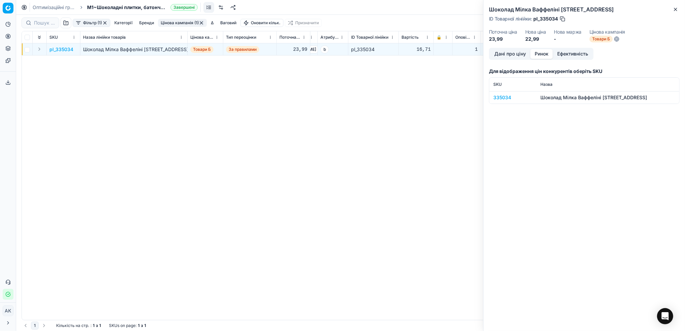
click at [499, 98] on div "335034" at bounding box center [512, 97] width 39 height 7
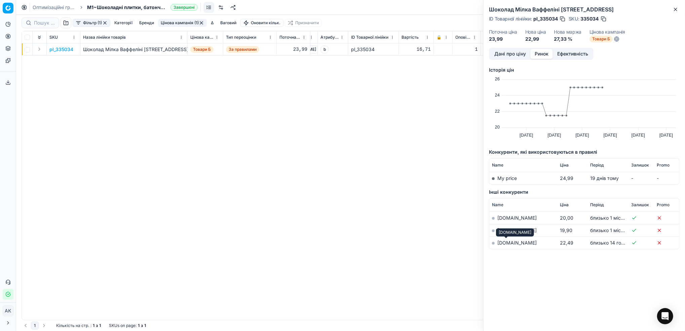
click at [501, 244] on link "[DOMAIN_NAME]" at bounding box center [517, 243] width 39 height 6
click at [505, 49] on button "Дані про ціну" at bounding box center [510, 54] width 40 height 10
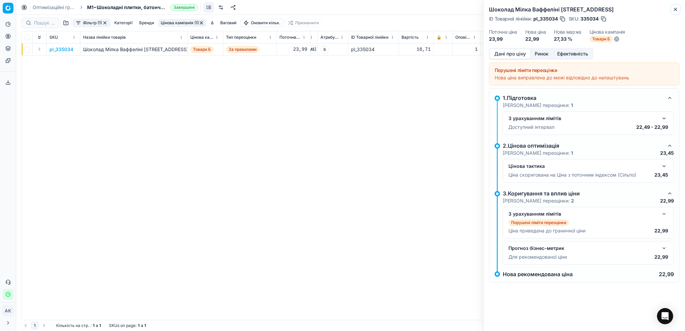
click at [677, 11] on icon "button" at bounding box center [675, 9] width 5 height 5
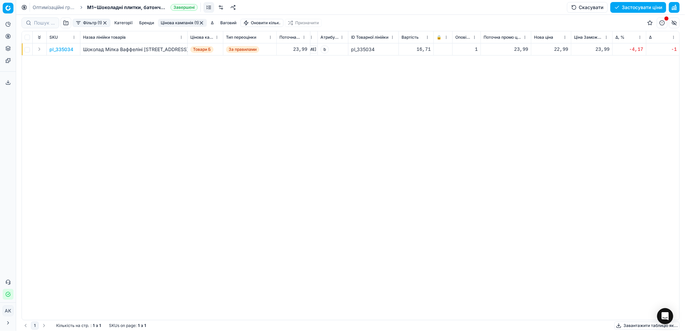
click at [182, 20] on button "Цінова кампанія (1)" at bounding box center [182, 23] width 49 height 8
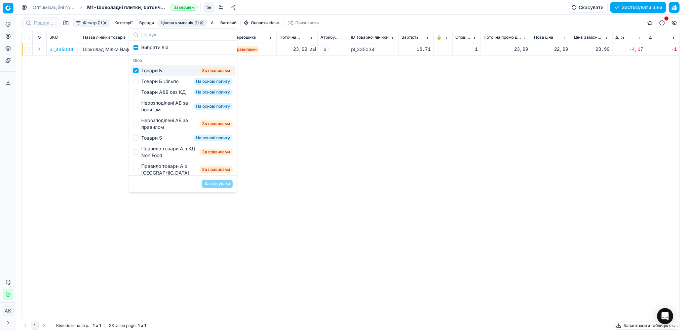
click at [137, 69] on input "Suggestions" at bounding box center [135, 70] width 5 height 5
checkbox input "false"
click at [137, 80] on input "Suggestions" at bounding box center [135, 81] width 5 height 5
checkbox input "true"
click at [218, 182] on button "Застосувати" at bounding box center [217, 184] width 31 height 8
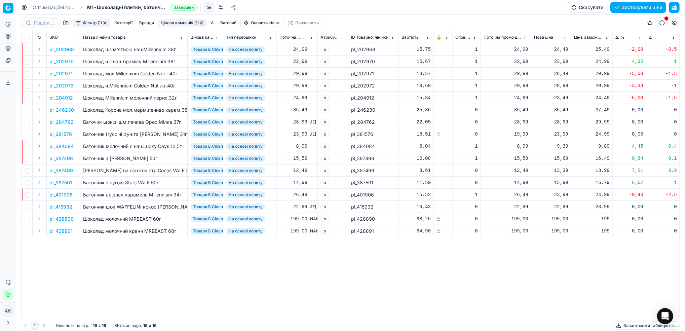
click at [92, 21] on button "Фільтр (1)" at bounding box center [92, 23] width 38 height 8
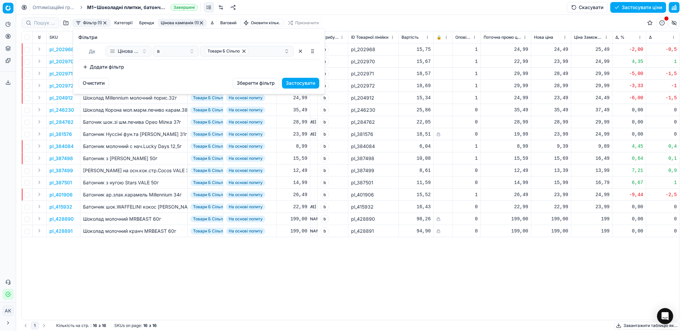
click at [99, 68] on button "Додати фільтр" at bounding box center [104, 67] width 50 height 11
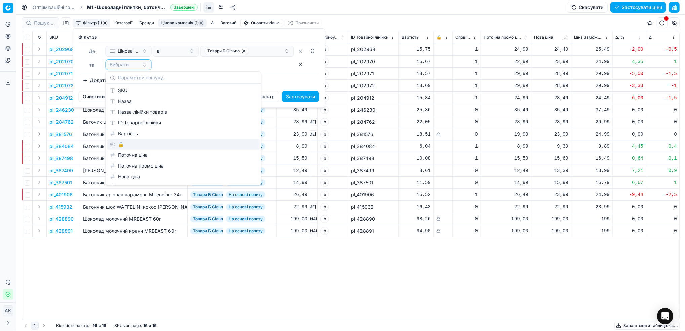
click at [121, 149] on div "🔒" at bounding box center [183, 144] width 152 height 11
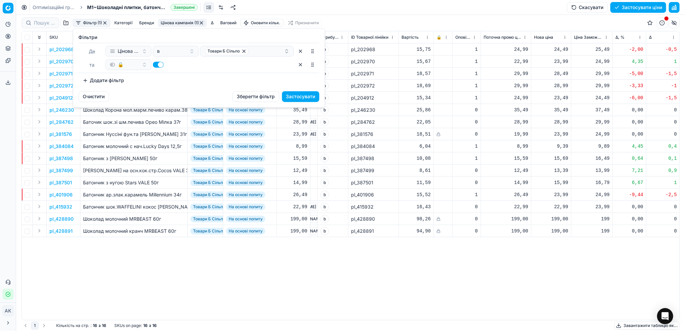
click at [157, 65] on button "button" at bounding box center [158, 65] width 11 height 6
click at [301, 99] on button "Застосувати" at bounding box center [300, 96] width 37 height 11
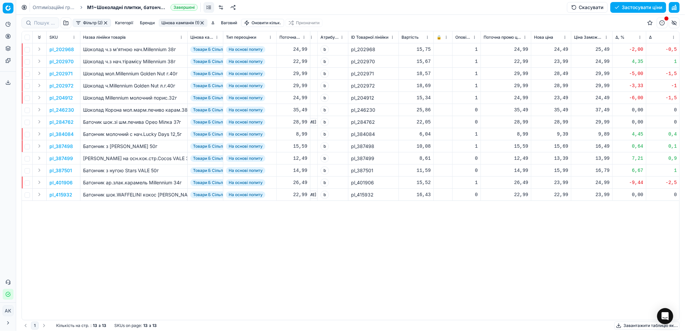
drag, startPoint x: 114, startPoint y: 313, endPoint x: 130, endPoint y: 313, distance: 15.5
click at [130, 313] on div "pl_202968 Шоколад ч.з м'ятною нач.Millennium 38г Товари Б Сільпо На основі попи…" at bounding box center [318, 181] width 658 height 277
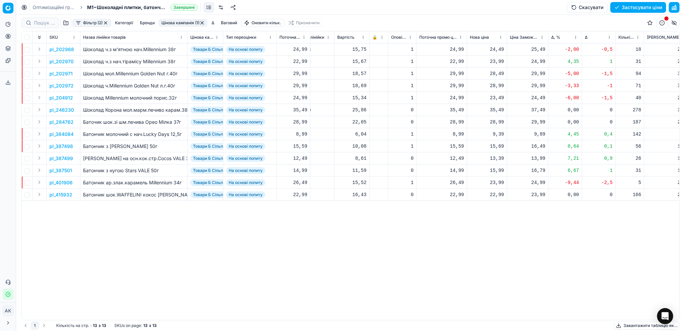
scroll to position [0, 179]
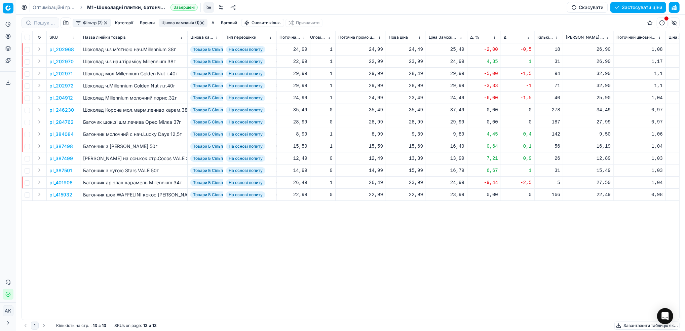
click at [493, 38] on html "Pricing platform Аналітика Цінова оптимізація Асортимент продукції Шаблони Серв…" at bounding box center [342, 165] width 685 height 331
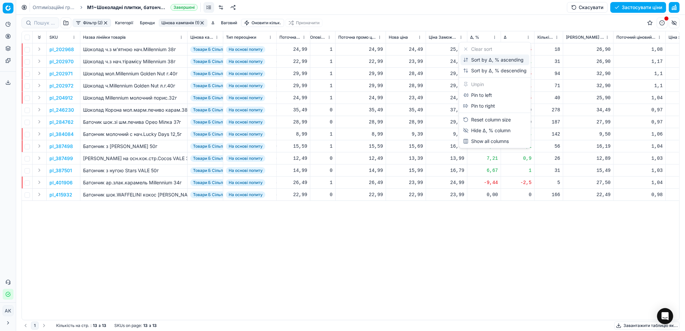
click at [493, 59] on div "Sort by Δ, % ascending" at bounding box center [493, 60] width 61 height 7
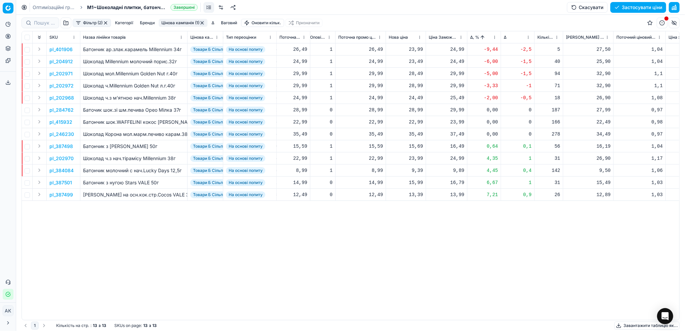
click at [60, 51] on p "pl_401906" at bounding box center [60, 49] width 23 height 7
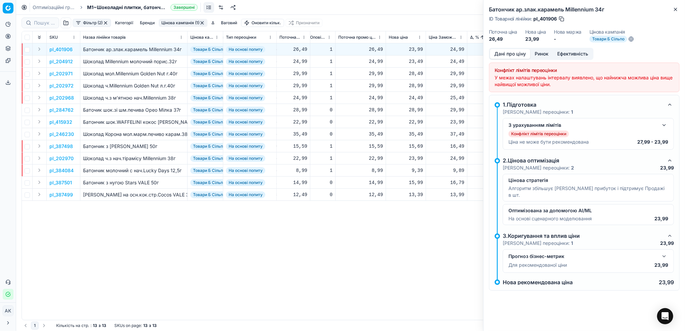
click at [541, 55] on button "Ринок" at bounding box center [542, 54] width 23 height 10
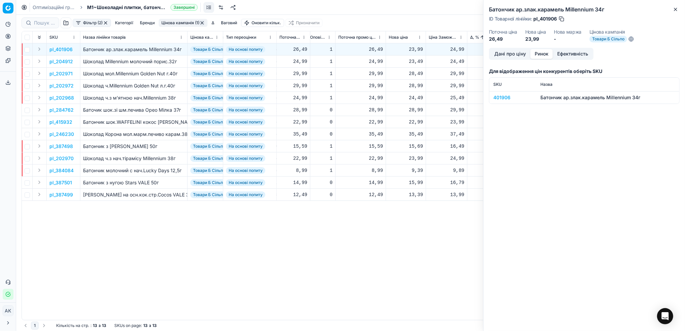
click at [505, 97] on div "401906" at bounding box center [512, 97] width 39 height 7
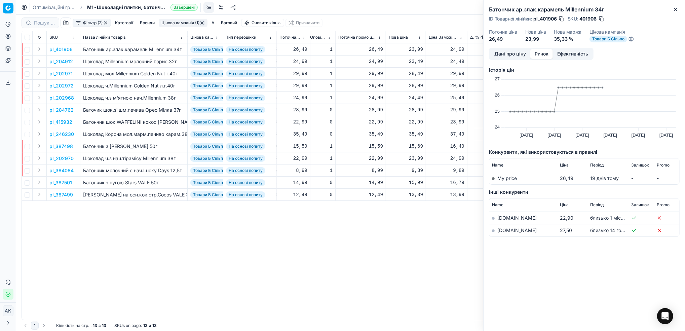
click at [505, 231] on link "[DOMAIN_NAME]" at bounding box center [517, 230] width 39 height 6
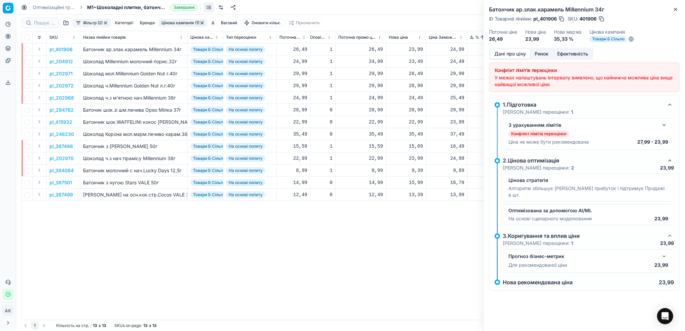
click at [507, 53] on button "Дані про ціну" at bounding box center [510, 54] width 40 height 10
drag, startPoint x: 678, startPoint y: 9, endPoint x: 675, endPoint y: 3, distance: 5.7
click at [678, 7] on icon "button" at bounding box center [675, 9] width 5 height 5
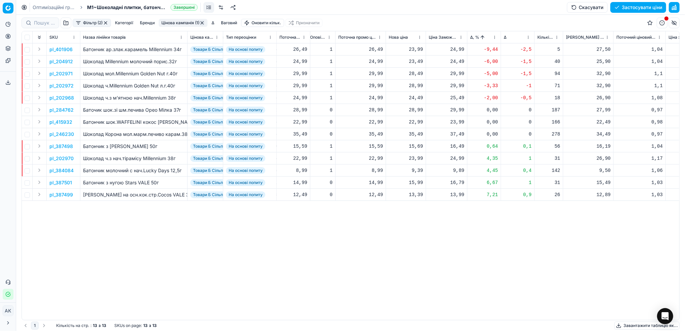
click at [414, 49] on div "23,99" at bounding box center [406, 49] width 34 height 7
click at [414, 112] on input "23.99" at bounding box center [430, 109] width 48 height 11
type input "27.99"
click at [64, 63] on p "pl_204912" at bounding box center [61, 61] width 24 height 7
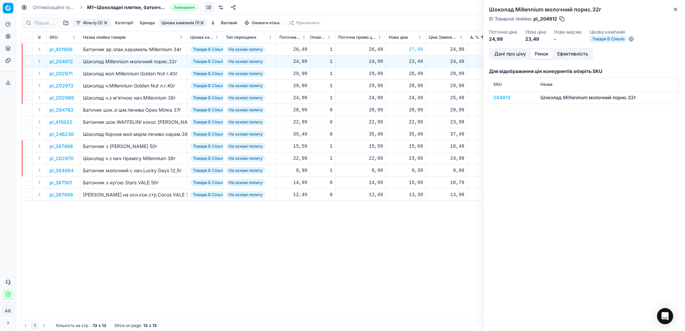
click at [535, 52] on button "Ринок" at bounding box center [542, 54] width 23 height 10
click at [502, 98] on div "204912" at bounding box center [512, 97] width 39 height 7
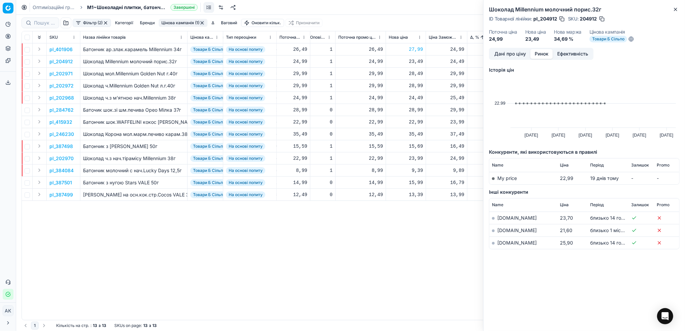
click at [508, 243] on link "[DOMAIN_NAME]" at bounding box center [517, 243] width 39 height 6
click at [503, 54] on button "Дані про ціну" at bounding box center [510, 54] width 40 height 10
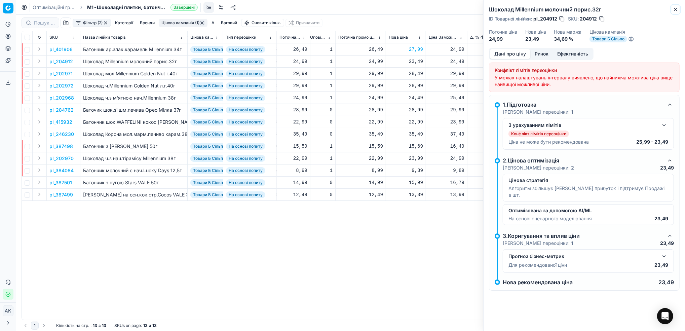
click at [674, 12] on button "Close" at bounding box center [676, 9] width 8 height 8
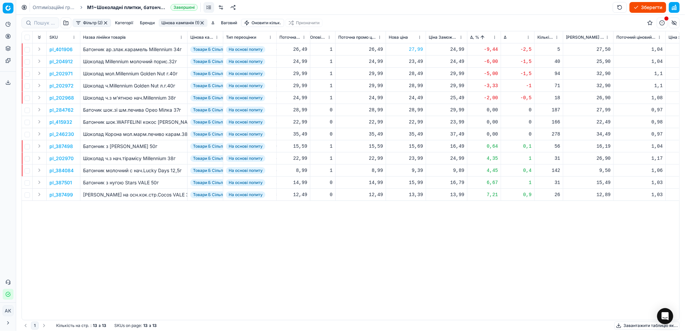
click at [413, 61] on div "23,49" at bounding box center [406, 61] width 34 height 7
click at [415, 119] on input "23.49" at bounding box center [430, 120] width 48 height 11
click at [417, 122] on input "25.49" at bounding box center [430, 120] width 48 height 11
type input "25.99"
click at [63, 71] on p "pl_202971" at bounding box center [60, 73] width 23 height 7
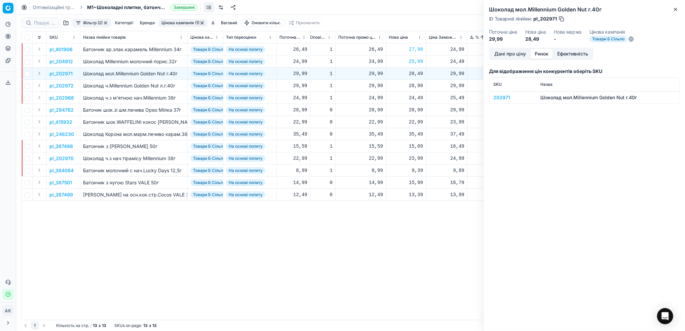
click at [539, 55] on button "Ринок" at bounding box center [542, 54] width 23 height 10
click at [502, 99] on div "202971" at bounding box center [512, 97] width 39 height 7
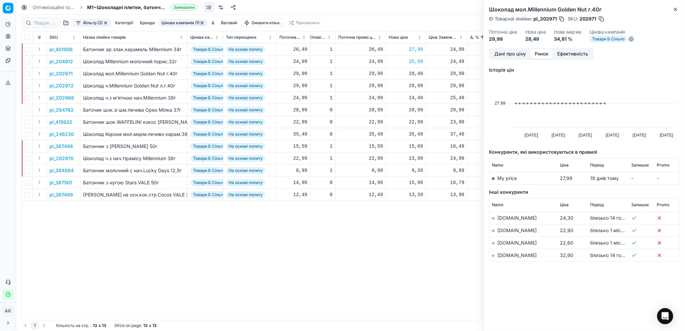
click at [505, 255] on link "[DOMAIN_NAME]" at bounding box center [517, 255] width 39 height 6
click at [506, 53] on button "Дані про ціну" at bounding box center [510, 54] width 40 height 10
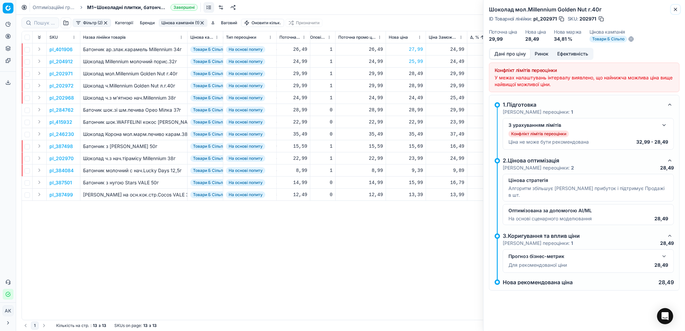
click at [679, 7] on button "Close" at bounding box center [676, 9] width 8 height 8
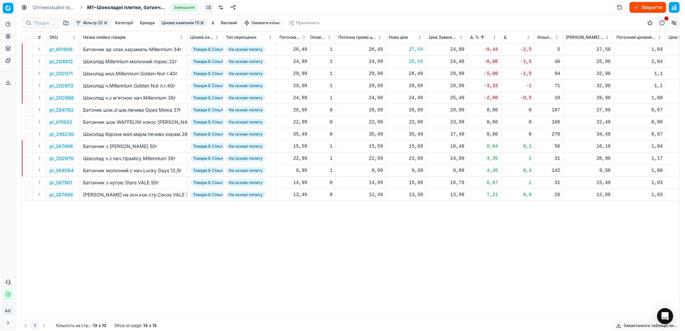
click at [415, 76] on div "28,49" at bounding box center [406, 73] width 34 height 7
drag, startPoint x: 415, startPoint y: 133, endPoint x: 409, endPoint y: 133, distance: 6.1
click at [409, 133] on input "28.49" at bounding box center [430, 132] width 48 height 11
click at [418, 131] on input "32.49" at bounding box center [430, 132] width 48 height 11
type input "32.99"
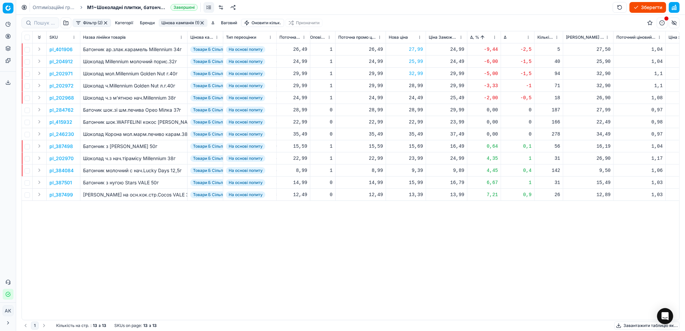
click at [61, 86] on p "pl_202972" at bounding box center [61, 85] width 24 height 7
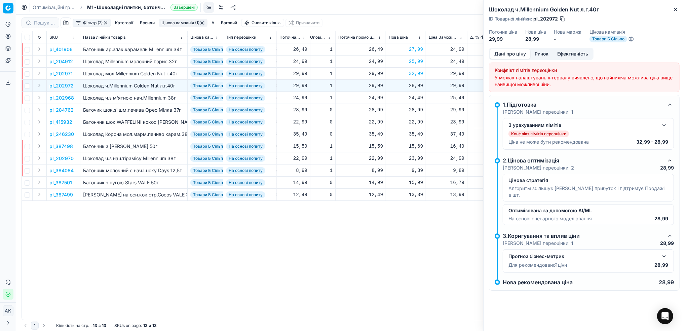
click at [544, 55] on button "Ринок" at bounding box center [542, 54] width 23 height 10
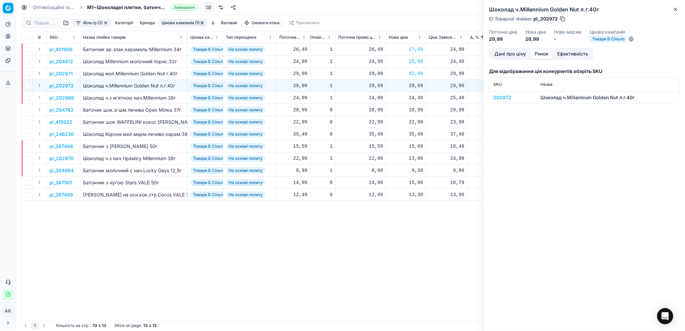
click at [497, 98] on div "202972" at bounding box center [512, 97] width 39 height 7
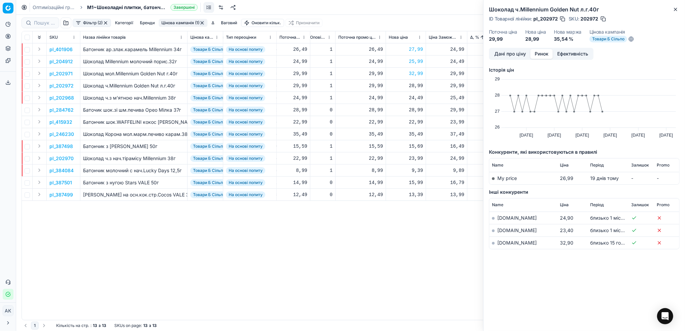
click at [506, 245] on link "[DOMAIN_NAME]" at bounding box center [517, 243] width 39 height 6
click at [501, 51] on button "Дані про ціну" at bounding box center [510, 54] width 40 height 10
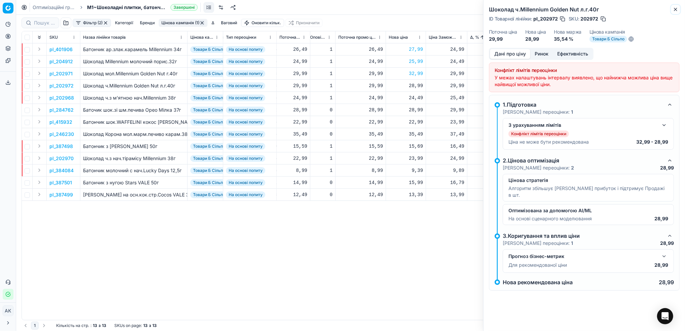
click at [675, 10] on icon "button" at bounding box center [675, 9] width 5 height 5
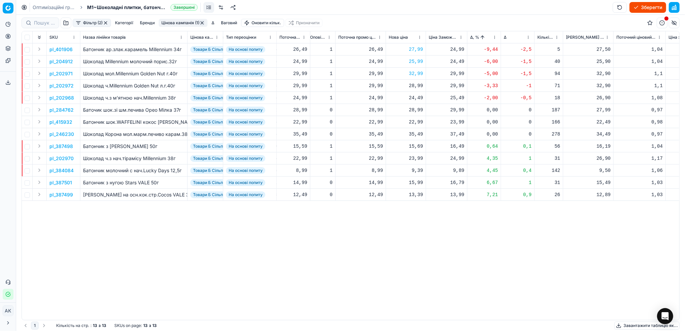
click at [417, 86] on div "28,99" at bounding box center [406, 85] width 34 height 7
drag, startPoint x: 415, startPoint y: 144, endPoint x: 409, endPoint y: 145, distance: 5.7
click at [409, 145] on input "28.99" at bounding box center [430, 145] width 48 height 11
type input "32.99"
click at [62, 97] on p "pl_202968" at bounding box center [61, 98] width 25 height 7
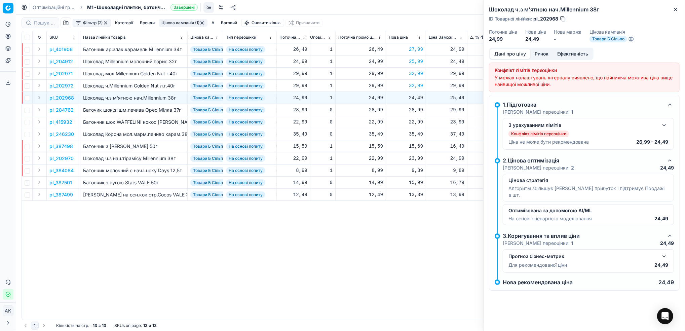
click at [539, 54] on button "Ринок" at bounding box center [542, 54] width 23 height 10
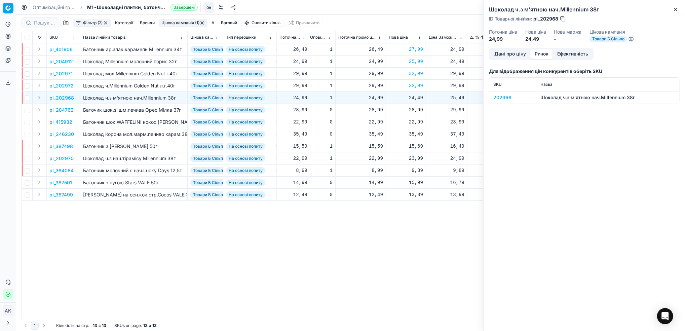
click at [502, 98] on div "202968" at bounding box center [512, 97] width 39 height 7
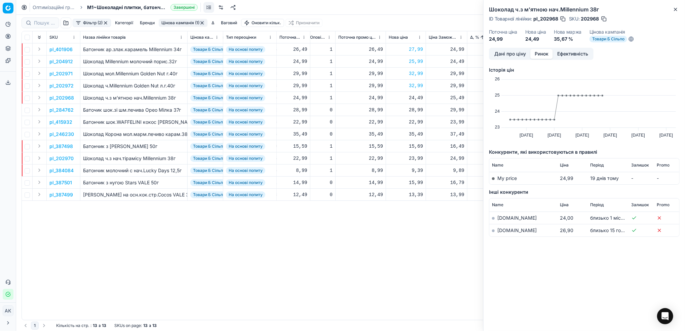
click at [506, 234] on td "[DOMAIN_NAME]" at bounding box center [523, 230] width 68 height 12
click at [505, 231] on link "[DOMAIN_NAME]" at bounding box center [517, 230] width 39 height 6
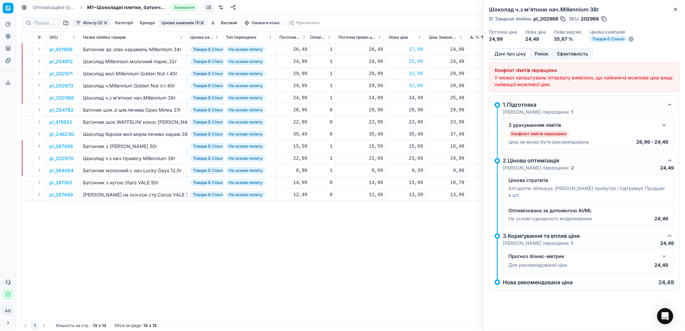
click at [505, 54] on button "Дані про ціну" at bounding box center [510, 54] width 40 height 10
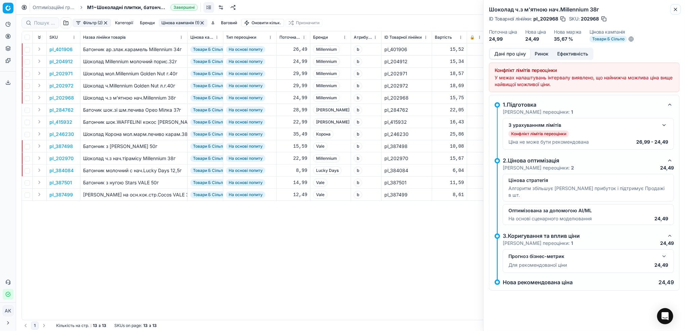
drag, startPoint x: 0, startPoint y: 0, endPoint x: 670, endPoint y: 11, distance: 670.2
click at [675, 10] on icon "button" at bounding box center [675, 9] width 5 height 5
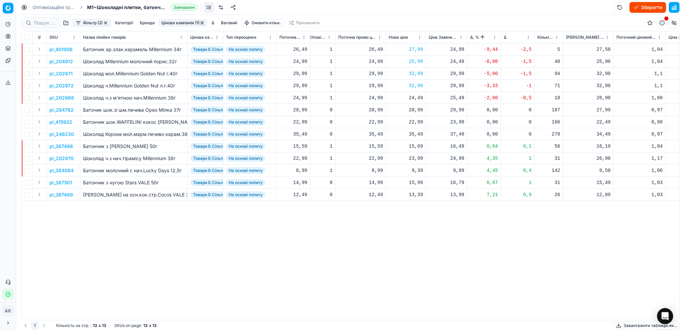
click at [414, 98] on div "24,49" at bounding box center [406, 98] width 34 height 7
click at [414, 160] on input "24.49" at bounding box center [430, 157] width 48 height 11
click at [418, 160] on input "26.49" at bounding box center [430, 157] width 48 height 11
type input "26.99"
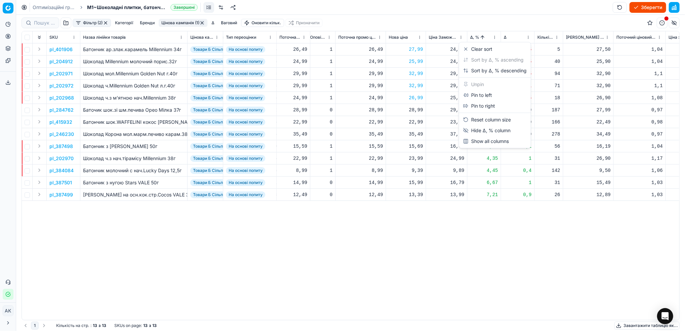
click at [494, 38] on html "Pricing platform Аналітика Цінова оптимізація Асортимент продукції Шаблони Серв…" at bounding box center [342, 165] width 685 height 331
click at [481, 66] on div "Sort by Δ, % descending" at bounding box center [495, 70] width 69 height 11
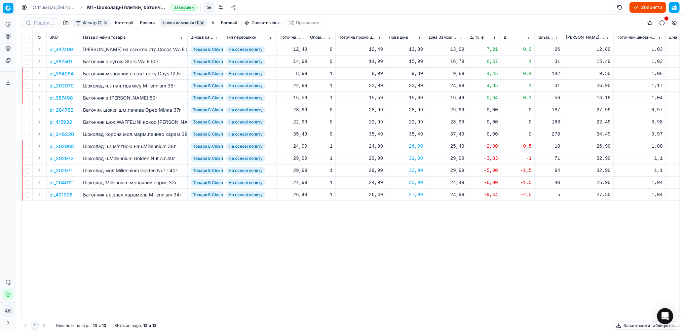
click at [62, 50] on p "pl_387499" at bounding box center [61, 49] width 24 height 7
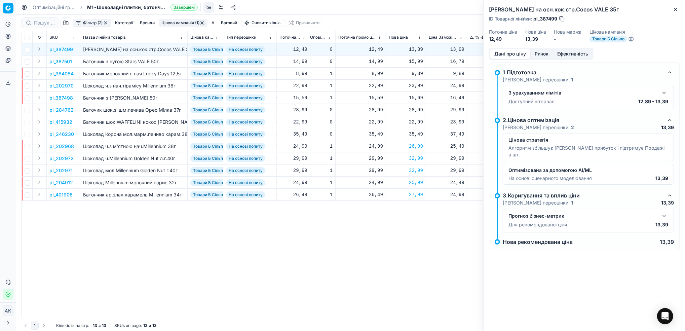
click at [540, 53] on button "Ринок" at bounding box center [542, 54] width 23 height 10
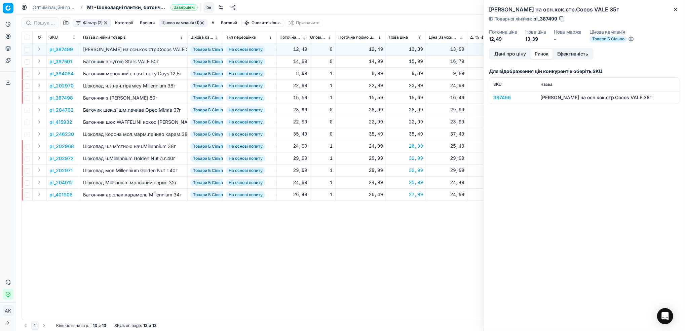
click at [499, 97] on div "387499" at bounding box center [512, 97] width 39 height 7
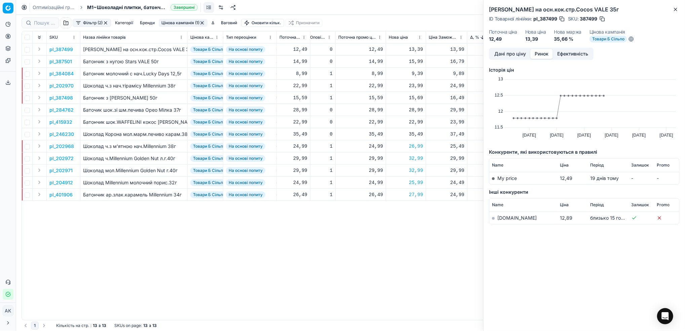
click at [503, 218] on link "[DOMAIN_NAME]" at bounding box center [517, 218] width 39 height 6
click at [509, 50] on button "Дані про ціну" at bounding box center [510, 54] width 40 height 10
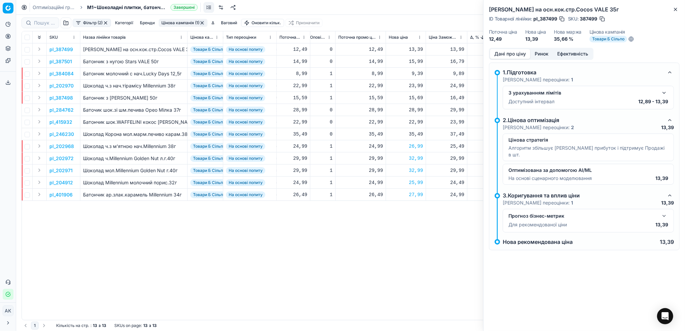
click at [663, 93] on button "button" at bounding box center [664, 93] width 8 height 8
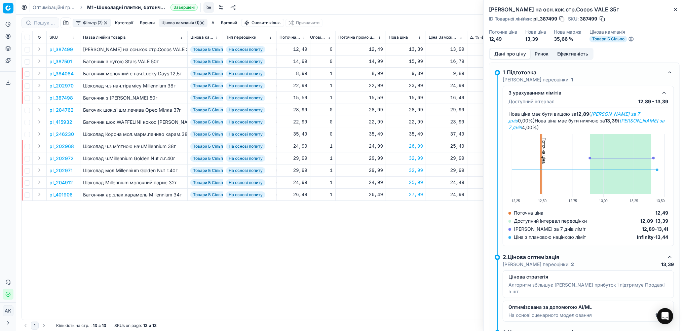
click at [663, 93] on button "button" at bounding box center [664, 93] width 8 height 8
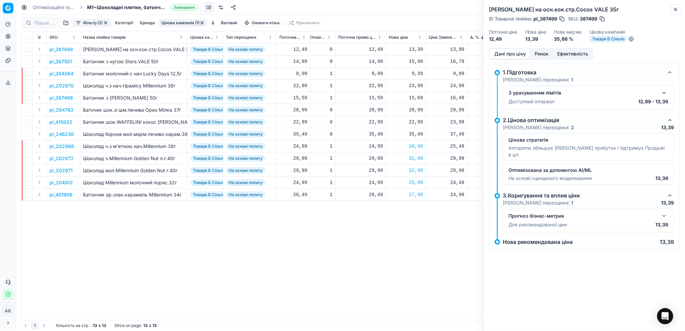
click at [675, 10] on icon "button" at bounding box center [675, 9] width 3 height 3
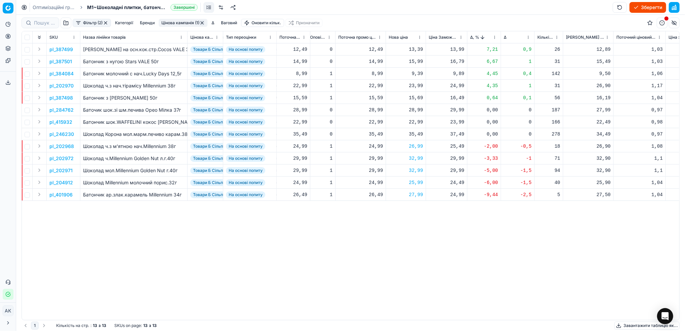
click at [58, 74] on p "pl_384084" at bounding box center [61, 73] width 24 height 7
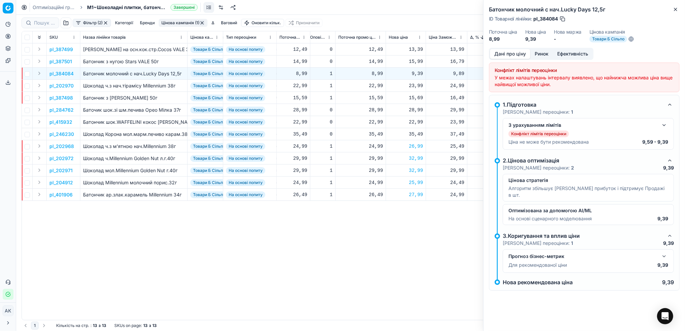
click at [542, 50] on button "Ринок" at bounding box center [542, 54] width 23 height 10
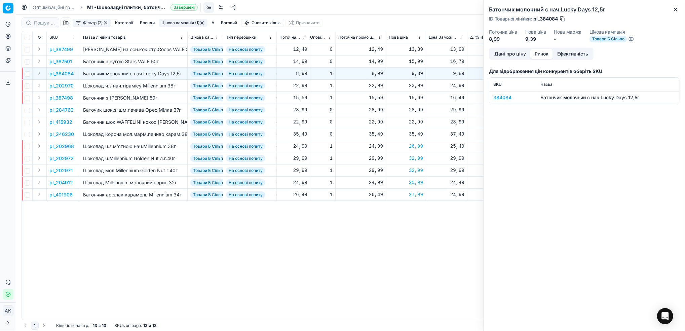
click at [498, 99] on div "384084" at bounding box center [512, 97] width 39 height 7
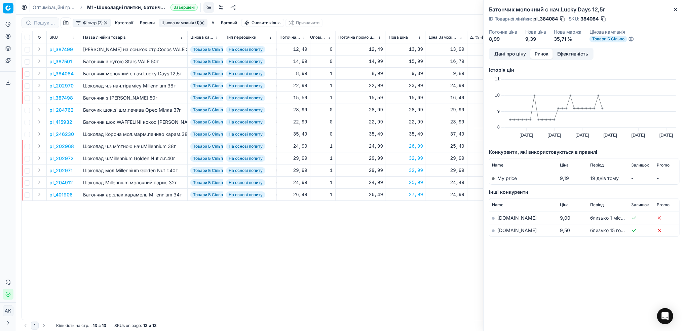
click at [503, 230] on link "[DOMAIN_NAME]" at bounding box center [517, 230] width 39 height 6
click at [506, 51] on button "Дані про ціну" at bounding box center [510, 54] width 40 height 10
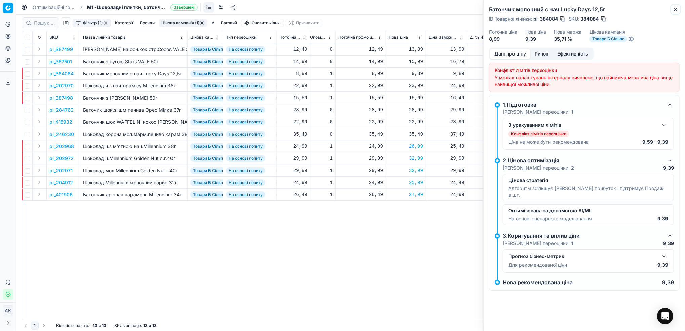
click at [673, 10] on icon "button" at bounding box center [675, 9] width 5 height 5
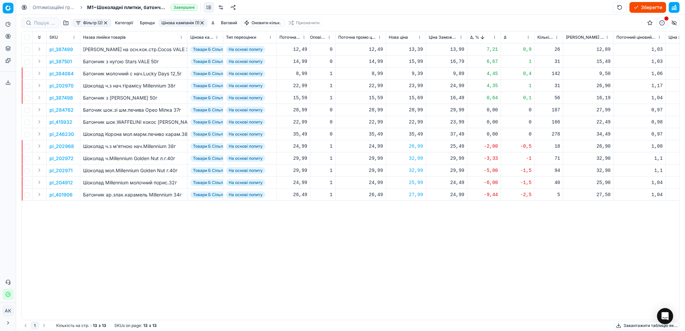
click at [417, 75] on div "9,39" at bounding box center [406, 73] width 34 height 7
click at [415, 131] on input "9.39" at bounding box center [430, 132] width 48 height 11
type input "9.59"
click at [69, 86] on p "pl_202970" at bounding box center [61, 85] width 24 height 7
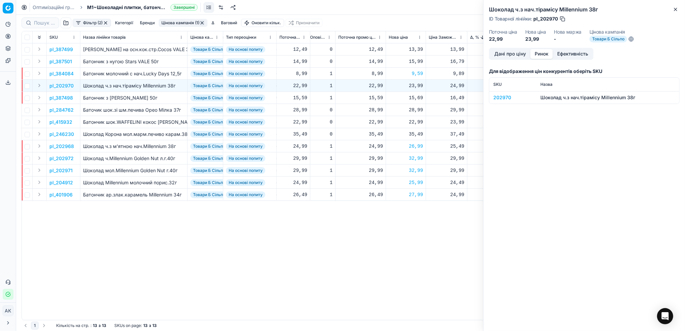
click at [538, 56] on button "Ринок" at bounding box center [542, 54] width 23 height 10
click at [501, 100] on div "202970" at bounding box center [512, 97] width 39 height 7
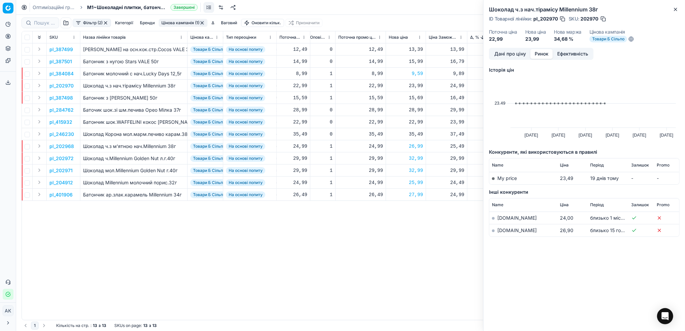
click at [505, 232] on link "[DOMAIN_NAME]" at bounding box center [517, 230] width 39 height 6
click at [504, 57] on button "Дані про ціну" at bounding box center [510, 54] width 40 height 10
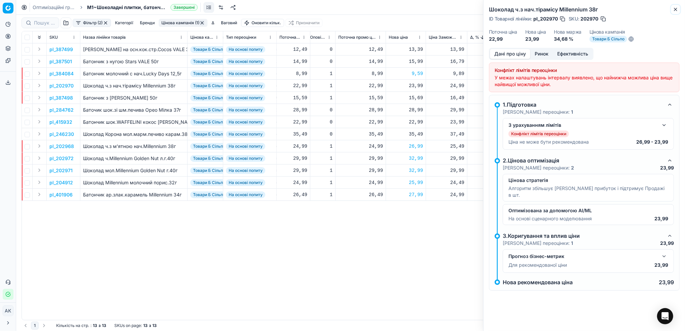
click at [674, 8] on icon "button" at bounding box center [675, 9] width 5 height 5
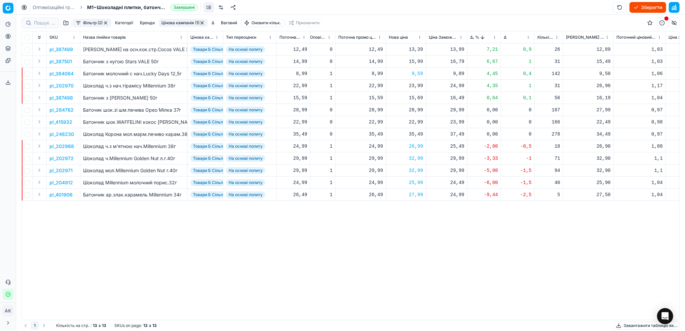
click at [417, 85] on div "23,99" at bounding box center [406, 85] width 34 height 7
click at [416, 147] on input "23.99" at bounding box center [430, 145] width 48 height 11
type input "26.99"
click at [64, 100] on p "pl_387498" at bounding box center [61, 98] width 24 height 7
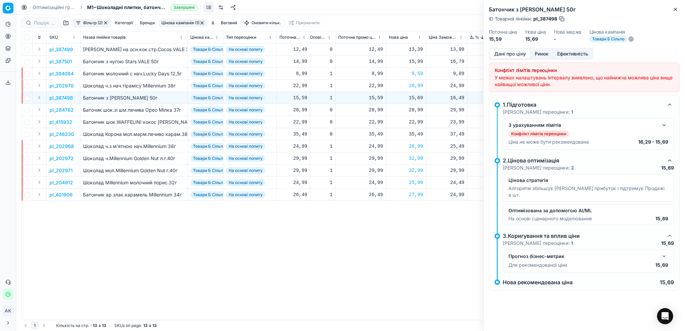
click at [545, 55] on button "Ринок" at bounding box center [542, 54] width 23 height 10
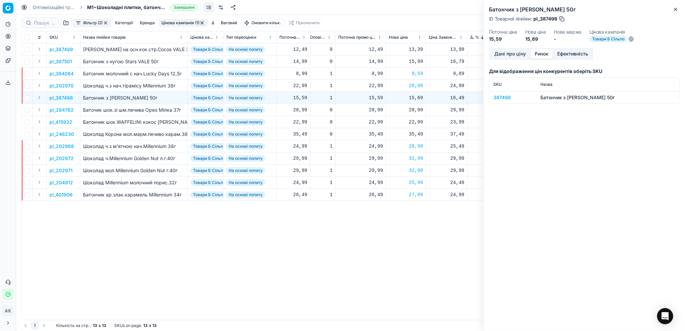
click at [499, 98] on div "387498" at bounding box center [512, 97] width 39 height 7
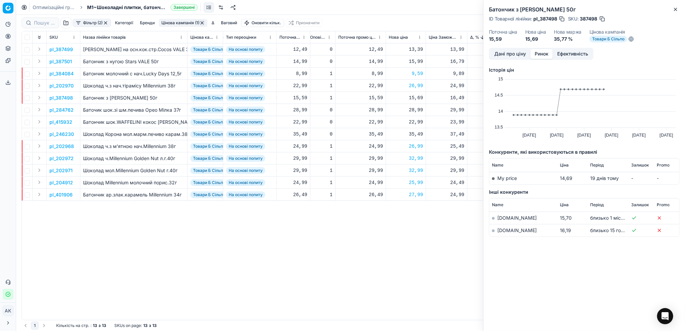
click at [502, 233] on link "[DOMAIN_NAME]" at bounding box center [517, 230] width 39 height 6
click at [504, 59] on div "Дані про ціну Ринок Ефективність" at bounding box center [541, 54] width 105 height 12
click at [510, 57] on button "Дані про ціну" at bounding box center [510, 54] width 40 height 10
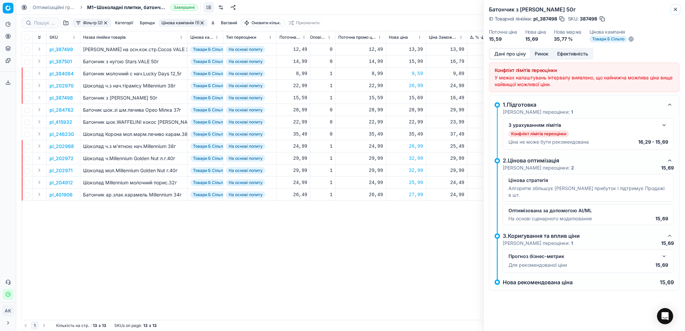
click at [673, 10] on icon "button" at bounding box center [675, 9] width 5 height 5
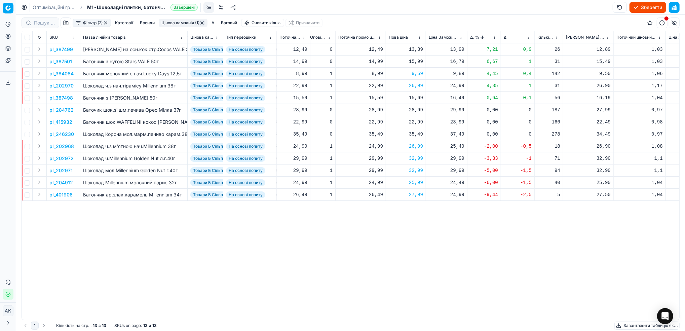
click at [414, 98] on div "15,69" at bounding box center [406, 98] width 34 height 7
click at [415, 158] on input "15.69" at bounding box center [430, 157] width 48 height 11
click at [415, 157] on input "16.69" at bounding box center [430, 157] width 48 height 11
click at [415, 159] on input "1629" at bounding box center [430, 157] width 48 height 11
type input "16.29"
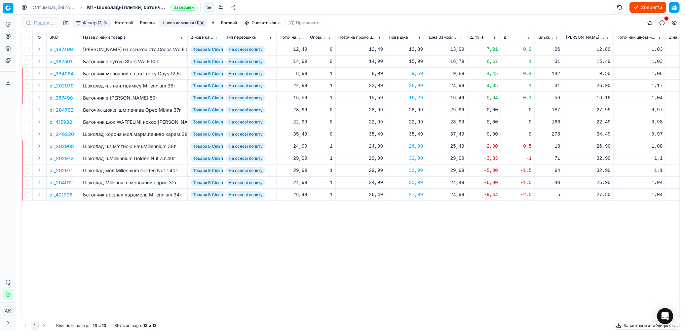
click at [186, 23] on button "Цінова кампанія (1)" at bounding box center [183, 23] width 49 height 8
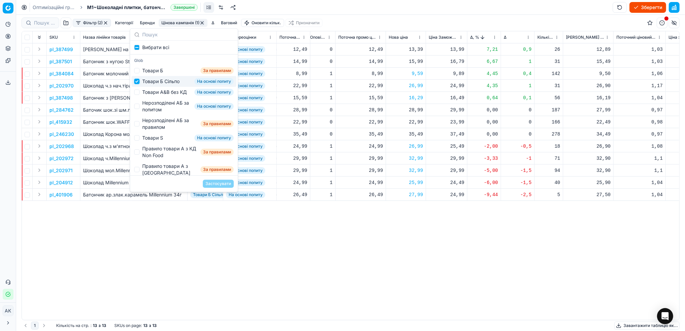
click at [137, 83] on input "Suggestions" at bounding box center [136, 81] width 5 height 5
checkbox input "false"
click at [139, 95] on input "Suggestions" at bounding box center [136, 91] width 5 height 5
checkbox input "true"
click at [221, 183] on button "Застосувати" at bounding box center [218, 184] width 31 height 8
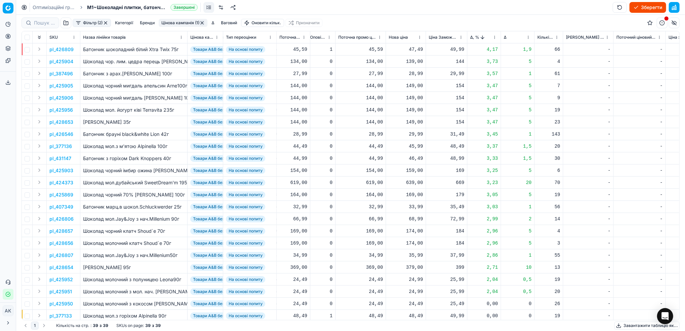
drag, startPoint x: 58, startPoint y: 62, endPoint x: 64, endPoint y: 63, distance: 5.4
click at [59, 62] on p "pl_425904" at bounding box center [61, 61] width 24 height 7
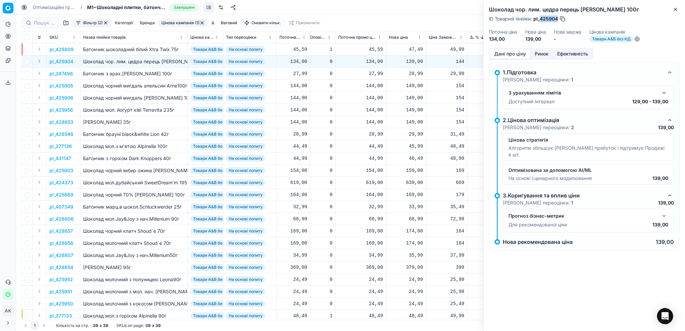
drag, startPoint x: 558, startPoint y: 16, endPoint x: 541, endPoint y: 18, distance: 17.6
click at [541, 18] on div "ID Товарної лінійки : pl_425904" at bounding box center [527, 18] width 77 height 7
copy span "425904"
click at [675, 11] on icon "button" at bounding box center [675, 9] width 5 height 5
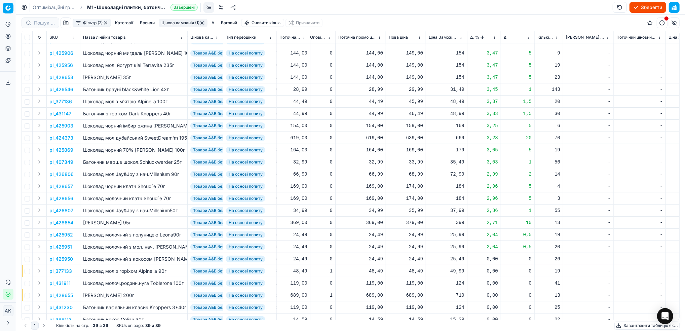
scroll to position [89, 179]
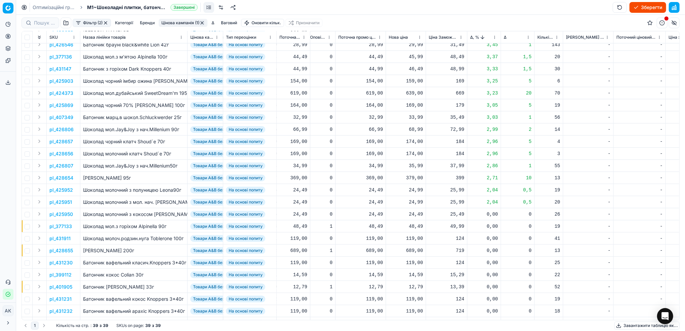
click at [57, 179] on p "pl_428654" at bounding box center [61, 178] width 24 height 7
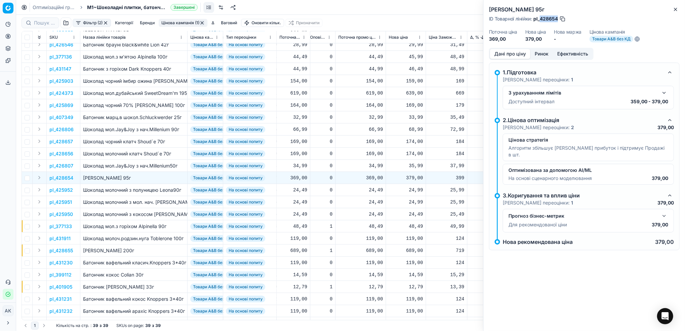
drag, startPoint x: 558, startPoint y: 20, endPoint x: 541, endPoint y: 20, distance: 17.2
click at [541, 20] on span "pl_428654" at bounding box center [546, 18] width 25 height 7
copy span "428654"
click at [678, 8] on icon "button" at bounding box center [675, 9] width 5 height 5
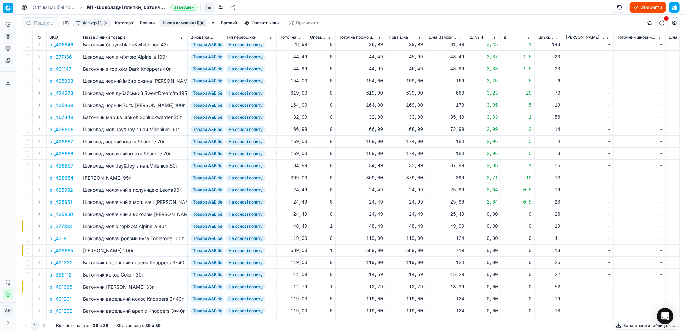
scroll to position [0, 179]
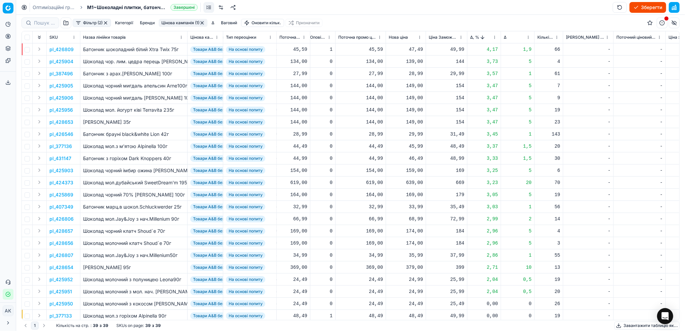
click at [493, 38] on html "Pricing platform Аналітика Цінова оптимізація Асортимент продукції Шаблони Серв…" at bounding box center [342, 165] width 685 height 331
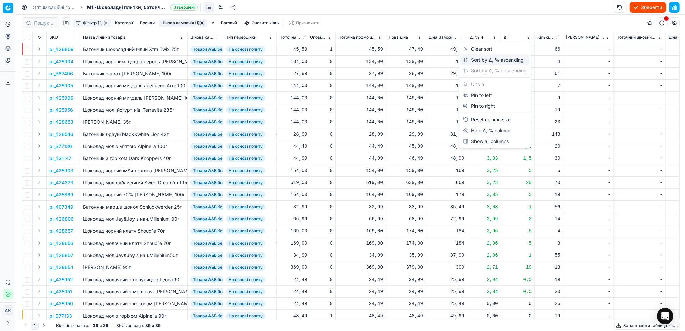
click at [482, 60] on div "Sort by Δ, % ascending" at bounding box center [493, 60] width 61 height 7
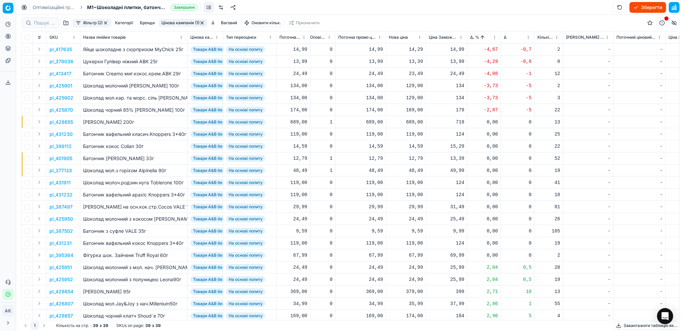
click at [63, 50] on p "pl_417635" at bounding box center [60, 49] width 23 height 7
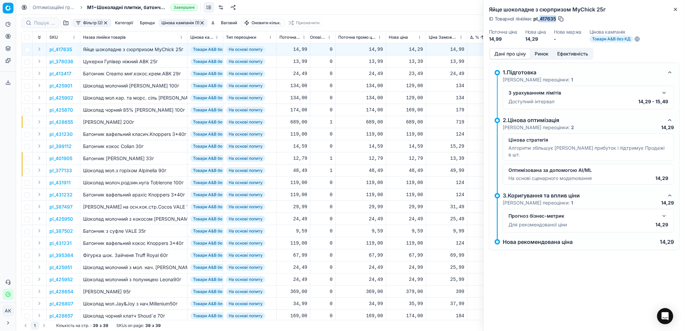
drag, startPoint x: 556, startPoint y: 19, endPoint x: 541, endPoint y: 19, distance: 15.8
click at [541, 19] on span "pl_417635" at bounding box center [545, 18] width 23 height 7
copy span "417635"
click at [676, 9] on icon "button" at bounding box center [675, 9] width 3 height 3
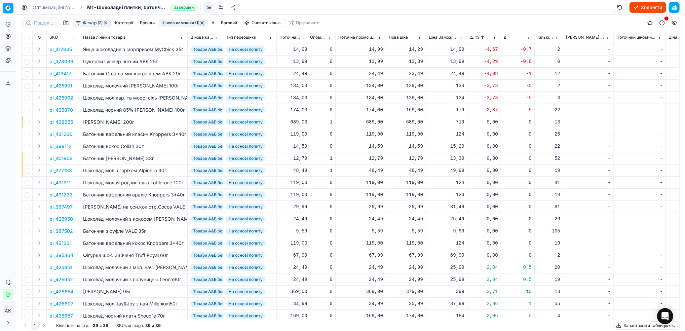
click at [415, 49] on div "14,29" at bounding box center [406, 49] width 34 height 7
click at [417, 108] on input "14.29" at bounding box center [430, 109] width 48 height 11
type input "14.99"
click at [63, 60] on p "pl_378036" at bounding box center [61, 61] width 24 height 7
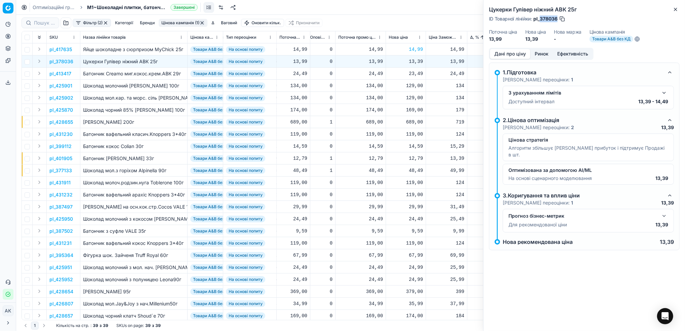
drag, startPoint x: 558, startPoint y: 18, endPoint x: 541, endPoint y: 19, distance: 17.2
click at [541, 19] on div "ID Товарної лінійки : pl_378036" at bounding box center [527, 18] width 77 height 7
copy span "378036"
click at [678, 11] on icon "button" at bounding box center [675, 9] width 5 height 5
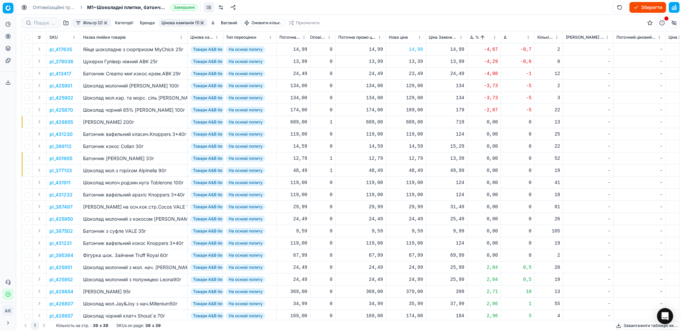
click at [415, 62] on div "13,39" at bounding box center [406, 61] width 34 height 7
click at [417, 120] on input "13.39" at bounding box center [430, 120] width 48 height 11
type input "13.99"
click at [65, 75] on p "pl_413417" at bounding box center [60, 73] width 22 height 7
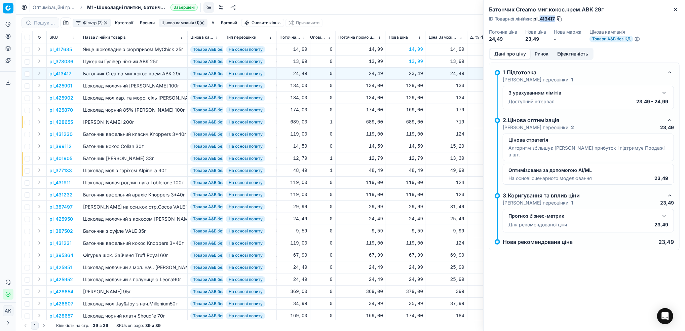
drag, startPoint x: 555, startPoint y: 18, endPoint x: 541, endPoint y: 17, distance: 14.1
click at [541, 17] on span "pl_413417" at bounding box center [545, 18] width 22 height 7
copy span "413417"
click at [676, 13] on button "Close" at bounding box center [676, 9] width 8 height 8
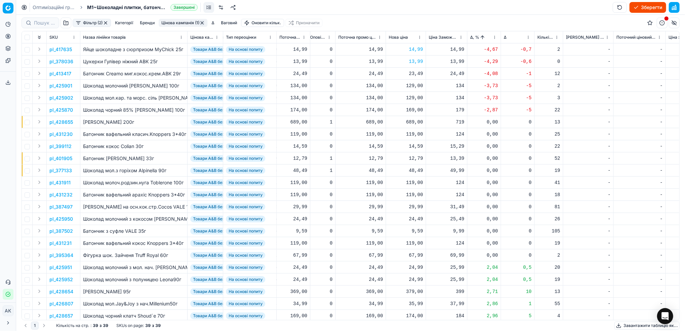
click at [413, 72] on div "23,49" at bounding box center [406, 73] width 34 height 7
click at [413, 133] on input "23.49" at bounding box center [430, 132] width 48 height 11
type input "24.49"
click at [65, 87] on p "pl_425901" at bounding box center [60, 85] width 23 height 7
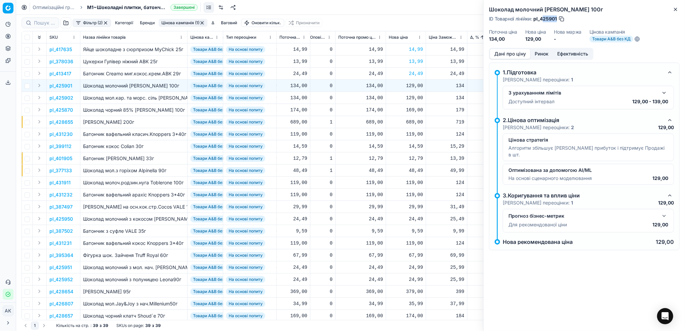
drag, startPoint x: 557, startPoint y: 17, endPoint x: 542, endPoint y: 19, distance: 15.2
click at [542, 19] on span "pl_425901" at bounding box center [546, 18] width 24 height 7
drag, startPoint x: 557, startPoint y: 17, endPoint x: 541, endPoint y: 19, distance: 16.2
click at [541, 19] on span "pl_425901" at bounding box center [546, 18] width 24 height 7
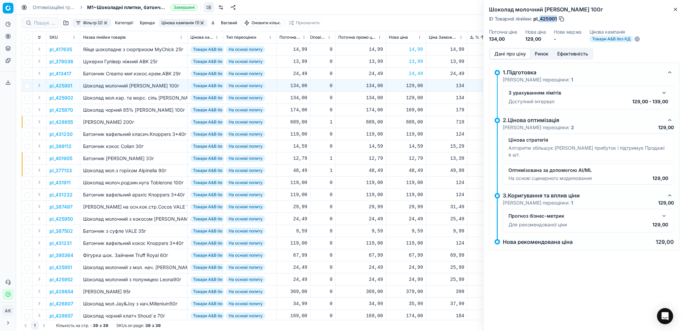
copy span "425901"
click at [675, 9] on icon "button" at bounding box center [675, 9] width 5 height 5
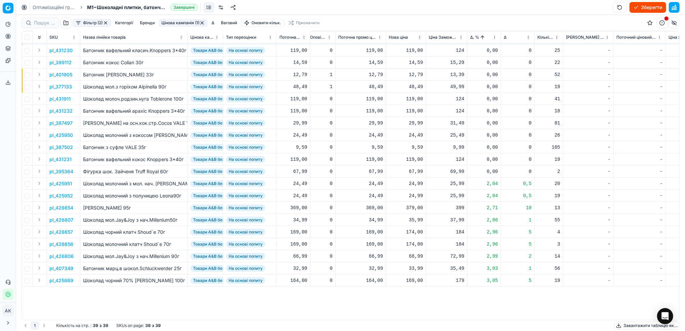
scroll to position [0, 179]
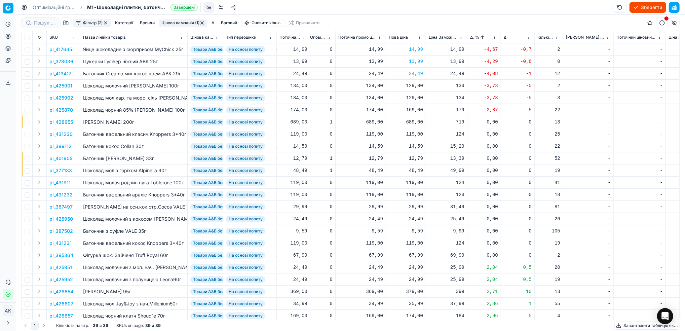
click at [175, 22] on button "Цінова кампанія (1)" at bounding box center [183, 23] width 49 height 8
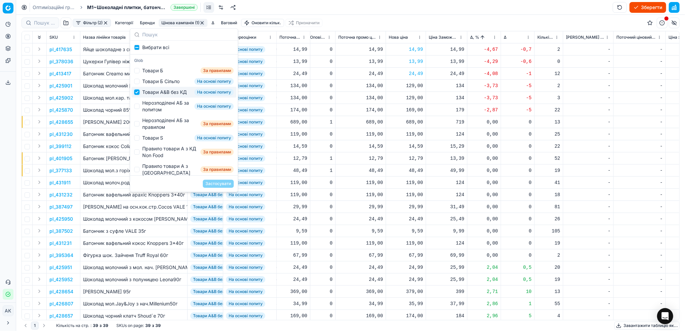
click at [136, 95] on input "Suggestions" at bounding box center [136, 91] width 5 height 5
checkbox input "false"
click at [141, 111] on div "Нерозподілені АБ за попитом На основі попиту" at bounding box center [184, 106] width 105 height 17
checkbox input "true"
click at [223, 181] on button "Застосувати" at bounding box center [218, 184] width 31 height 8
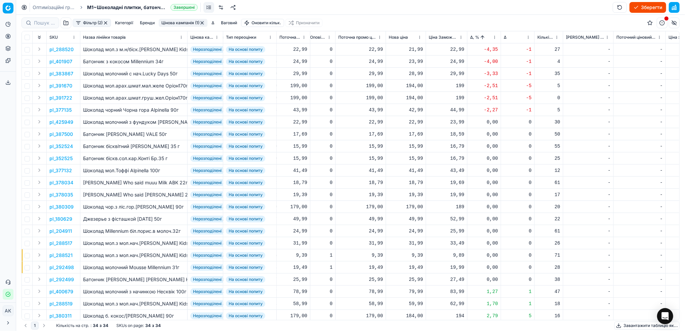
scroll to position [0, 179]
click at [61, 50] on p "pl_288520" at bounding box center [61, 49] width 24 height 7
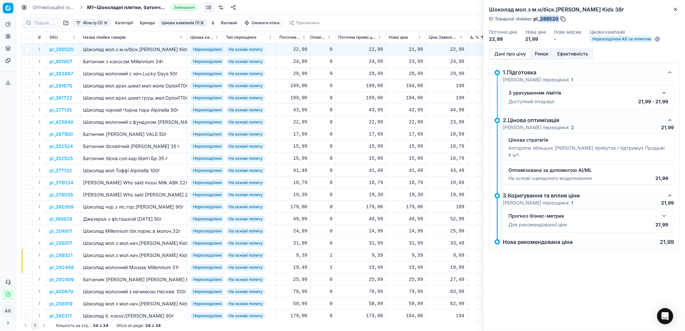
drag, startPoint x: 559, startPoint y: 19, endPoint x: 541, endPoint y: 19, distance: 17.8
click at [541, 19] on div "ID Товарної лінійки : pl_288520" at bounding box center [527, 18] width 77 height 7
copy div "288520"
click at [676, 7] on icon "button" at bounding box center [675, 9] width 5 height 5
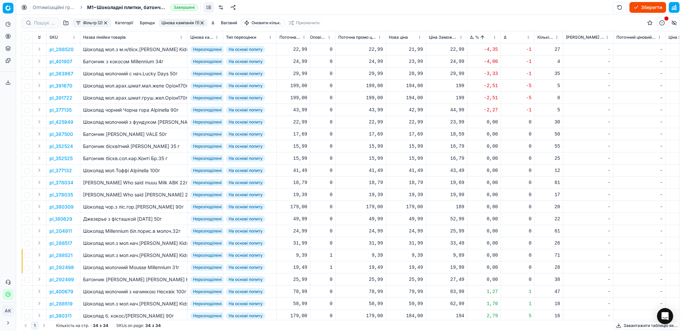
click at [65, 62] on p "pl_401907" at bounding box center [60, 61] width 23 height 7
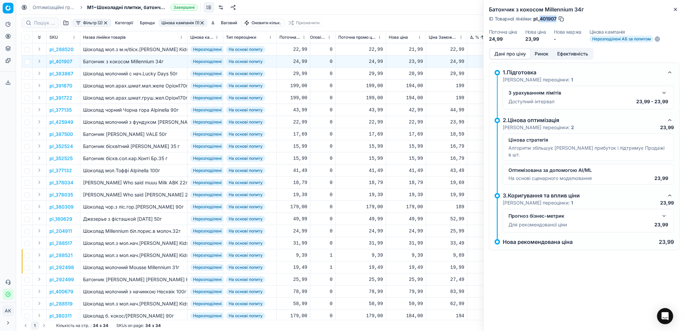
drag, startPoint x: 557, startPoint y: 17, endPoint x: 541, endPoint y: 17, distance: 15.5
click at [541, 17] on span "pl_401907" at bounding box center [545, 18] width 23 height 7
copy span "401907"
click at [675, 13] on div "Батончик з кокосом Millennium 34г ID Товарної лінійки : pl_401907 Поточна ціна …" at bounding box center [585, 24] width 202 height 48
click at [675, 10] on icon "button" at bounding box center [675, 9] width 5 height 5
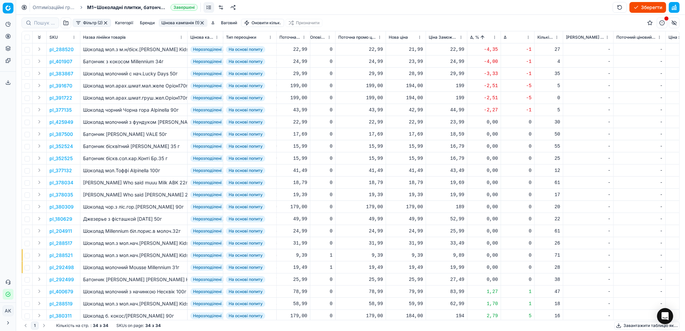
click at [54, 98] on p "pl_391722" at bounding box center [60, 98] width 23 height 7
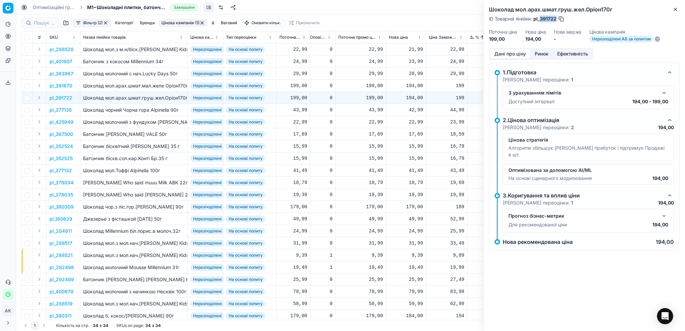
drag, startPoint x: 556, startPoint y: 19, endPoint x: 540, endPoint y: 20, distance: 16.5
click at [540, 20] on span "pl_391722" at bounding box center [545, 18] width 23 height 7
copy span "391722"
click at [676, 11] on icon "button" at bounding box center [675, 9] width 5 height 5
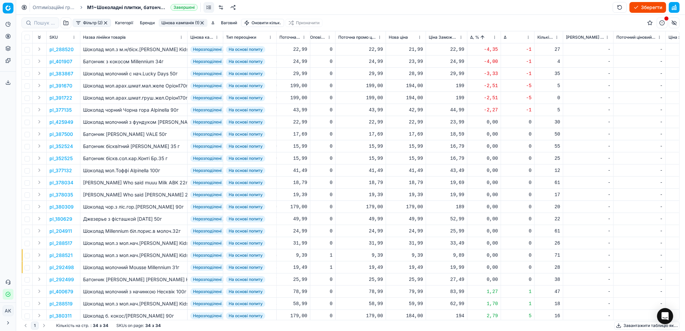
click at [412, 99] on div "194,00" at bounding box center [406, 98] width 34 height 7
click at [416, 157] on input "194.00" at bounding box center [430, 157] width 48 height 11
type input "199.00"
click at [60, 110] on p "pl_377135" at bounding box center [60, 110] width 22 height 7
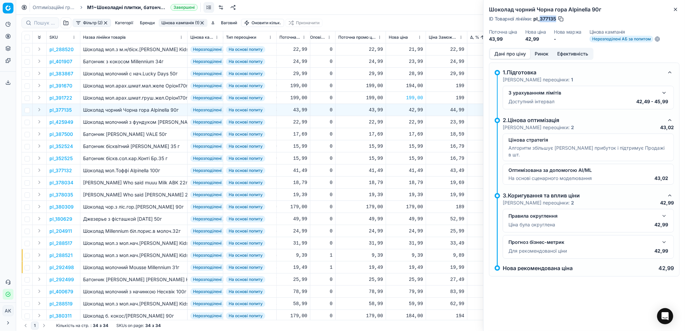
drag, startPoint x: 557, startPoint y: 18, endPoint x: 540, endPoint y: 19, distance: 16.8
click at [540, 19] on div "ID Товарної лінійки : pl_377135" at bounding box center [526, 18] width 75 height 7
copy span "377135"
click at [674, 12] on icon "button" at bounding box center [675, 9] width 5 height 5
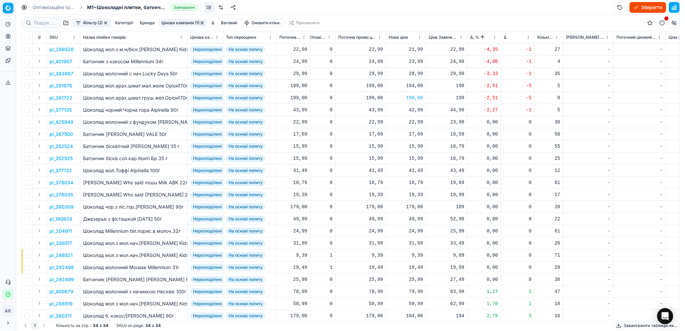
click at [410, 109] on div "42,99" at bounding box center [406, 110] width 34 height 7
click at [413, 168] on input "42.99" at bounding box center [430, 169] width 48 height 11
type input "43.99"
click at [68, 85] on p "pl_391670" at bounding box center [60, 85] width 23 height 7
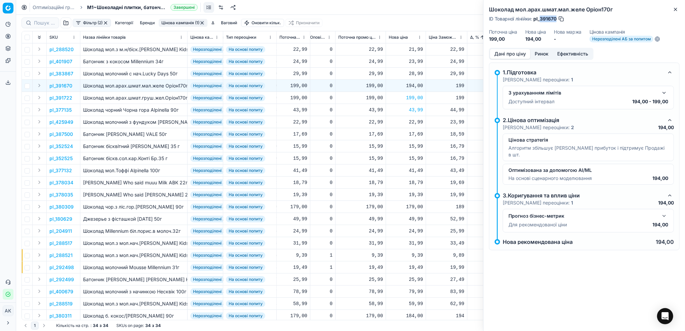
drag, startPoint x: 556, startPoint y: 18, endPoint x: 541, endPoint y: 19, distance: 15.2
click at [541, 19] on span "pl_391670" at bounding box center [545, 18] width 23 height 7
click at [673, 7] on icon "button" at bounding box center [675, 9] width 5 height 5
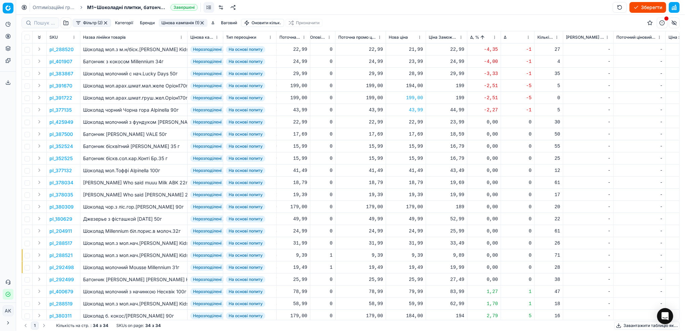
click at [413, 85] on div "194,00" at bounding box center [406, 85] width 34 height 7
click at [416, 148] on input "194.00" at bounding box center [430, 145] width 48 height 11
type input "199.00"
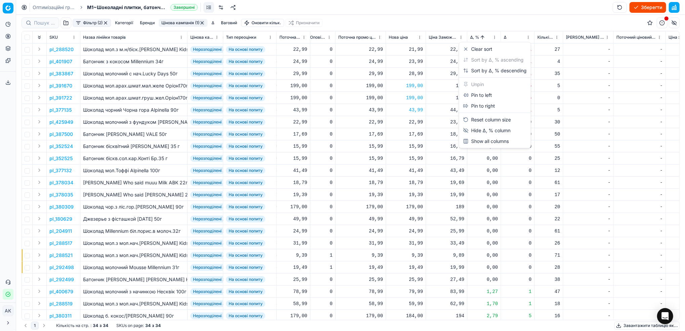
click at [493, 34] on html "Pricing platform Аналітика Цінова оптимізація Асортимент продукції Шаблони Серв…" at bounding box center [342, 165] width 685 height 331
click at [471, 71] on div "Sort by Δ, % descending" at bounding box center [495, 70] width 64 height 7
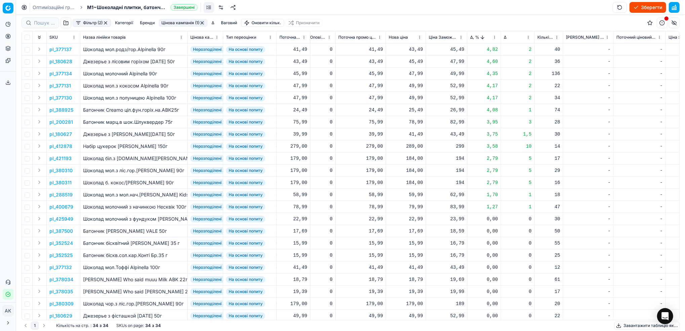
click at [66, 136] on p "pl_180627" at bounding box center [60, 134] width 23 height 7
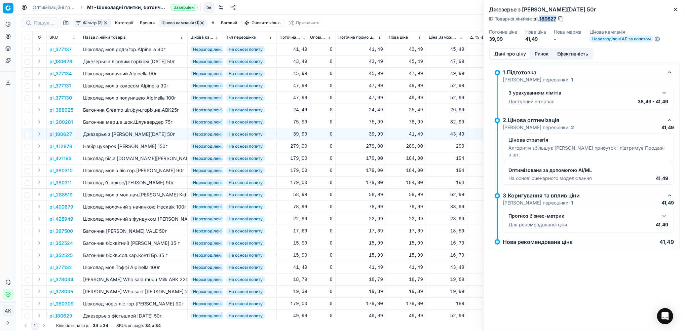
drag, startPoint x: 556, startPoint y: 17, endPoint x: 540, endPoint y: 18, distance: 15.5
click at [540, 18] on span "pl_180627" at bounding box center [545, 18] width 23 height 7
click at [674, 12] on icon "button" at bounding box center [675, 9] width 5 height 5
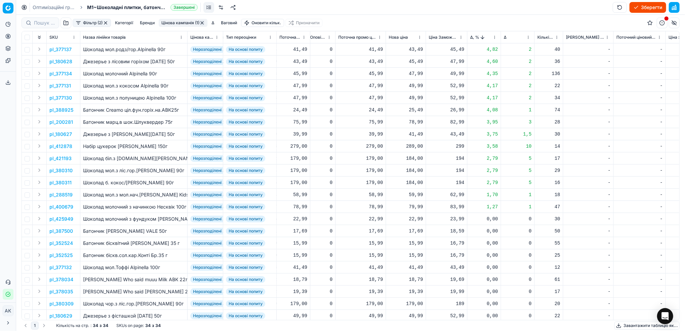
click at [180, 22] on button "Цінова кампанія (1)" at bounding box center [183, 23] width 49 height 8
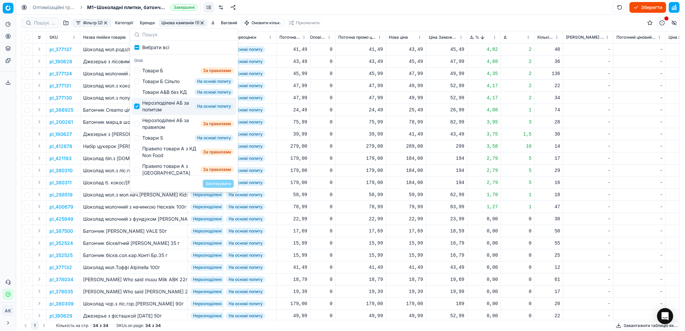
click at [138, 109] on input "Suggestions" at bounding box center [136, 106] width 5 height 5
checkbox input "false"
click at [139, 126] on input "Suggestions" at bounding box center [136, 123] width 5 height 5
checkbox input "true"
click at [217, 180] on button "Застосувати" at bounding box center [218, 184] width 31 height 8
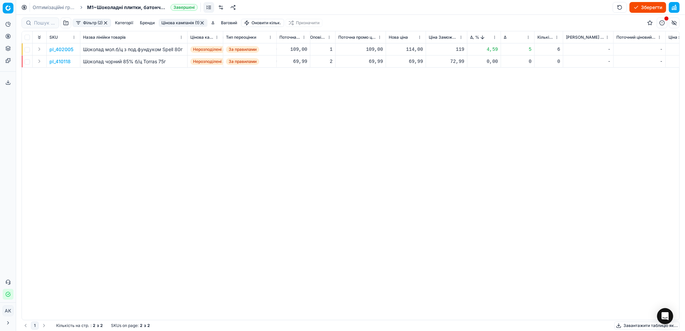
click at [61, 49] on p "pl_402005" at bounding box center [61, 49] width 24 height 7
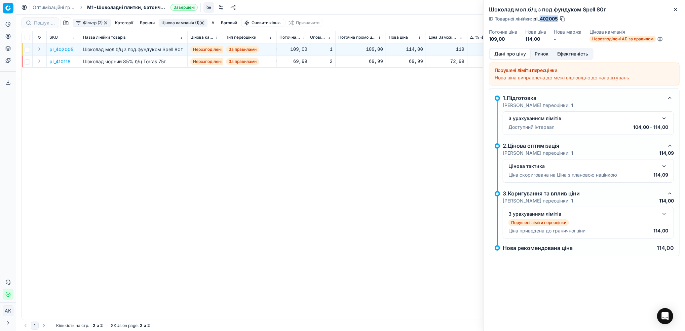
drag, startPoint x: 557, startPoint y: 19, endPoint x: 541, endPoint y: 19, distance: 16.5
click at [541, 19] on span "pl_402005" at bounding box center [546, 18] width 25 height 7
click at [677, 7] on icon "button" at bounding box center [675, 9] width 5 height 5
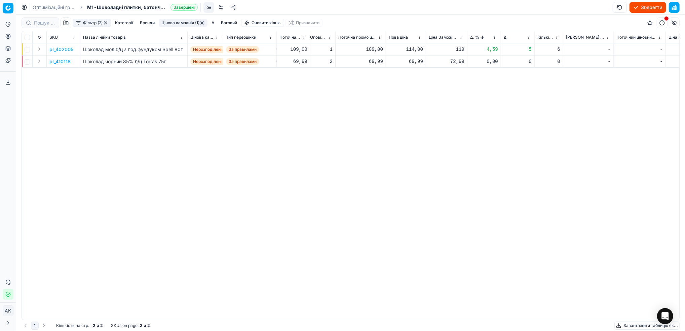
click at [411, 49] on div "114,00" at bounding box center [406, 49] width 34 height 7
drag, startPoint x: 416, startPoint y: 109, endPoint x: 413, endPoint y: 109, distance: 3.7
click at [413, 109] on input "114.00" at bounding box center [430, 109] width 48 height 11
type input "109.00"
click at [64, 61] on p "pl_410118" at bounding box center [59, 61] width 21 height 7
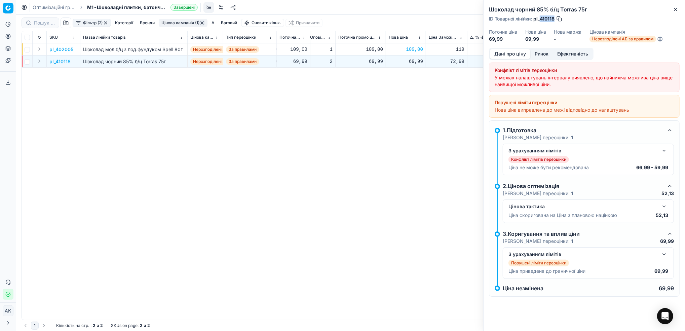
drag, startPoint x: 555, startPoint y: 18, endPoint x: 541, endPoint y: 19, distance: 14.2
click at [541, 19] on span "pl_410118" at bounding box center [544, 18] width 21 height 7
click at [678, 6] on button "Close" at bounding box center [676, 9] width 8 height 8
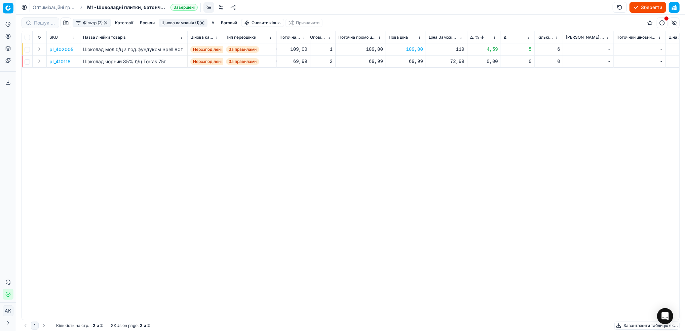
click at [408, 61] on div "69,99" at bounding box center [406, 61] width 34 height 7
click at [409, 63] on div "69,99" at bounding box center [406, 61] width 34 height 7
click at [203, 25] on button "button" at bounding box center [201, 22] width 5 height 5
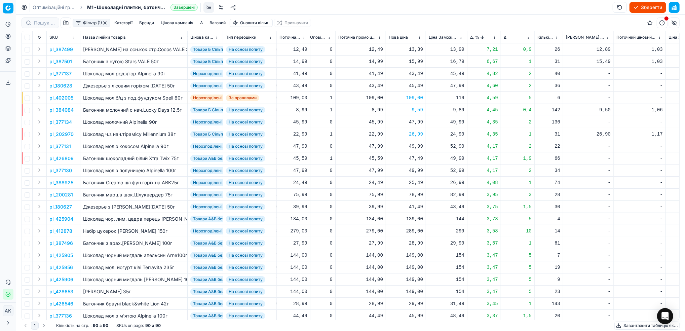
click at [106, 22] on button "button" at bounding box center [104, 22] width 5 height 5
click at [644, 7] on button "Зберегти" at bounding box center [648, 7] width 37 height 11
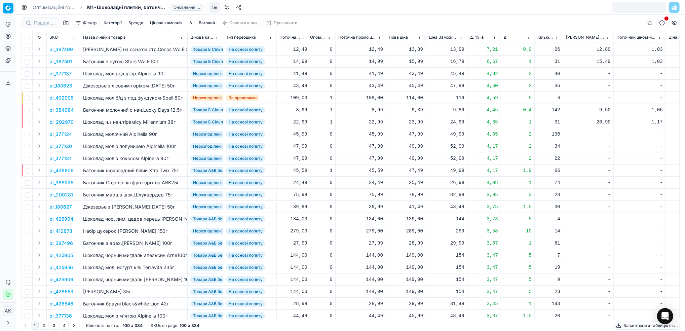
click at [39, 8] on link "Оптимізаційні групи" at bounding box center [54, 7] width 43 height 7
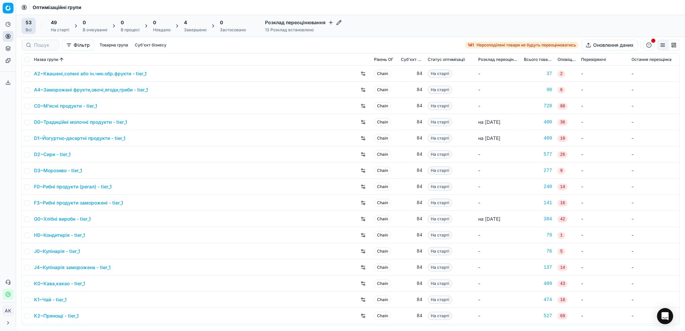
click at [190, 31] on div "Завершено" at bounding box center [195, 29] width 23 height 5
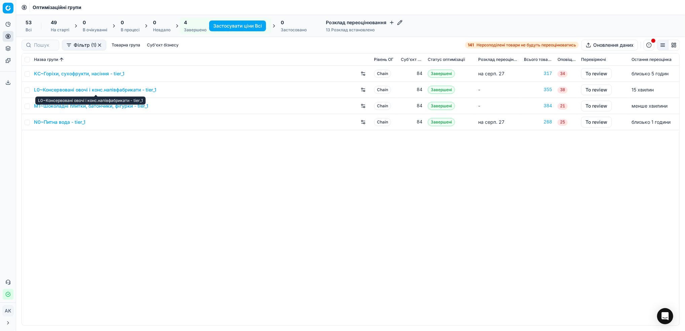
click at [82, 90] on link "L0~Консервовані овочі і конс.напівфабрикати - tier_1" at bounding box center [95, 89] width 122 height 7
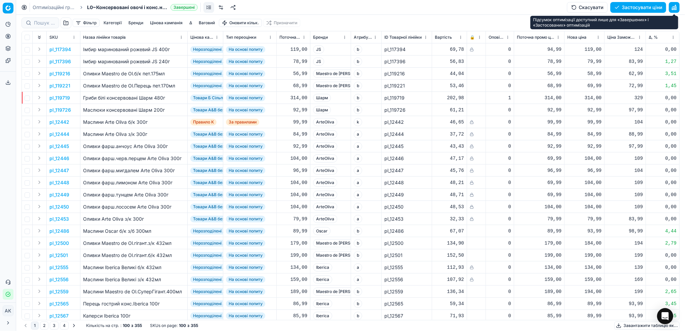
click at [674, 7] on button "button" at bounding box center [674, 7] width 11 height 11
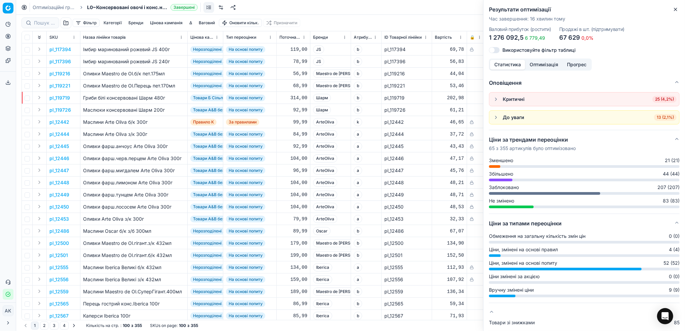
click at [537, 65] on button "Оптимізація" at bounding box center [543, 65] width 37 height 10
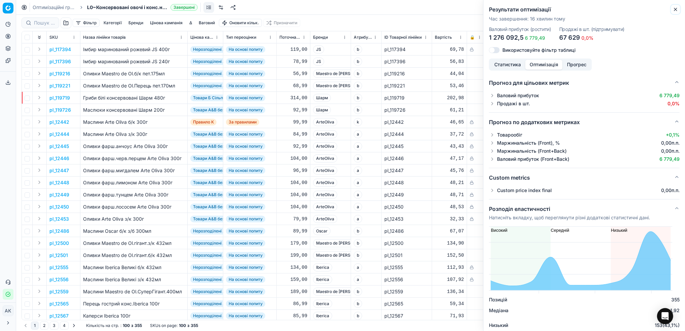
click at [678, 10] on icon "button" at bounding box center [675, 9] width 5 height 5
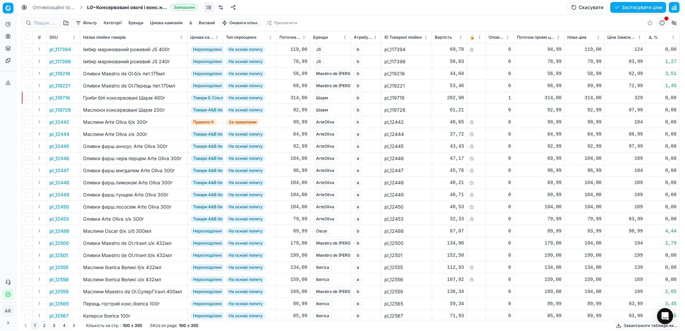
click at [173, 20] on button "Цінова кампанія" at bounding box center [166, 23] width 38 height 8
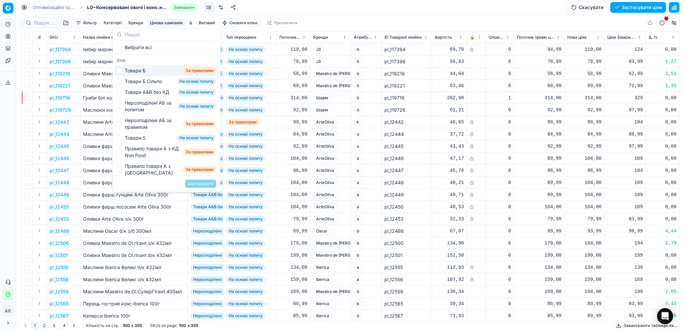
click at [121, 74] on div "Товари Б За правилами" at bounding box center [166, 70] width 105 height 11
checkbox input "true"
click at [207, 181] on button "Застосувати" at bounding box center [200, 184] width 31 height 8
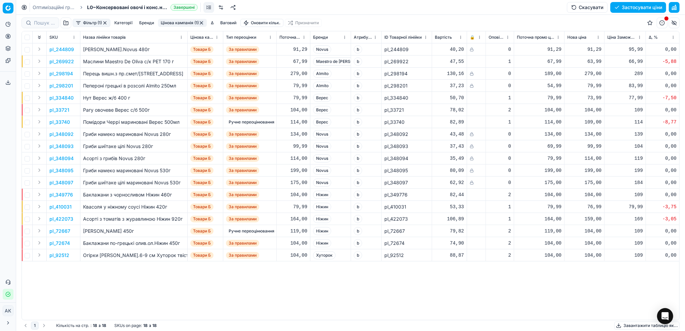
click at [88, 24] on button "Фільтр (1)" at bounding box center [92, 23] width 38 height 8
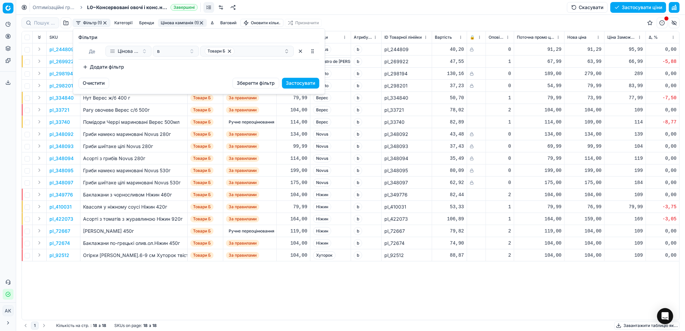
click at [97, 70] on button "Додати фільтр" at bounding box center [104, 67] width 50 height 11
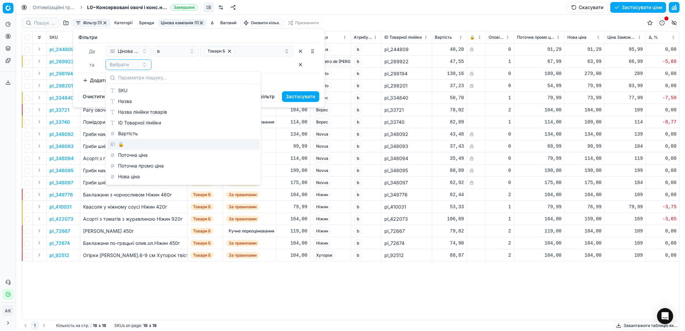
click at [122, 142] on div "🔒" at bounding box center [183, 144] width 152 height 11
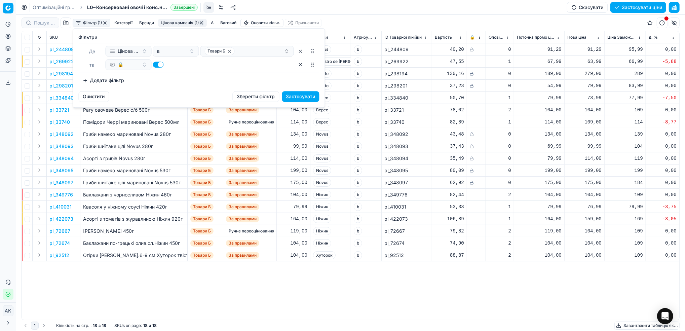
click at [157, 64] on button "button" at bounding box center [158, 65] width 11 height 6
click at [295, 96] on button "Застосувати" at bounding box center [300, 96] width 37 height 11
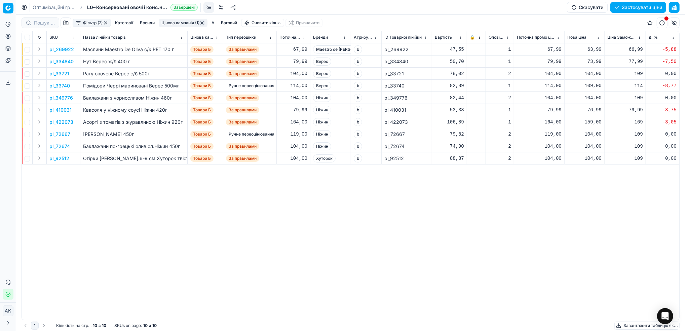
click at [201, 22] on button "button" at bounding box center [201, 22] width 5 height 5
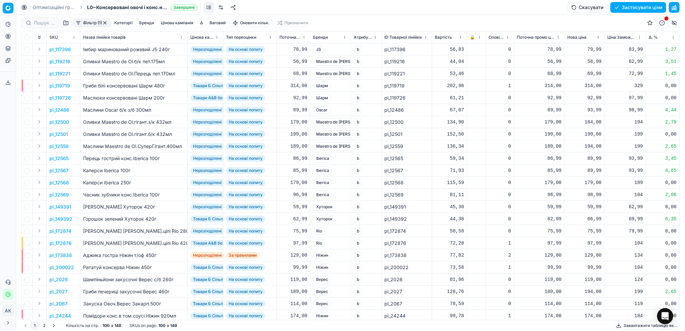
click at [626, 5] on button "Застосувати ціни" at bounding box center [639, 7] width 56 height 11
drag, startPoint x: 50, startPoint y: 6, endPoint x: 194, endPoint y: 56, distance: 152.6
click at [50, 6] on link "Оптимізаційні групи" at bounding box center [54, 7] width 43 height 7
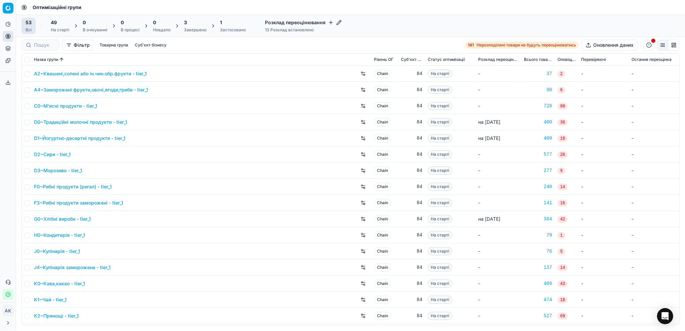
click at [189, 30] on div "Завершено" at bounding box center [195, 29] width 23 height 5
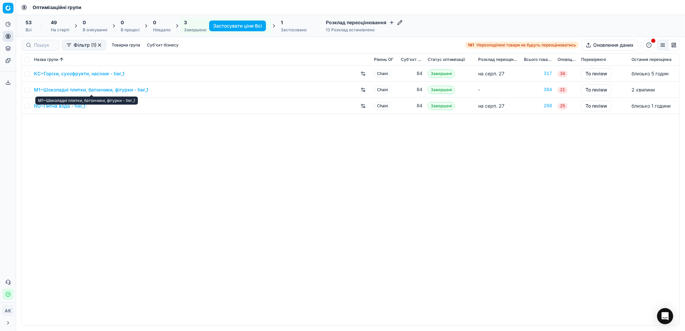
click at [73, 91] on link "M1~Шоколадні плитки, батончики, фігурки - tier_1" at bounding box center [91, 89] width 114 height 7
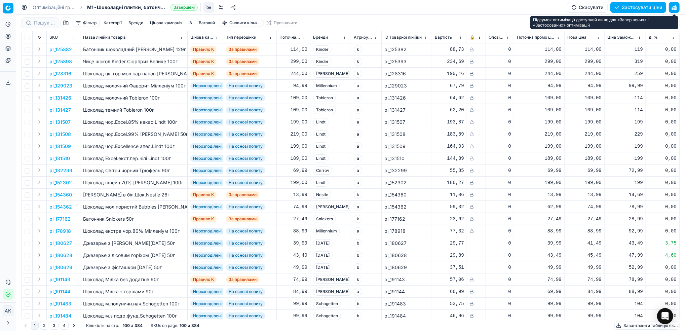
click at [676, 6] on button "button" at bounding box center [674, 7] width 11 height 11
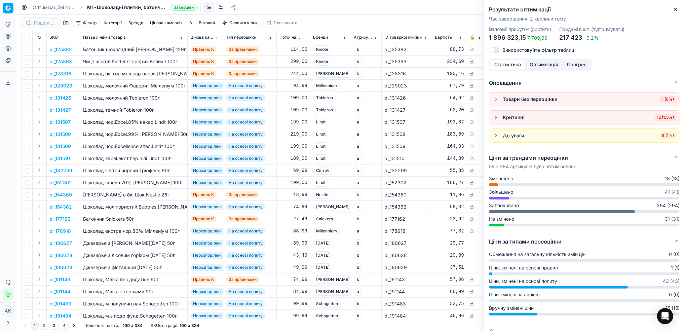
click at [676, 8] on icon "button" at bounding box center [675, 9] width 5 height 5
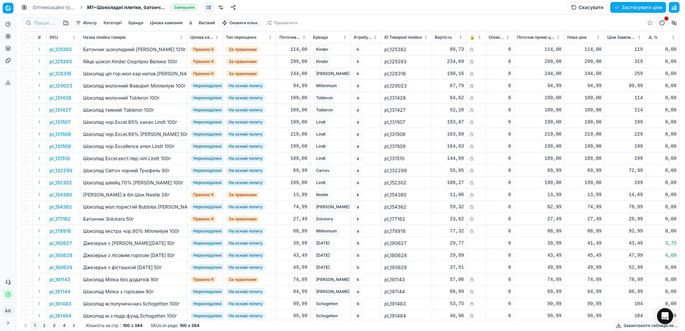
click at [676, 5] on button "button" at bounding box center [674, 7] width 11 height 11
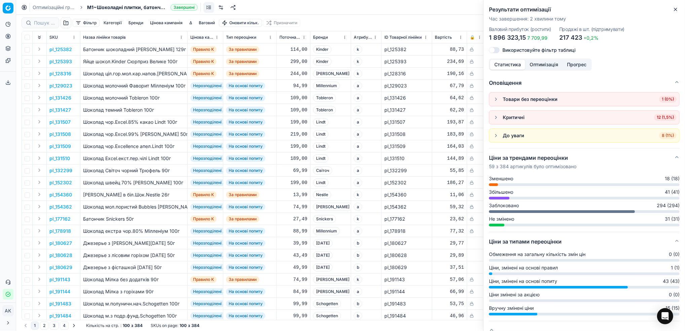
click at [536, 67] on button "Оптимізація" at bounding box center [543, 65] width 37 height 10
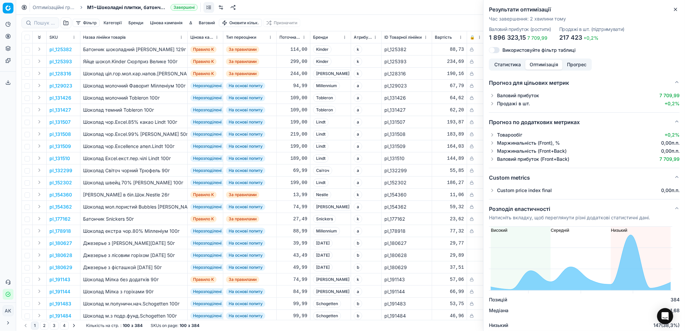
click at [503, 62] on button "Статистика" at bounding box center [507, 65] width 35 height 10
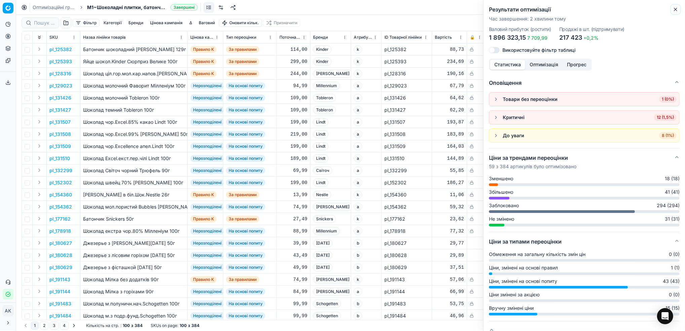
click at [678, 9] on icon "button" at bounding box center [675, 9] width 5 height 5
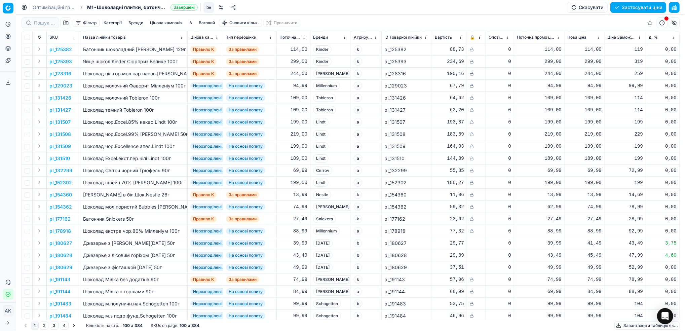
click at [637, 10] on button "Застосувати ціни" at bounding box center [639, 7] width 56 height 11
click at [49, 7] on link "Оптимізаційні групи" at bounding box center [54, 7] width 43 height 7
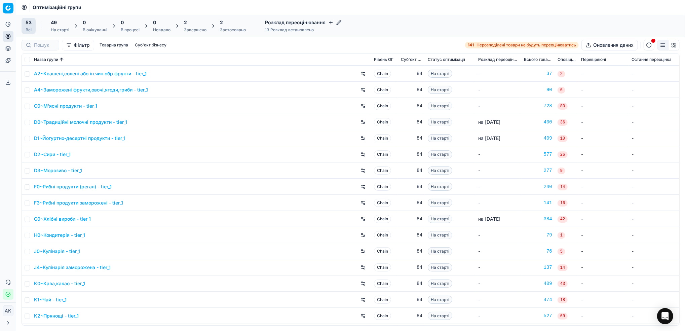
click at [235, 29] on div "Застосовано" at bounding box center [233, 29] width 26 height 5
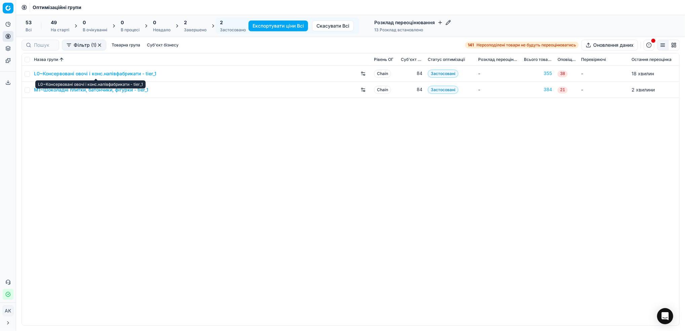
click at [65, 75] on link "L0~Консервовані овочі і конс.напівфабрикати - tier_1" at bounding box center [95, 73] width 122 height 7
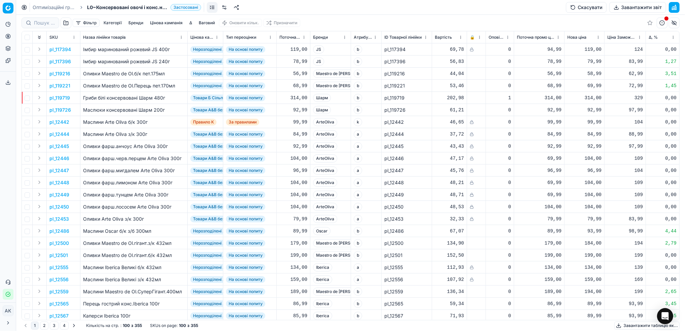
click at [629, 7] on button "Завантажити звіт" at bounding box center [638, 7] width 57 height 11
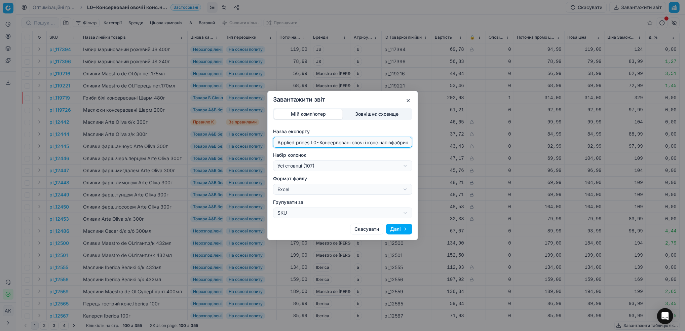
drag, startPoint x: 316, startPoint y: 143, endPoint x: 258, endPoint y: 143, distance: 58.5
click at [258, 143] on div "Завантажити звіт Мій комп'ютер Зовнішнє сховище Назва експорту Applied prices L…" at bounding box center [342, 165] width 685 height 331
type input "20250827~Консервовані овочі і конс.напівфабрикати - tier_1"
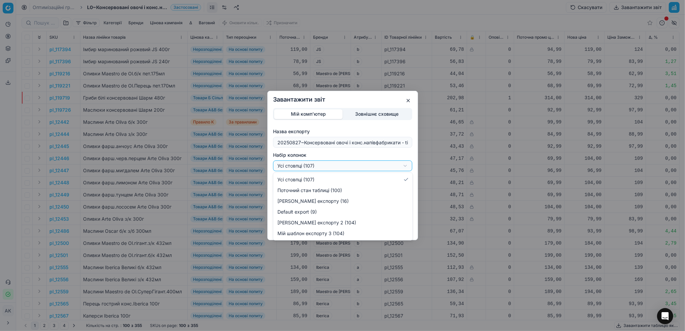
click at [404, 166] on div "Завантажити звіт Мій комп'ютер Зовнішнє сховище Назва експорту 20250827~Консерв…" at bounding box center [342, 165] width 685 height 331
select select "custom"
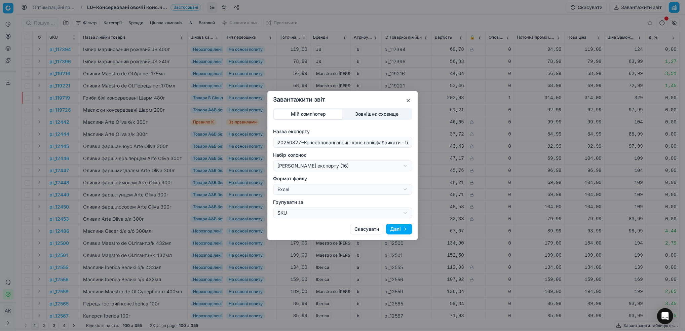
click at [399, 232] on button "Далі" at bounding box center [399, 229] width 26 height 11
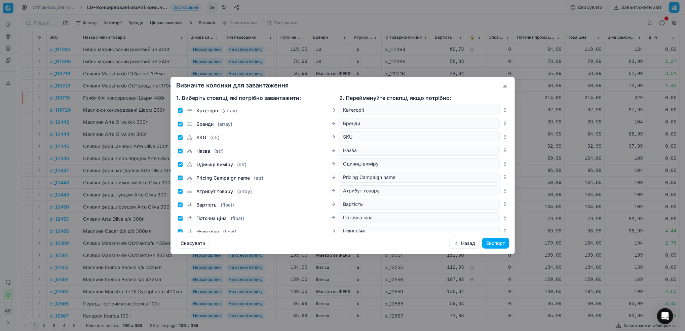
click at [493, 244] on button "Експорт" at bounding box center [495, 243] width 27 height 11
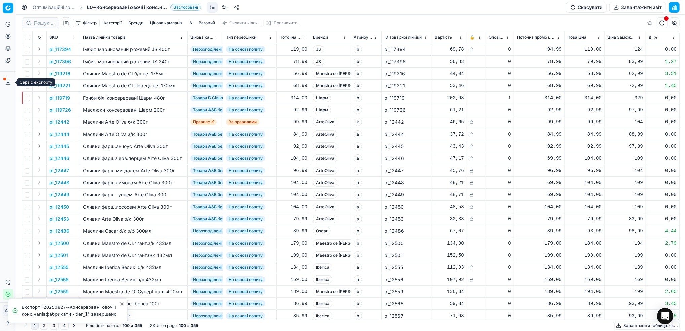
click at [8, 81] on icon at bounding box center [7, 82] width 5 height 5
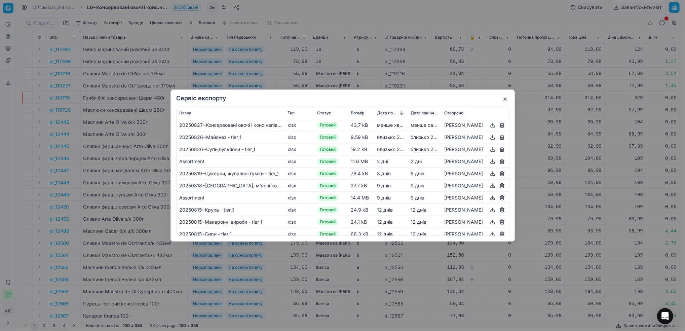
click at [491, 124] on button "button" at bounding box center [493, 125] width 8 height 8
click at [504, 102] on button "button" at bounding box center [505, 99] width 8 height 8
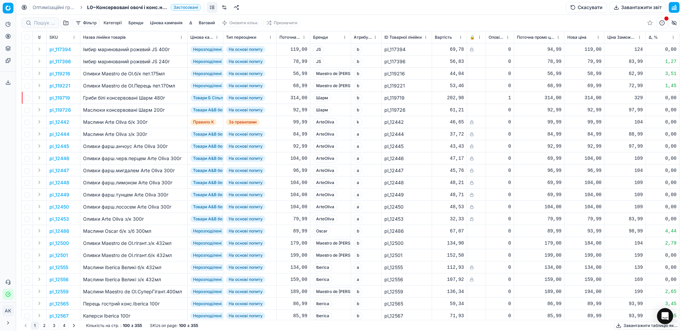
click at [47, 6] on link "Оптимізаційні групи" at bounding box center [54, 7] width 43 height 7
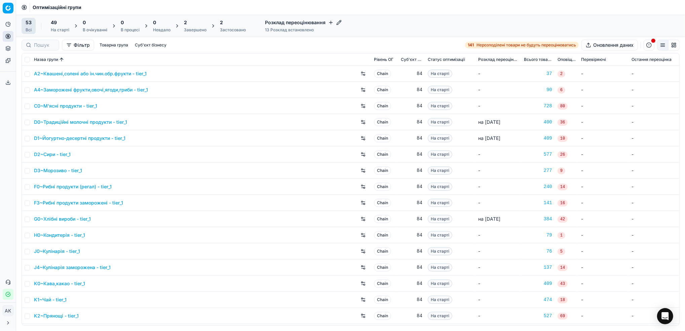
click at [193, 30] on div "Завершено" at bounding box center [195, 29] width 23 height 5
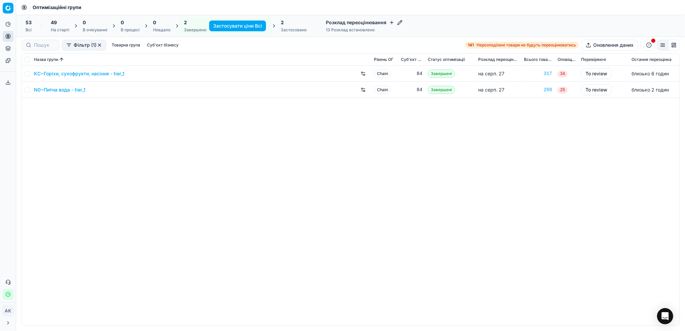
click at [285, 26] on div "2 Застосовано" at bounding box center [294, 25] width 26 height 13
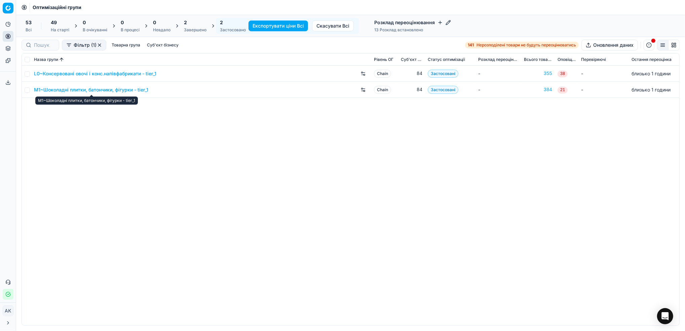
click at [78, 91] on link "M1~Шоколадні плитки, батончики, фігурки - tier_1" at bounding box center [91, 89] width 114 height 7
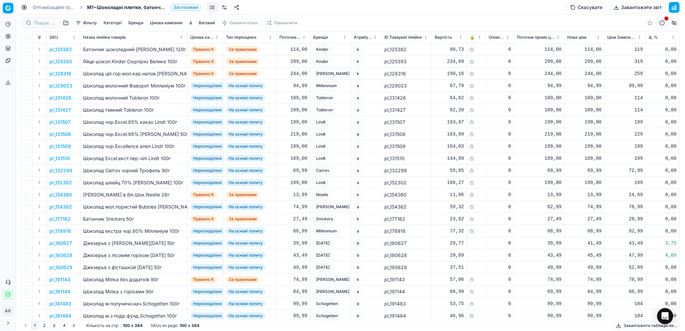
click at [630, 6] on button "Завантажити звіт" at bounding box center [638, 7] width 57 height 11
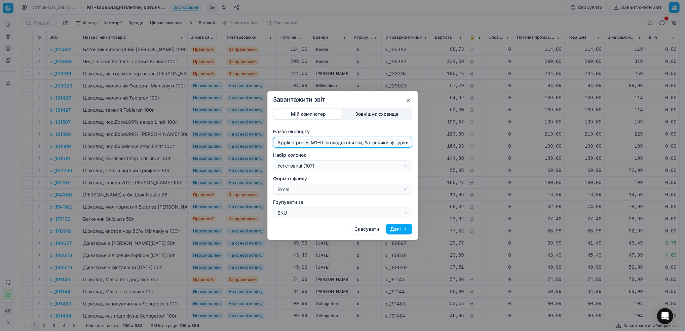
drag, startPoint x: 316, startPoint y: 142, endPoint x: 250, endPoint y: 141, distance: 66.6
click at [250, 141] on div "Завантажити звіт Мій комп'ютер Зовнішнє сховище Назва експорту Applied prices M…" at bounding box center [342, 165] width 685 height 331
type input "20250827~Шоколадні плитки, батончики, фігурки - tier_1"
click at [407, 161] on div "Завантажити звіт Мій комп'ютер Зовнішнє сховище Назва експорту 20250827~Шоколад…" at bounding box center [342, 165] width 685 height 331
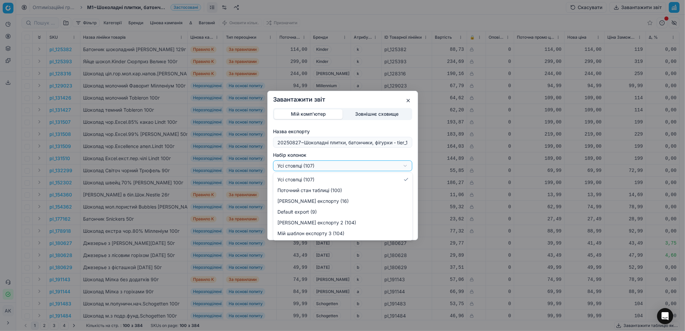
select select "custom"
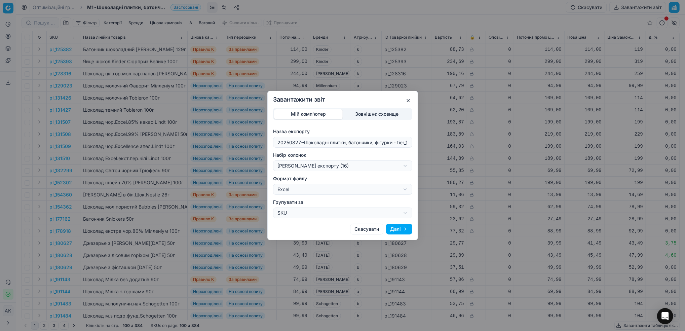
click at [398, 227] on button "Далі" at bounding box center [399, 229] width 26 height 11
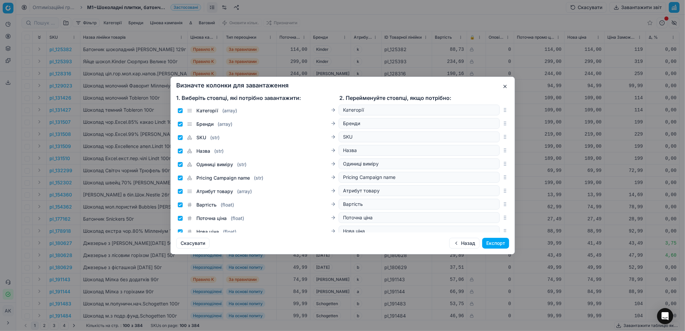
click at [495, 243] on button "Експорт" at bounding box center [495, 243] width 27 height 11
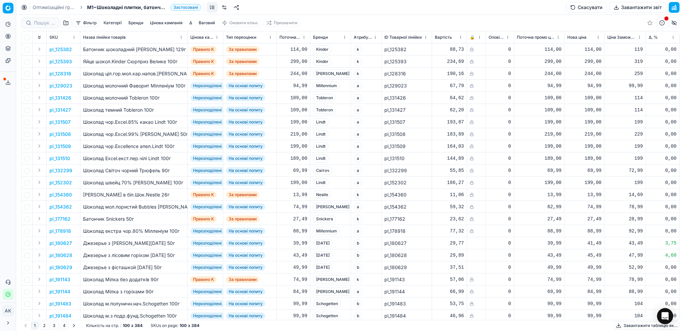
click at [8, 82] on line at bounding box center [8, 81] width 0 height 3
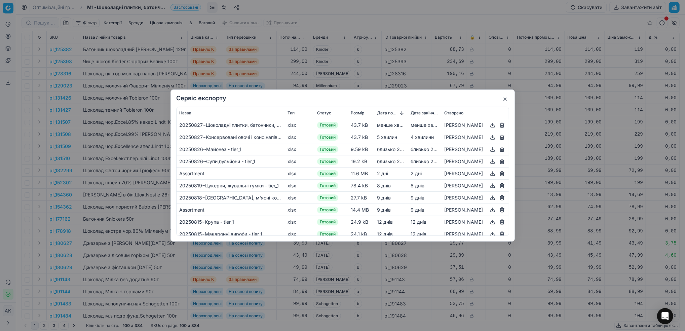
click at [491, 126] on button "button" at bounding box center [493, 125] width 8 height 8
click at [503, 98] on button "button" at bounding box center [505, 99] width 8 height 8
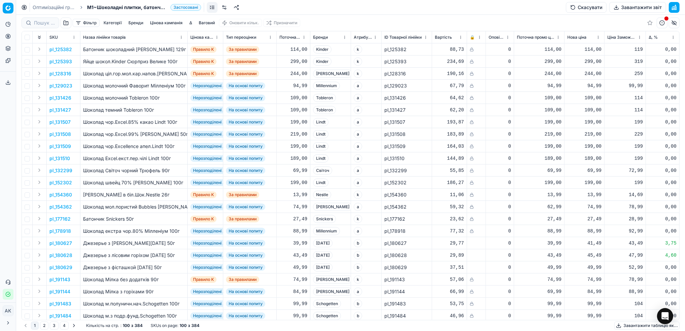
click at [38, 5] on link "Оптимізаційні групи" at bounding box center [54, 7] width 43 height 7
